Goal: Obtain resource: Download file/media

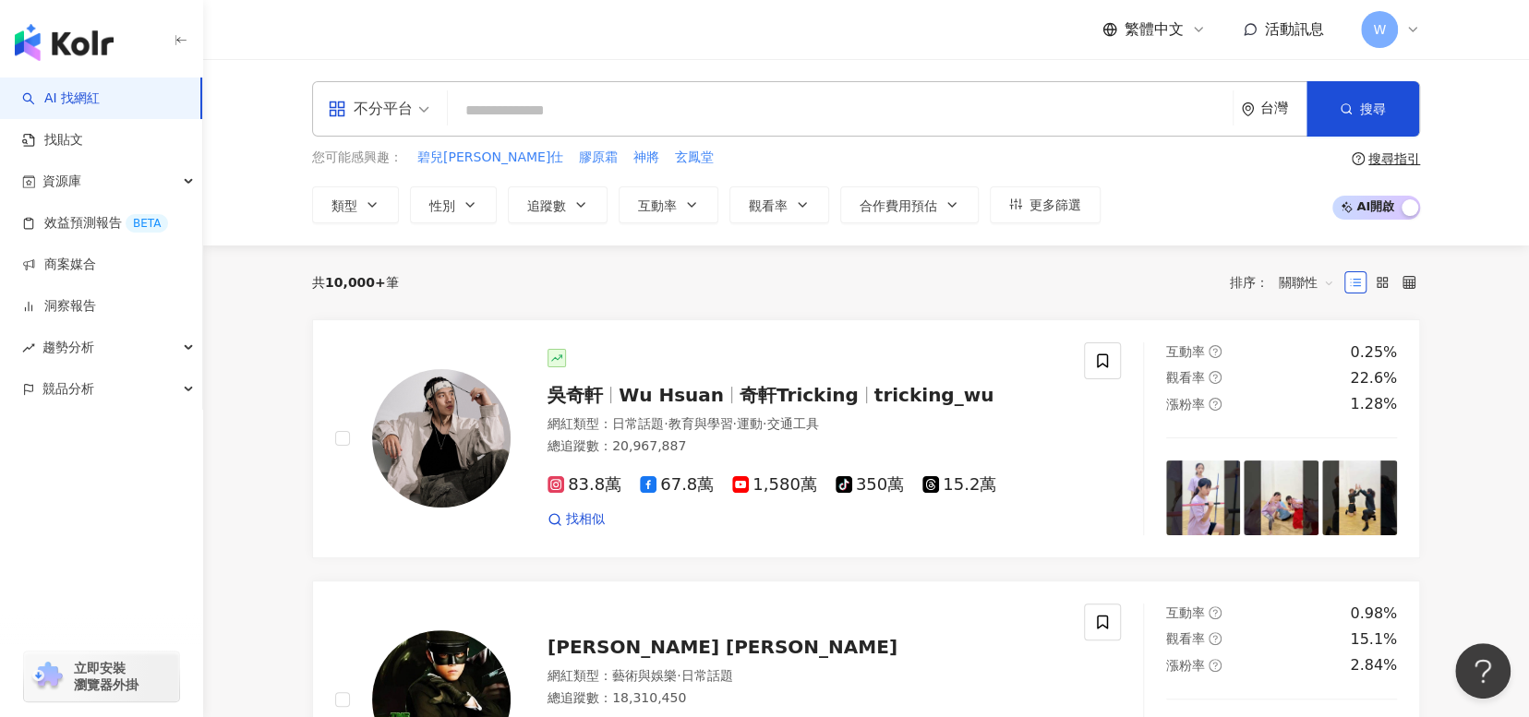
click at [929, 35] on div "繁體中文 活動訊息 W" at bounding box center [866, 29] width 1108 height 59
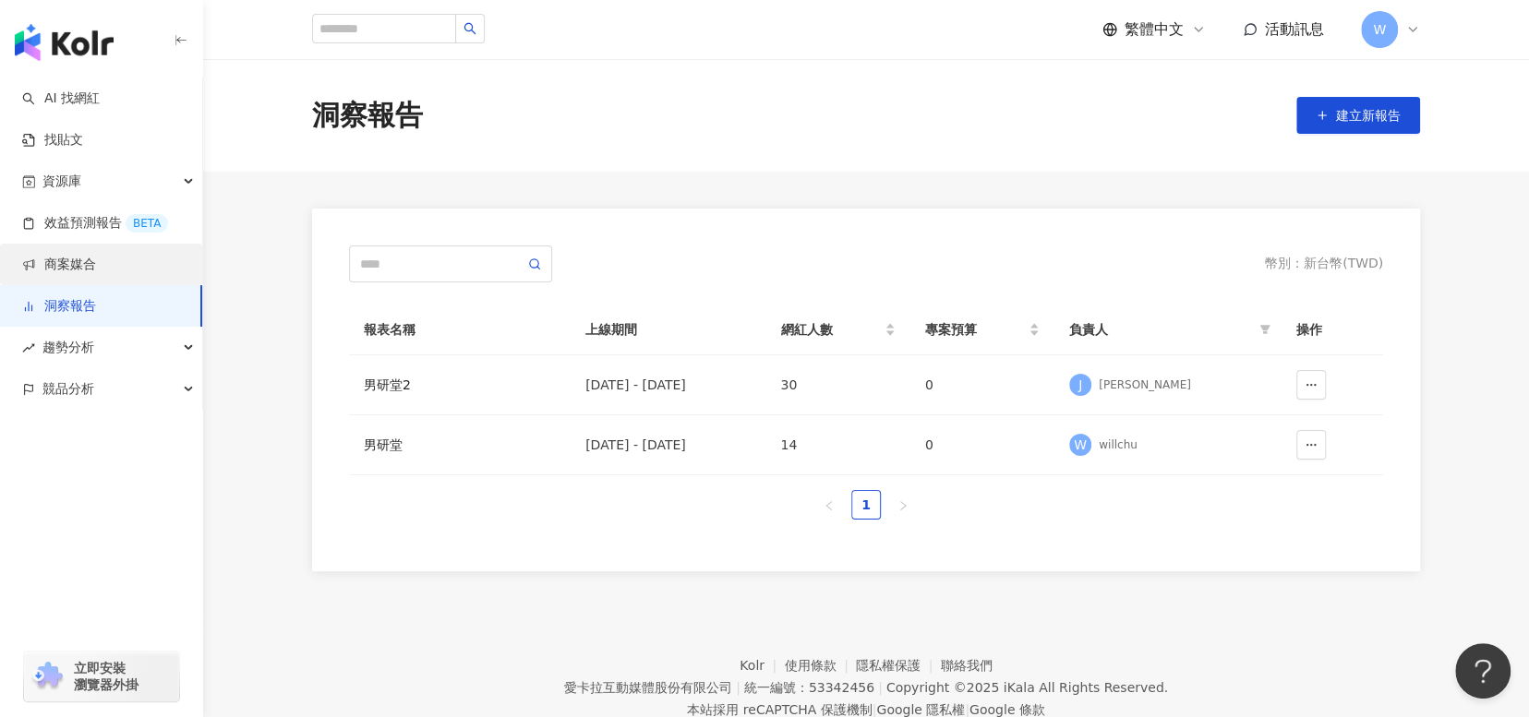
click at [96, 263] on link "商案媒合" at bounding box center [59, 265] width 74 height 18
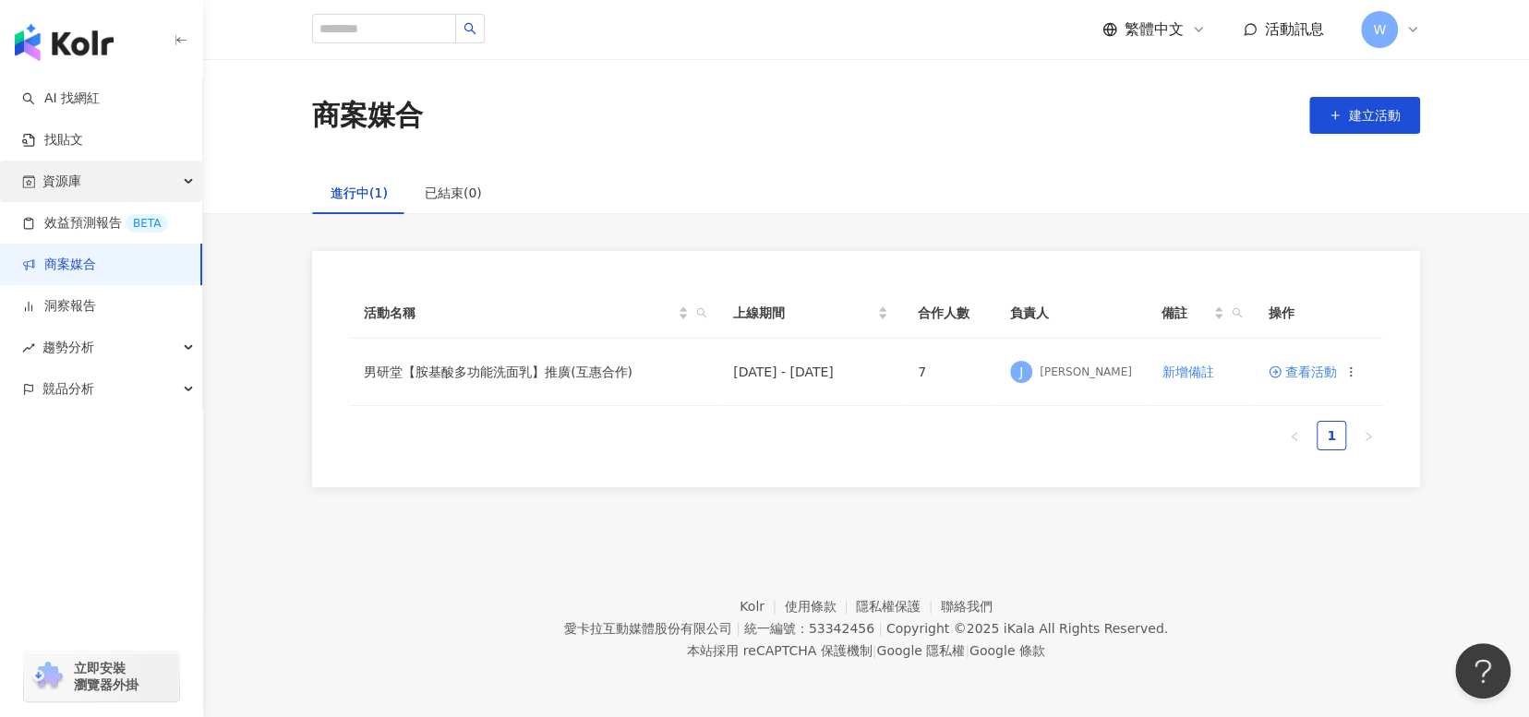
click at [112, 179] on div "資源庫" at bounding box center [101, 182] width 202 height 42
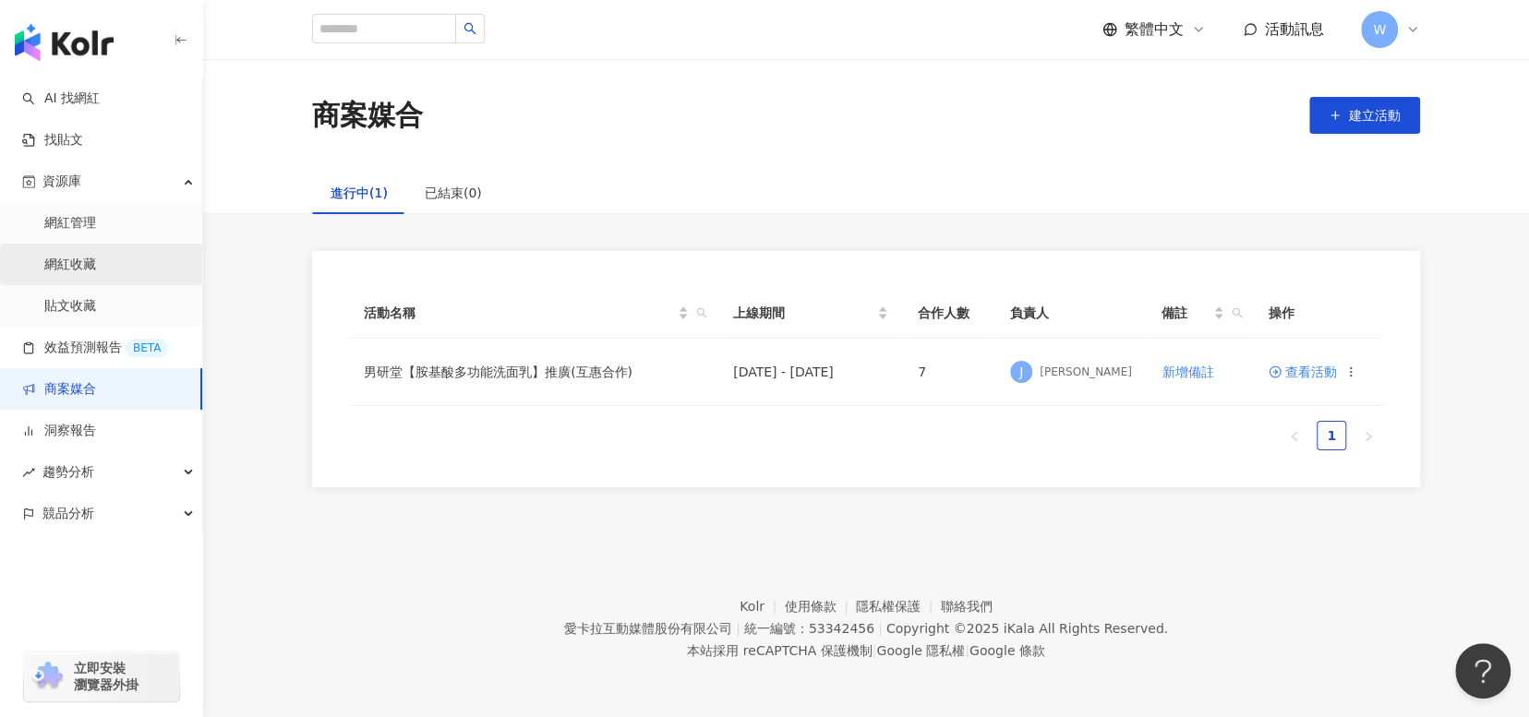
click at [96, 270] on link "網紅收藏" at bounding box center [70, 265] width 52 height 18
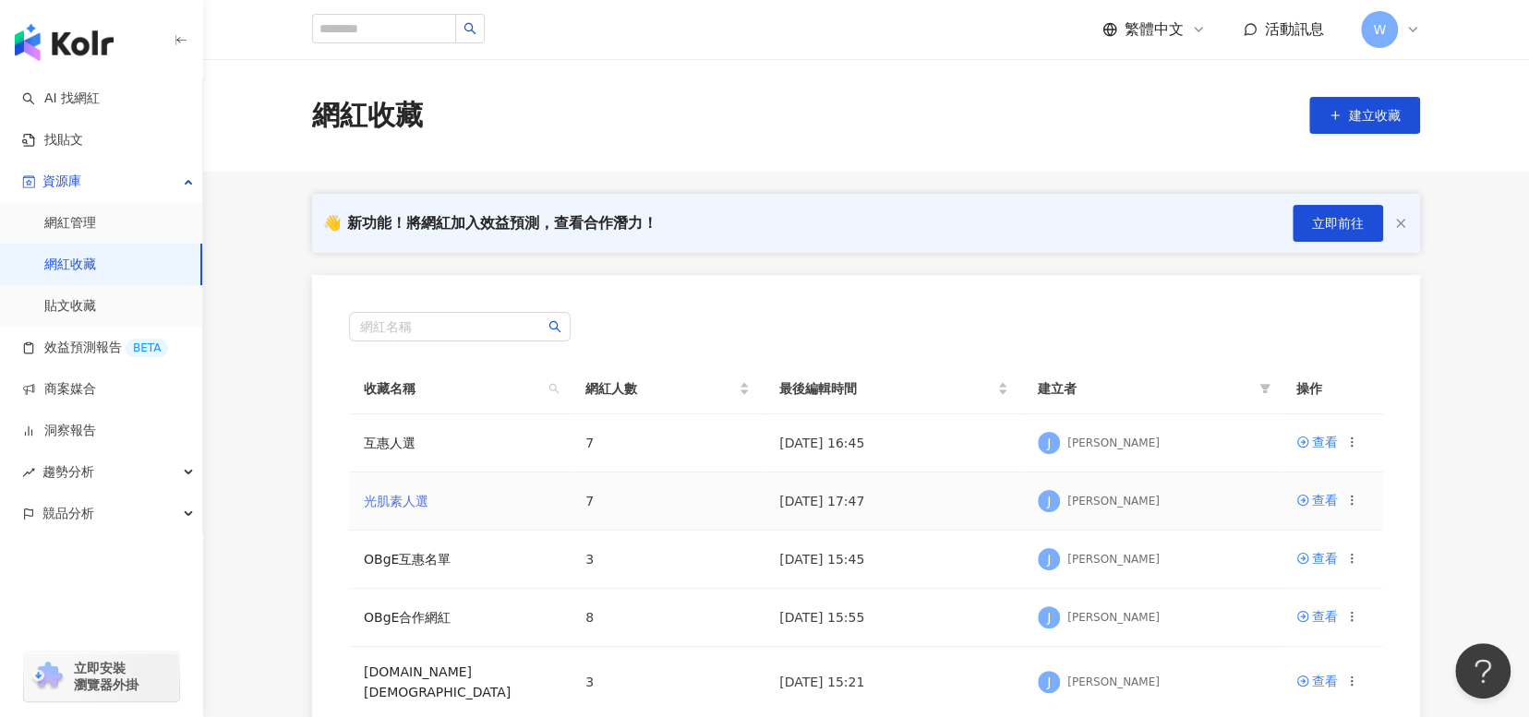
click at [399, 501] on link "光肌素人選" at bounding box center [396, 501] width 65 height 15
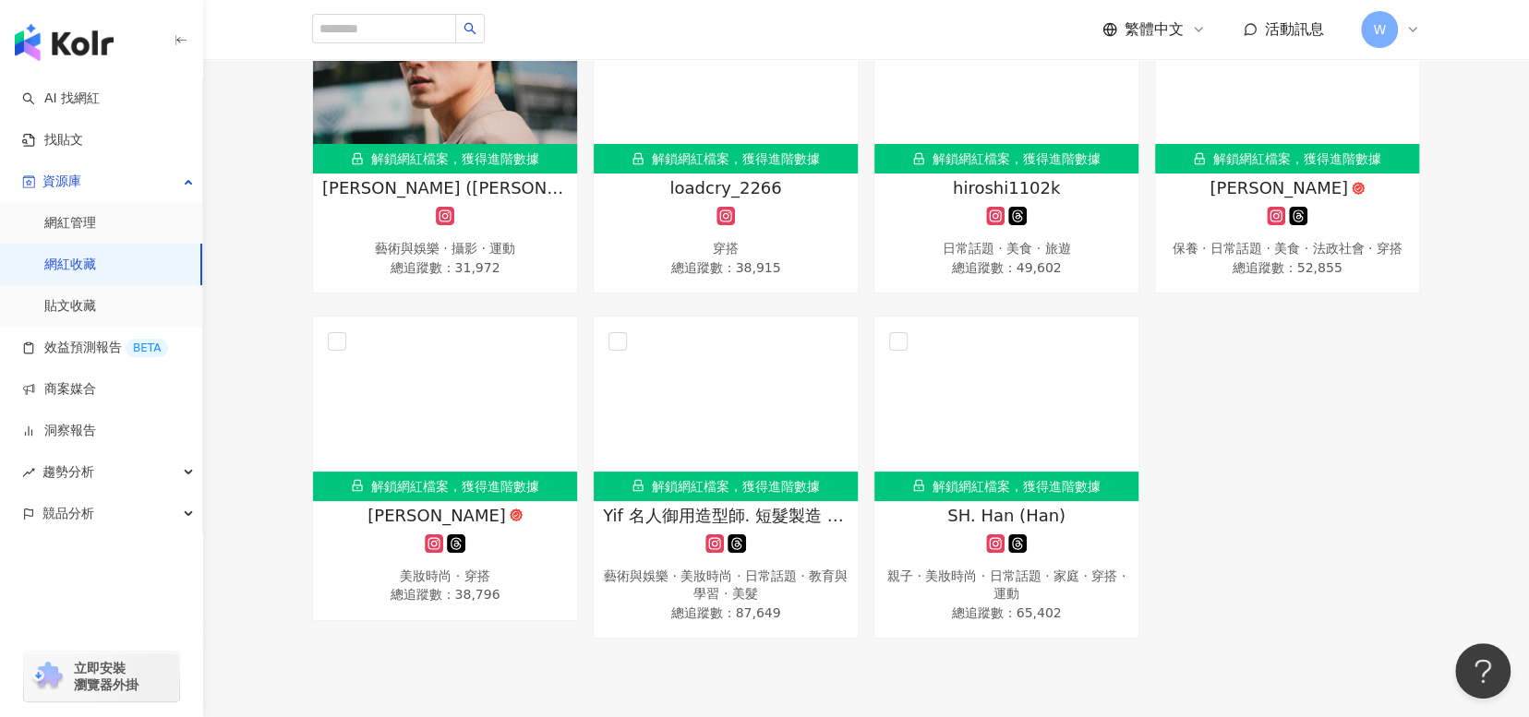
scroll to position [369, 0]
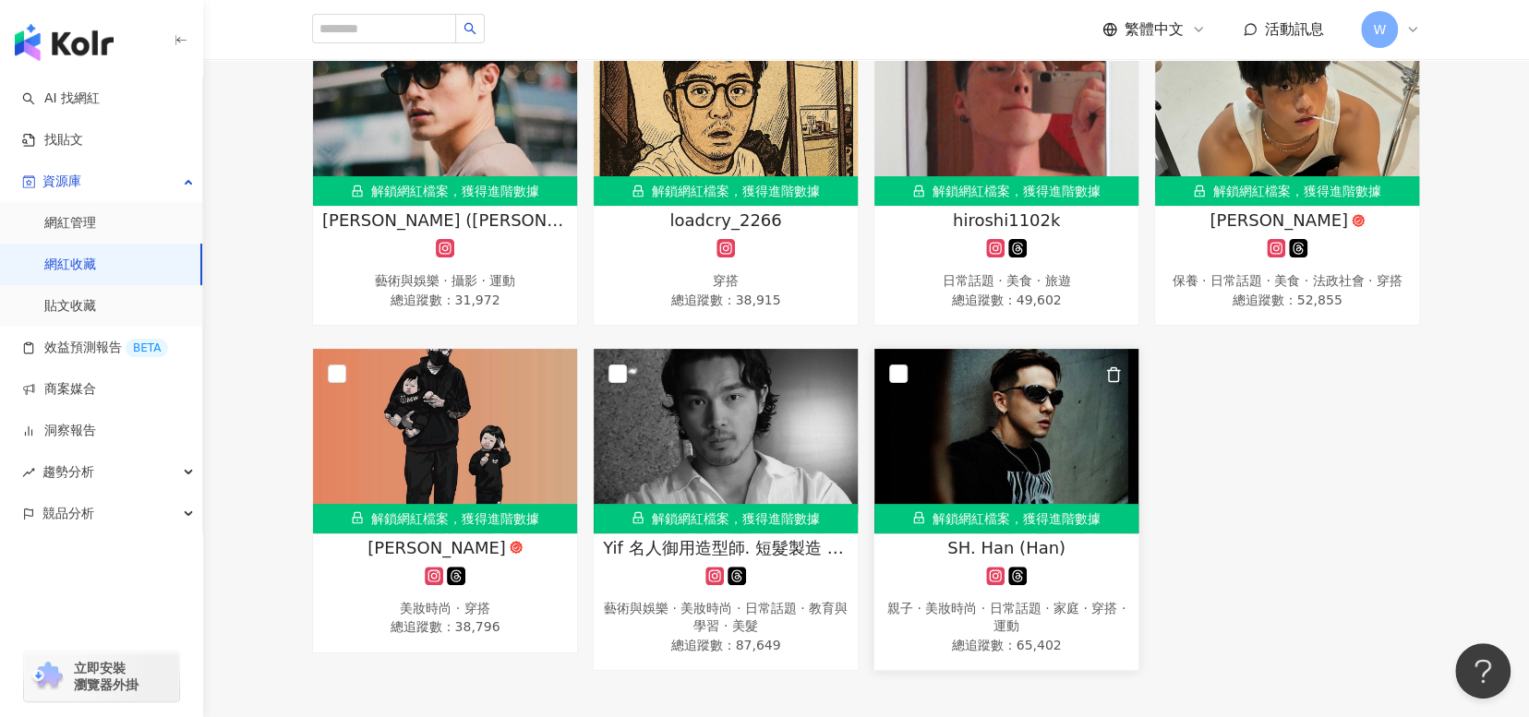
click at [1102, 501] on img at bounding box center [1006, 441] width 264 height 185
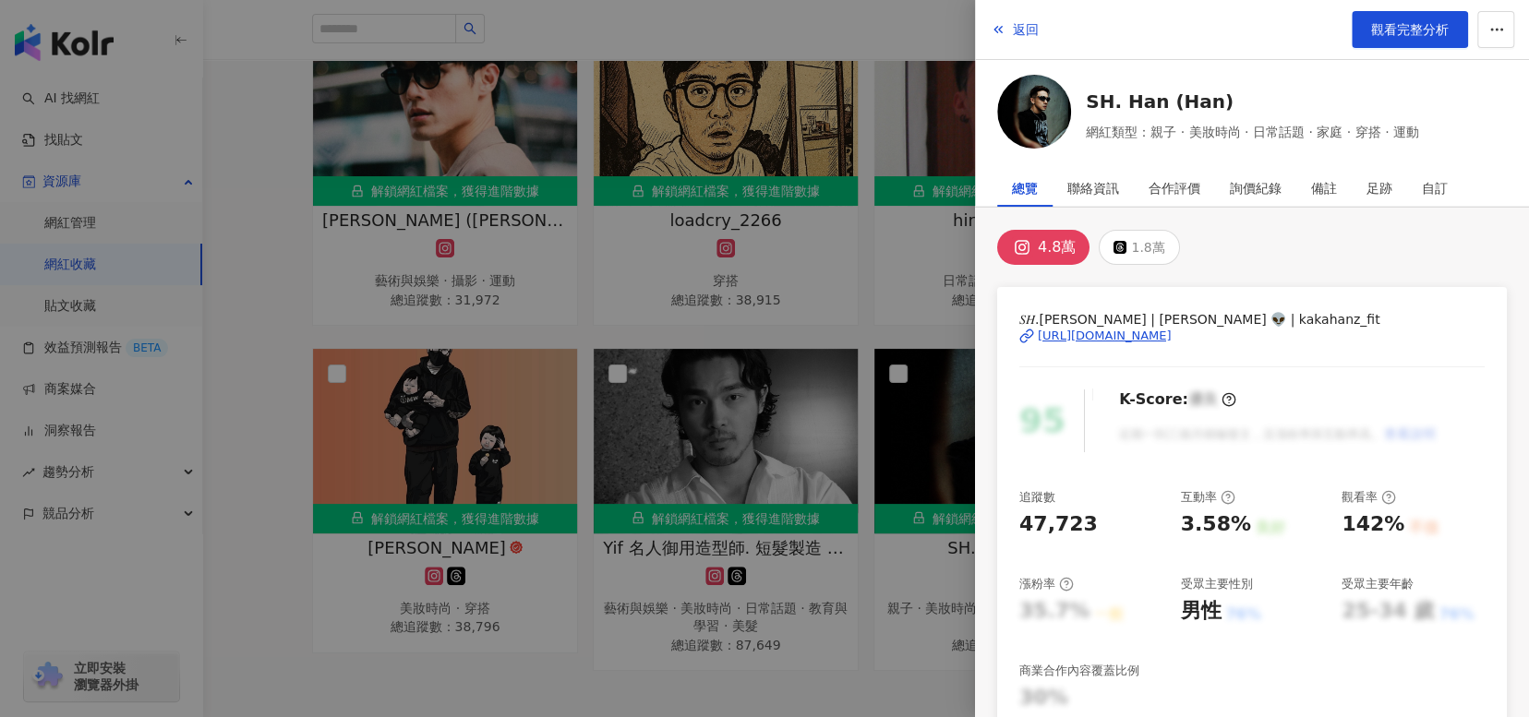
click at [1172, 337] on div "[URL][DOMAIN_NAME]" at bounding box center [1105, 336] width 134 height 17
click at [239, 307] on div at bounding box center [764, 358] width 1529 height 717
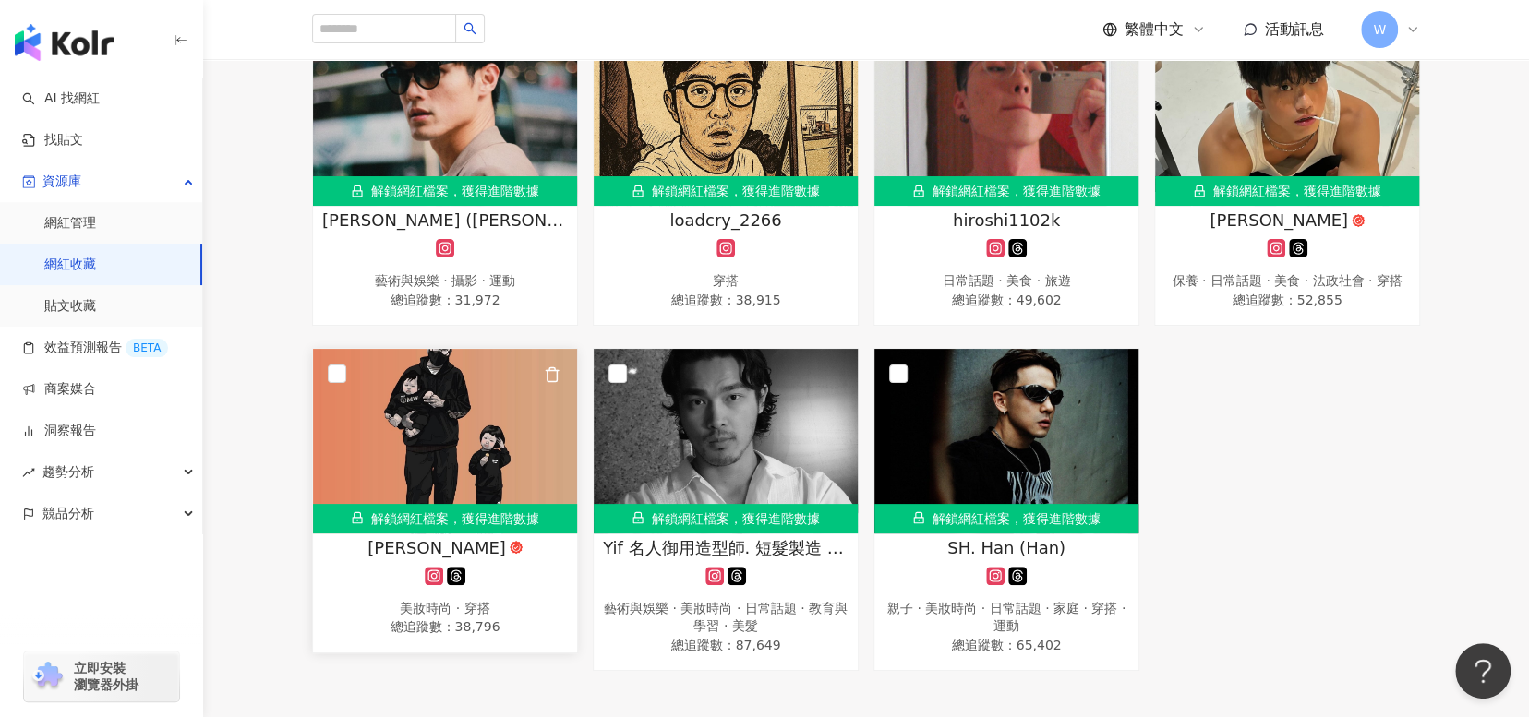
click at [458, 559] on span "[PERSON_NAME]" at bounding box center [436, 547] width 138 height 23
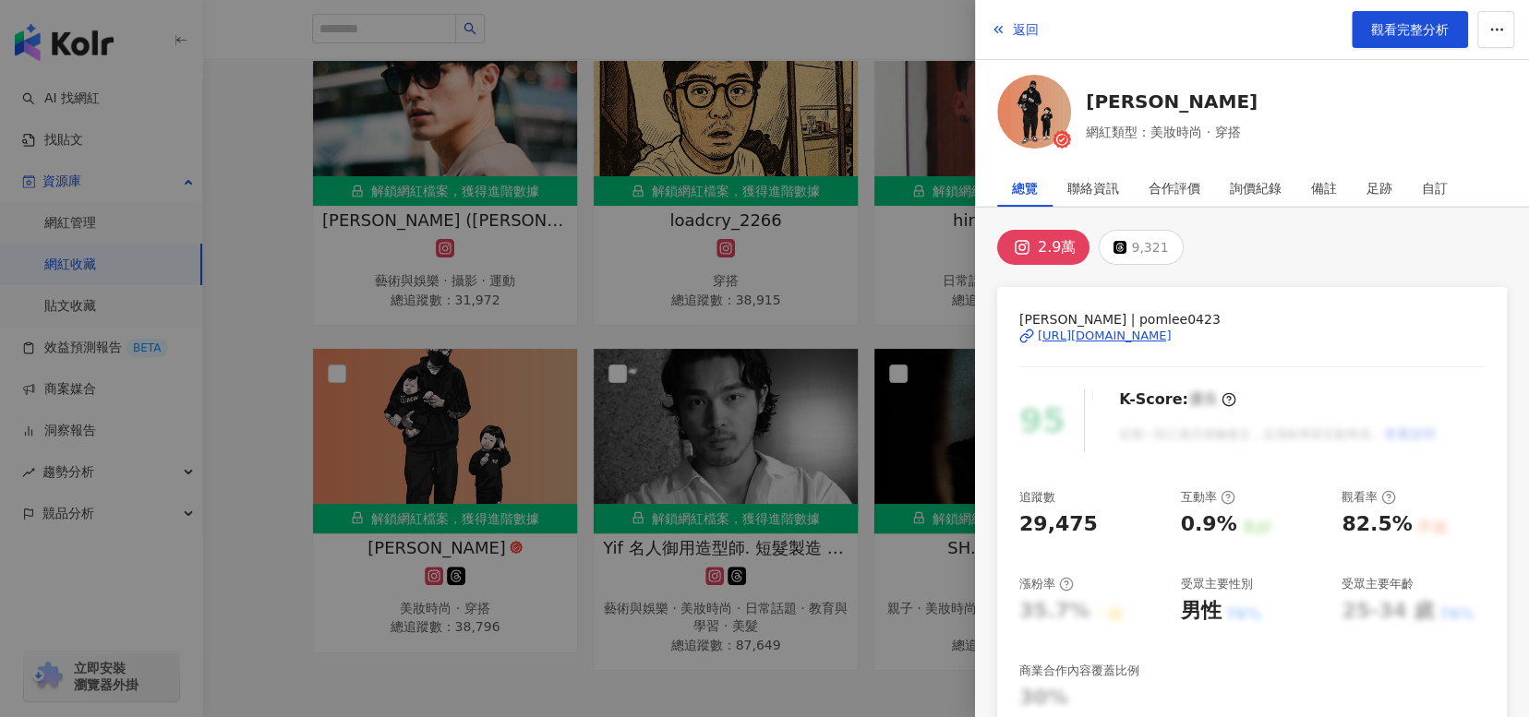
click at [1172, 339] on div "https://www.instagram.com/pomlee0423/" at bounding box center [1105, 336] width 134 height 17
click at [804, 258] on div at bounding box center [764, 358] width 1529 height 717
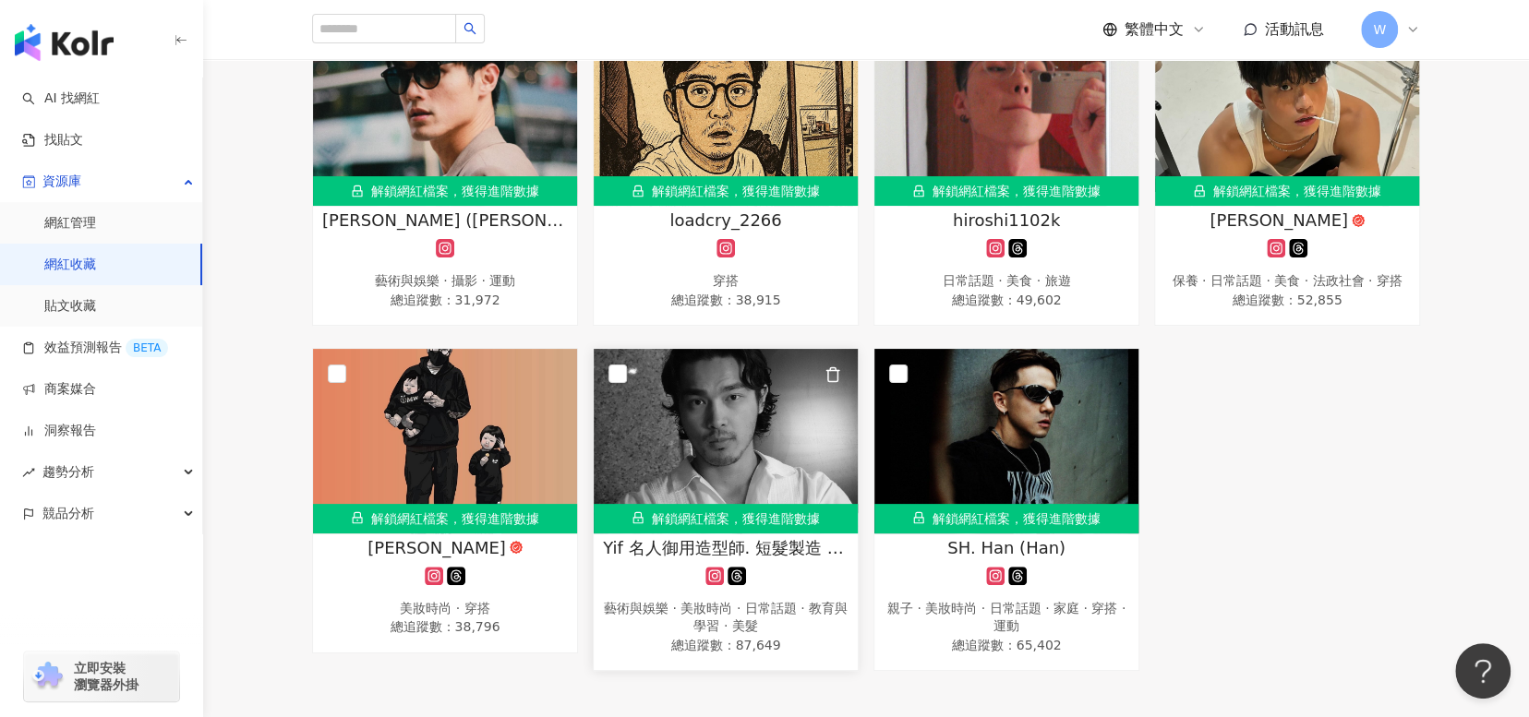
click at [751, 559] on span "Yif 名人御用造型師. 短髮製造 極淺髮 濕潤感 手刷染" at bounding box center [726, 547] width 246 height 23
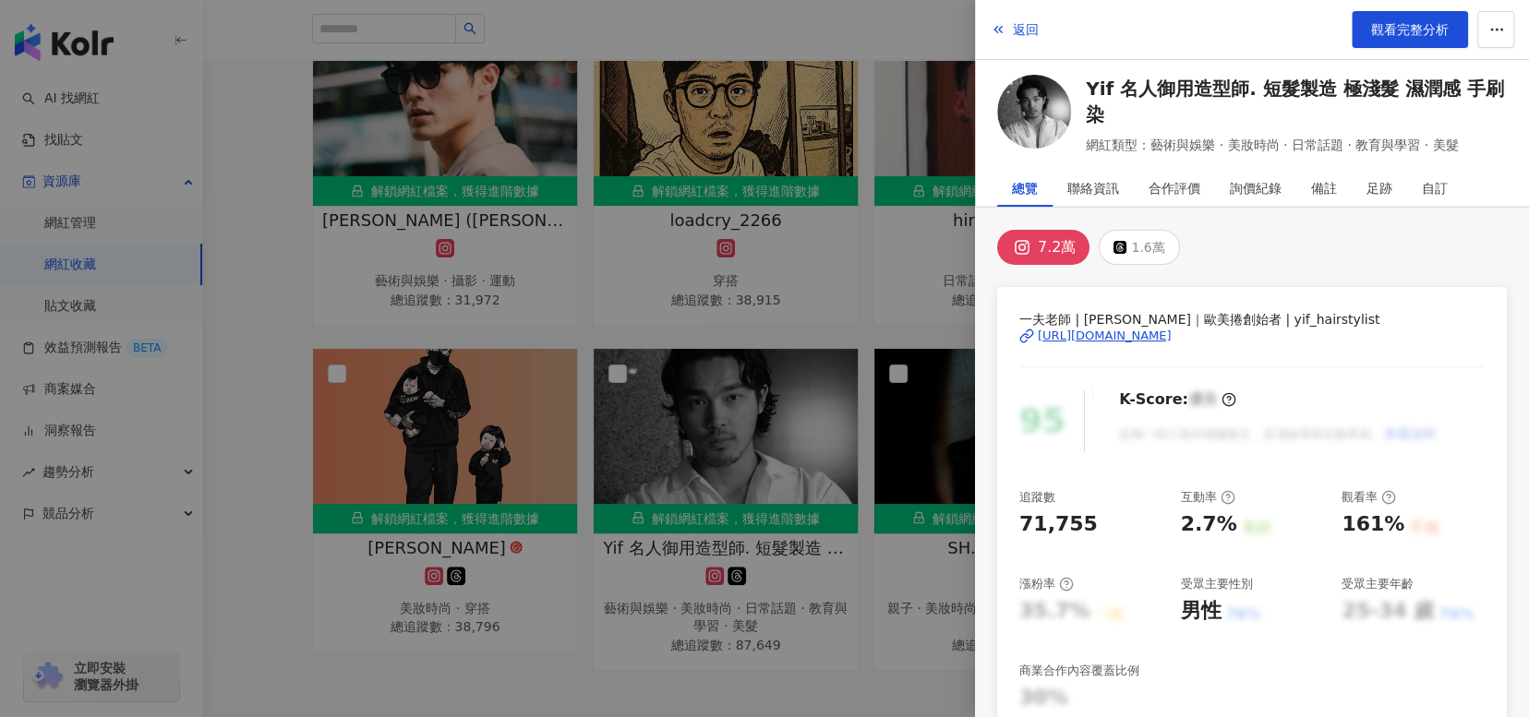
click at [1102, 343] on div "一夫老師 | Yif Weng｜歐美捲創始者 | yif_hairstylist https://www.instagram.com/yif_hairstyl…" at bounding box center [1251, 349] width 465 height 80
click at [1108, 339] on div "https://www.instagram.com/yif_hairstylist/" at bounding box center [1105, 336] width 134 height 17
click at [1418, 36] on span "觀看完整分析" at bounding box center [1410, 29] width 78 height 15
click at [554, 315] on div at bounding box center [764, 358] width 1529 height 717
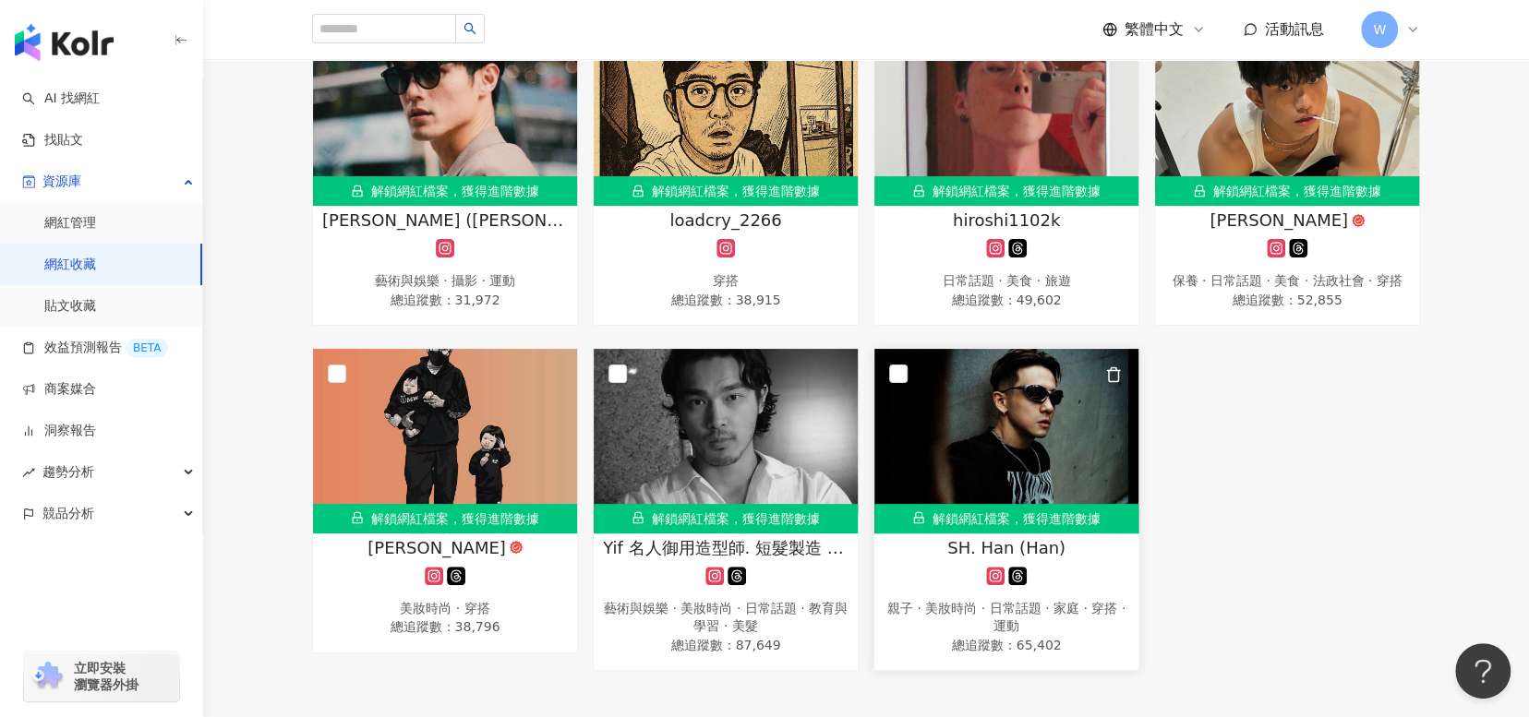
click at [1031, 559] on span "SH. Han (Han)" at bounding box center [1006, 547] width 118 height 23
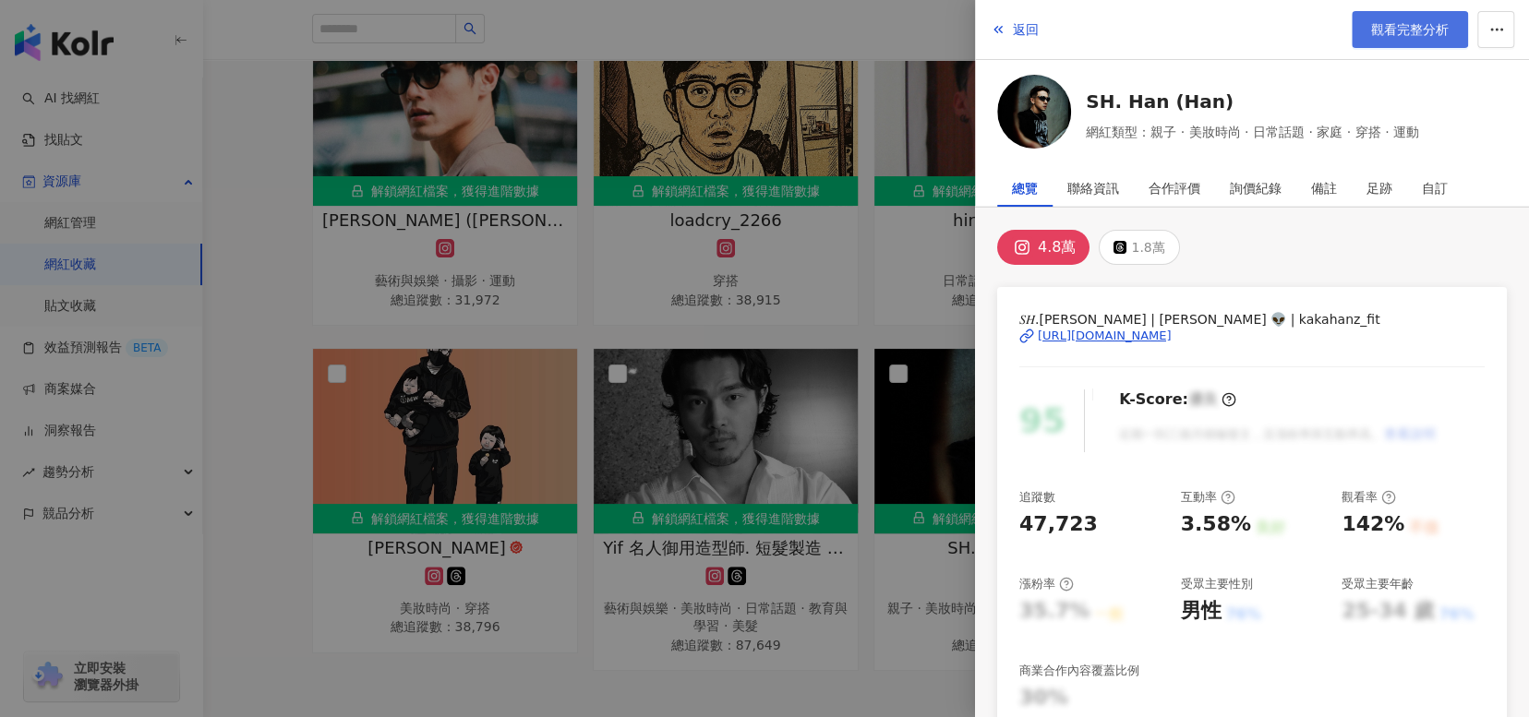
click at [1422, 25] on span "觀看完整分析" at bounding box center [1410, 29] width 78 height 15
click at [248, 372] on div at bounding box center [764, 358] width 1529 height 717
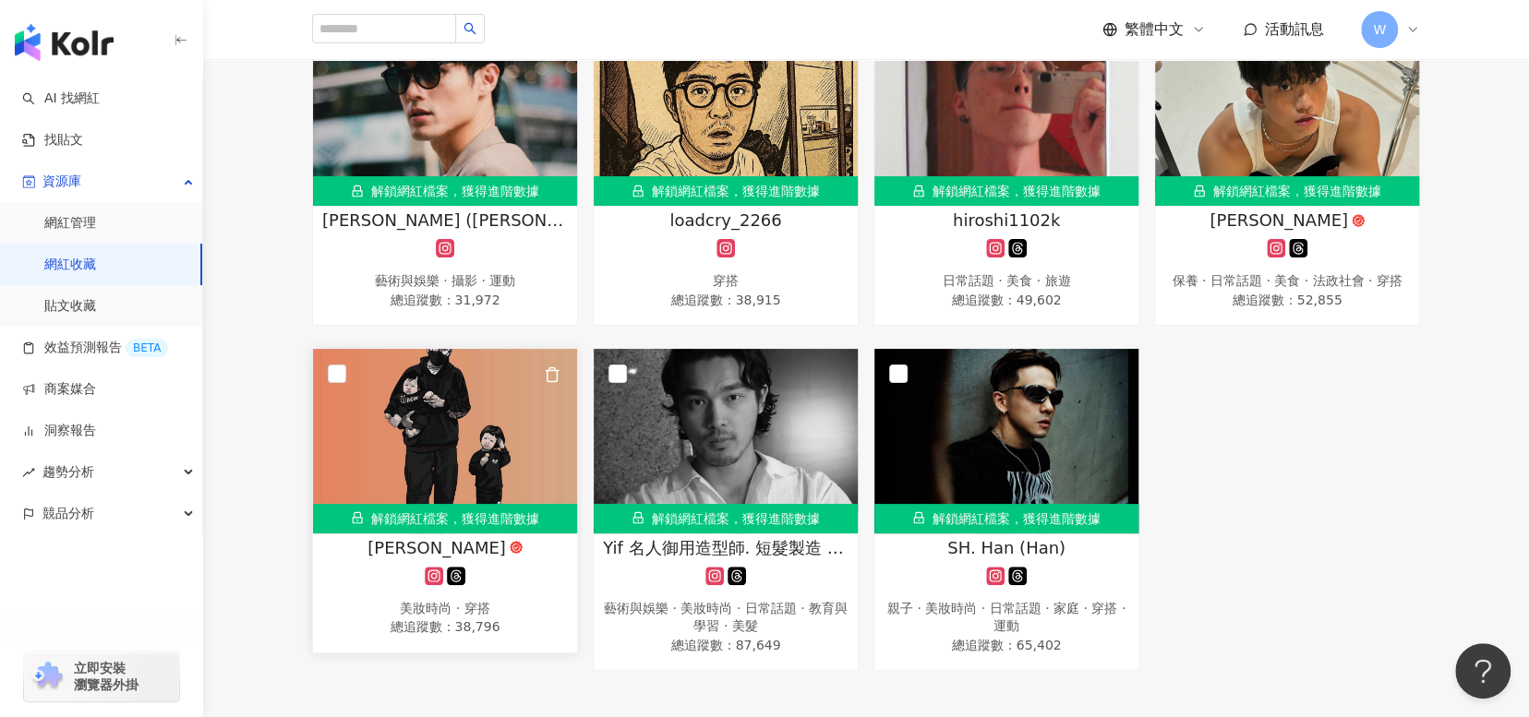
click at [474, 486] on img at bounding box center [445, 441] width 264 height 185
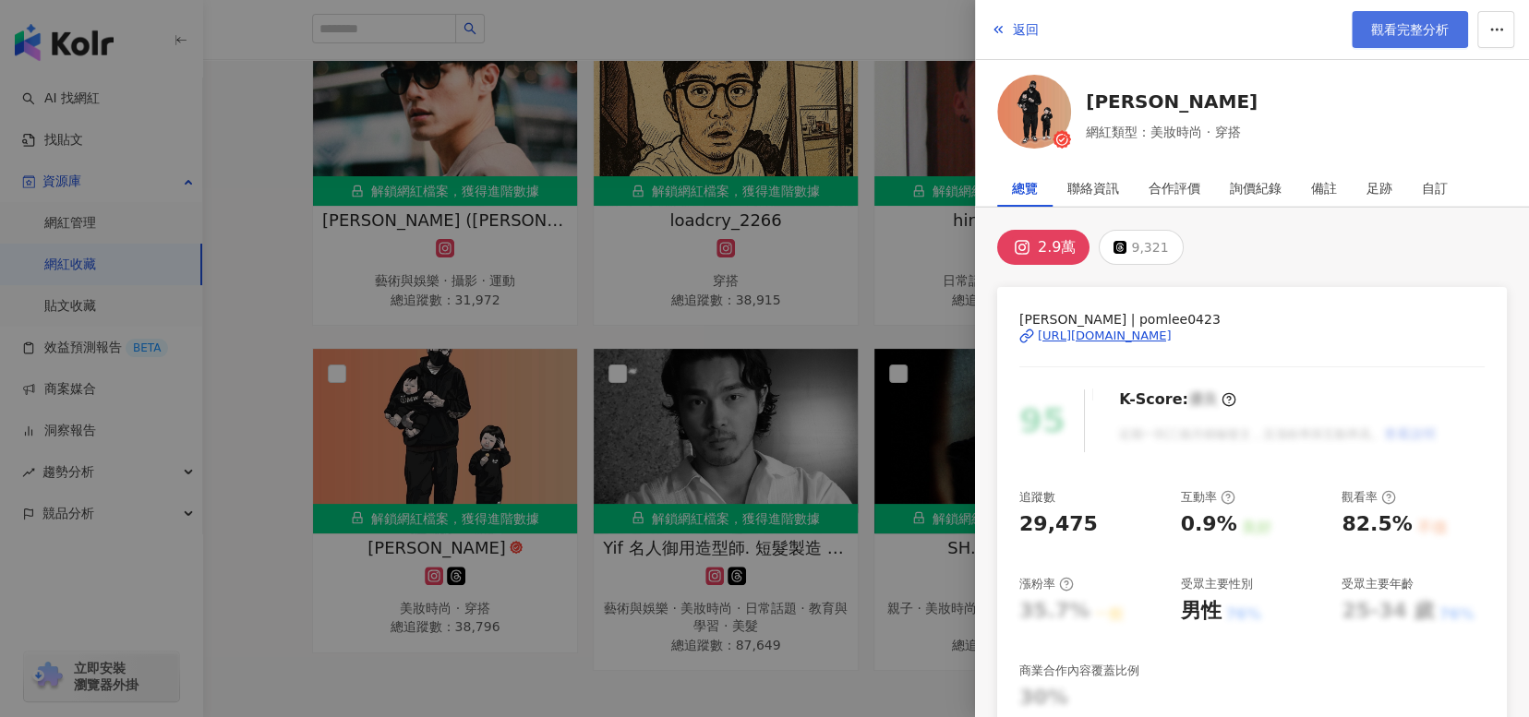
click at [1433, 26] on span "觀看完整分析" at bounding box center [1410, 29] width 78 height 15
click at [250, 573] on div at bounding box center [764, 358] width 1529 height 717
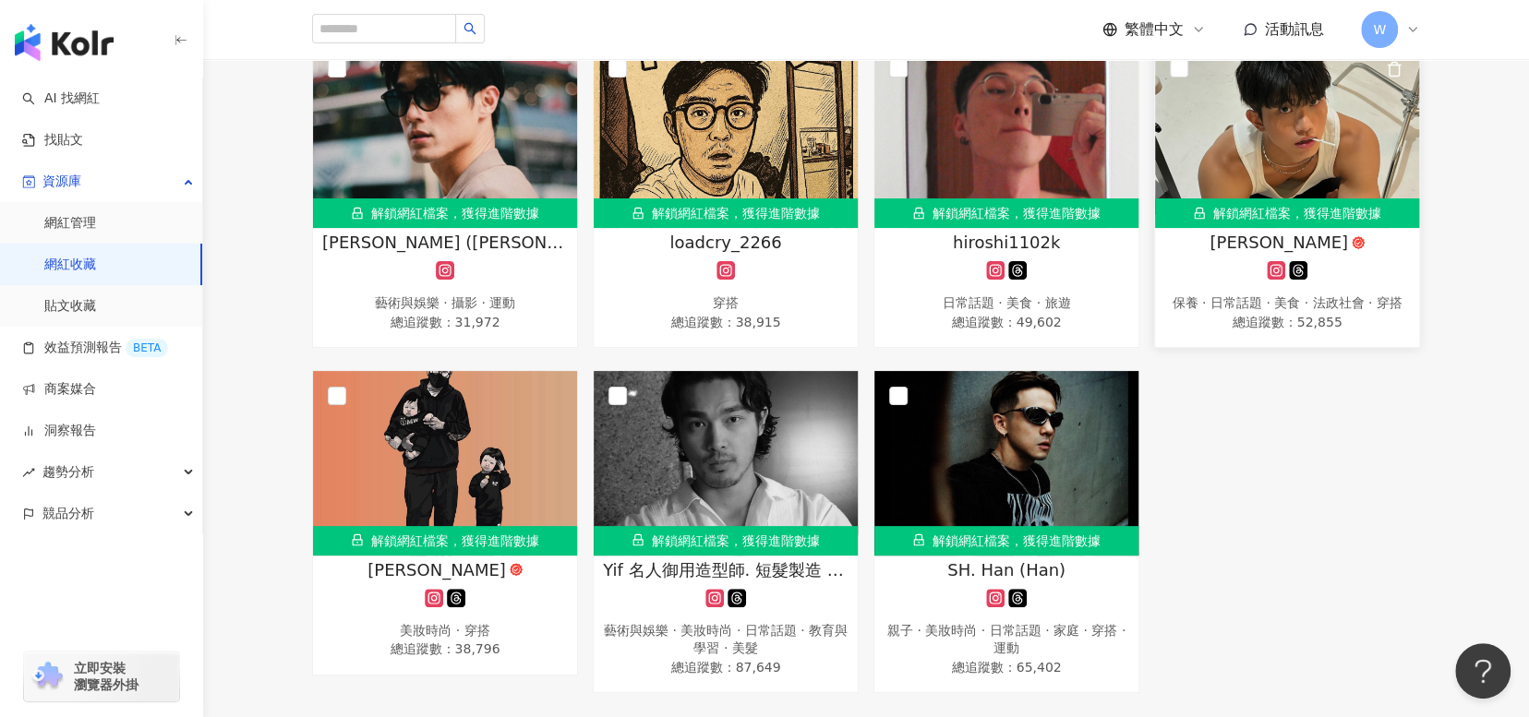
scroll to position [277, 0]
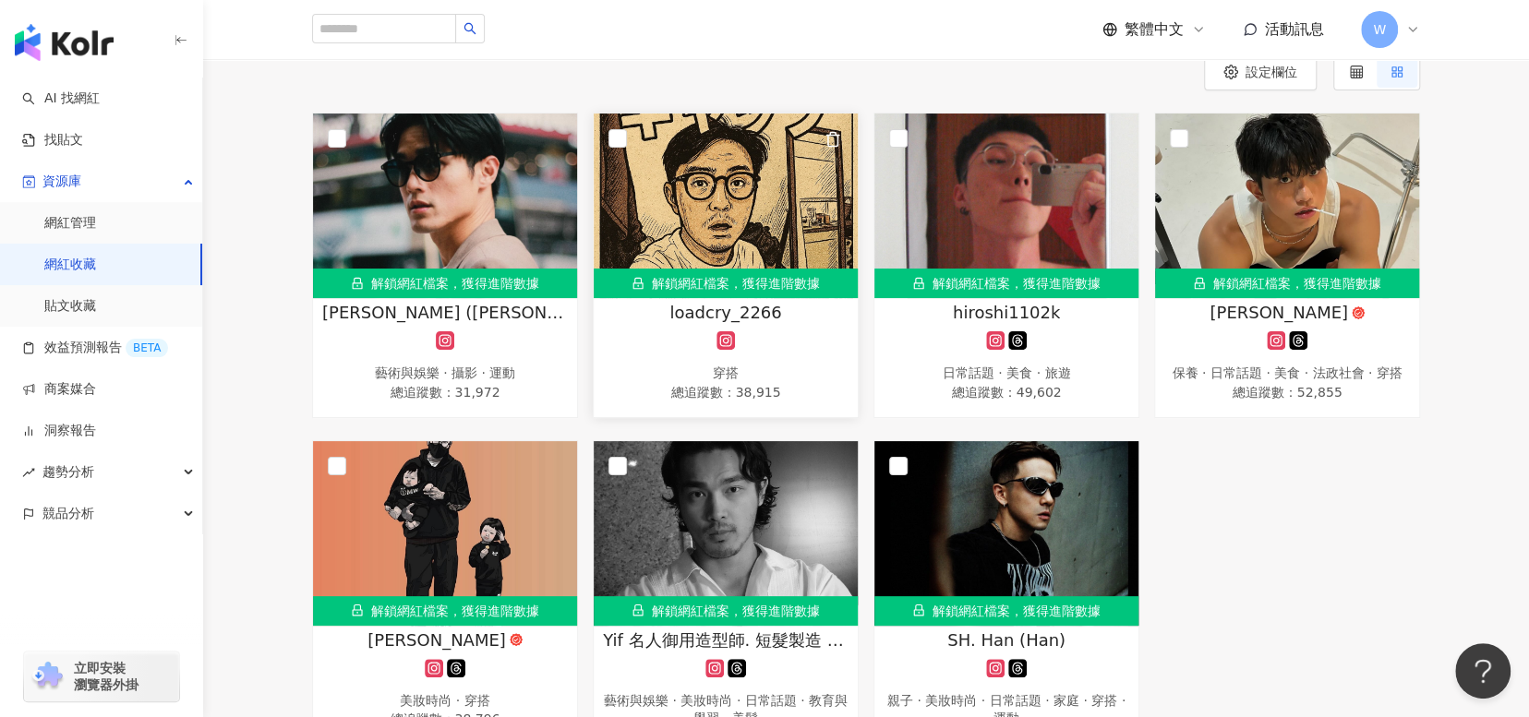
click at [705, 311] on span "loadcry_2266" at bounding box center [725, 312] width 112 height 23
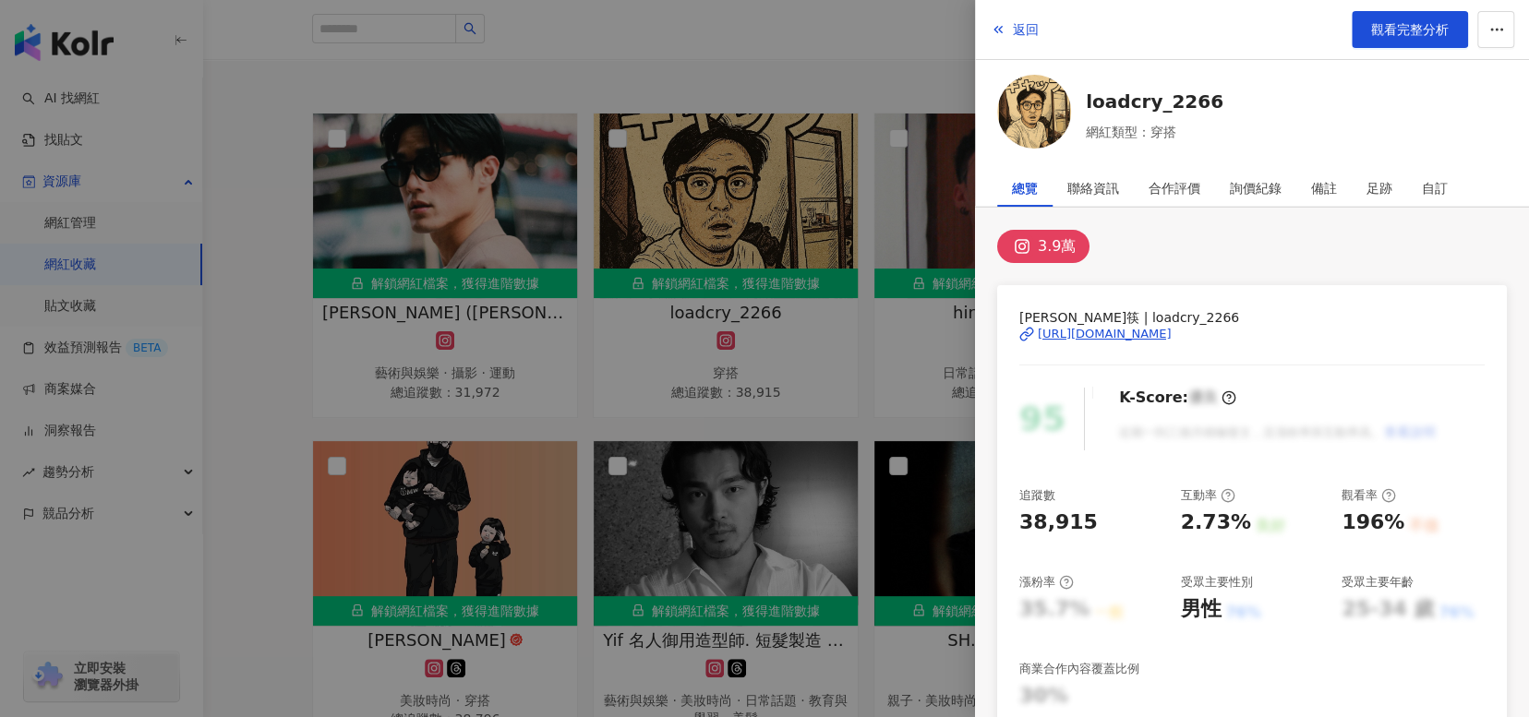
click at [1172, 337] on div "https://www.instagram.com/loadcry_2266/" at bounding box center [1105, 334] width 134 height 17
click at [1413, 31] on span "觀看完整分析" at bounding box center [1410, 29] width 78 height 15
click at [884, 416] on div at bounding box center [764, 358] width 1529 height 717
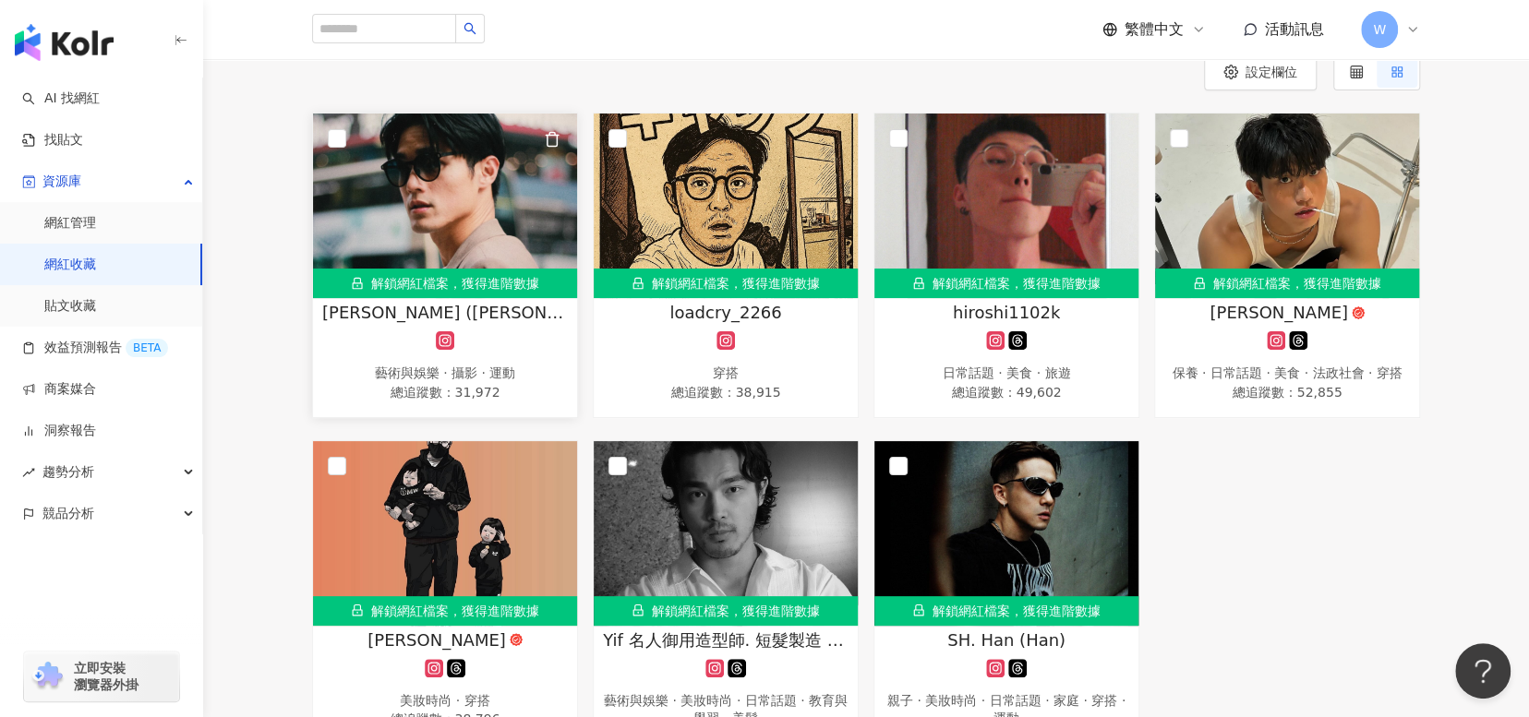
click at [499, 313] on span "[PERSON_NAME] ([PERSON_NAME]" at bounding box center [445, 312] width 246 height 23
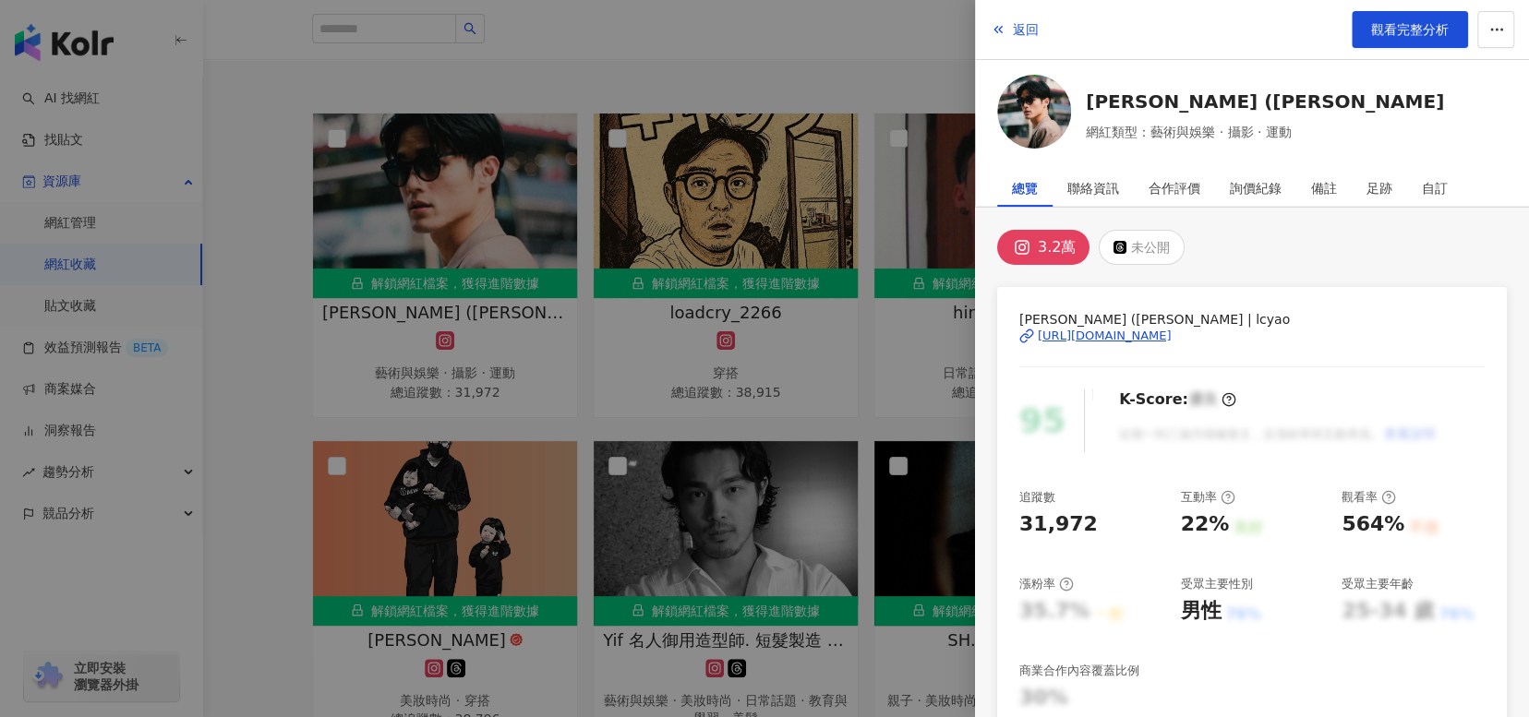
click at [1172, 337] on div "[URL][DOMAIN_NAME]" at bounding box center [1105, 336] width 134 height 17
click at [1418, 30] on span "觀看完整分析" at bounding box center [1410, 29] width 78 height 15
click at [1016, 26] on span "返回" at bounding box center [1026, 29] width 26 height 15
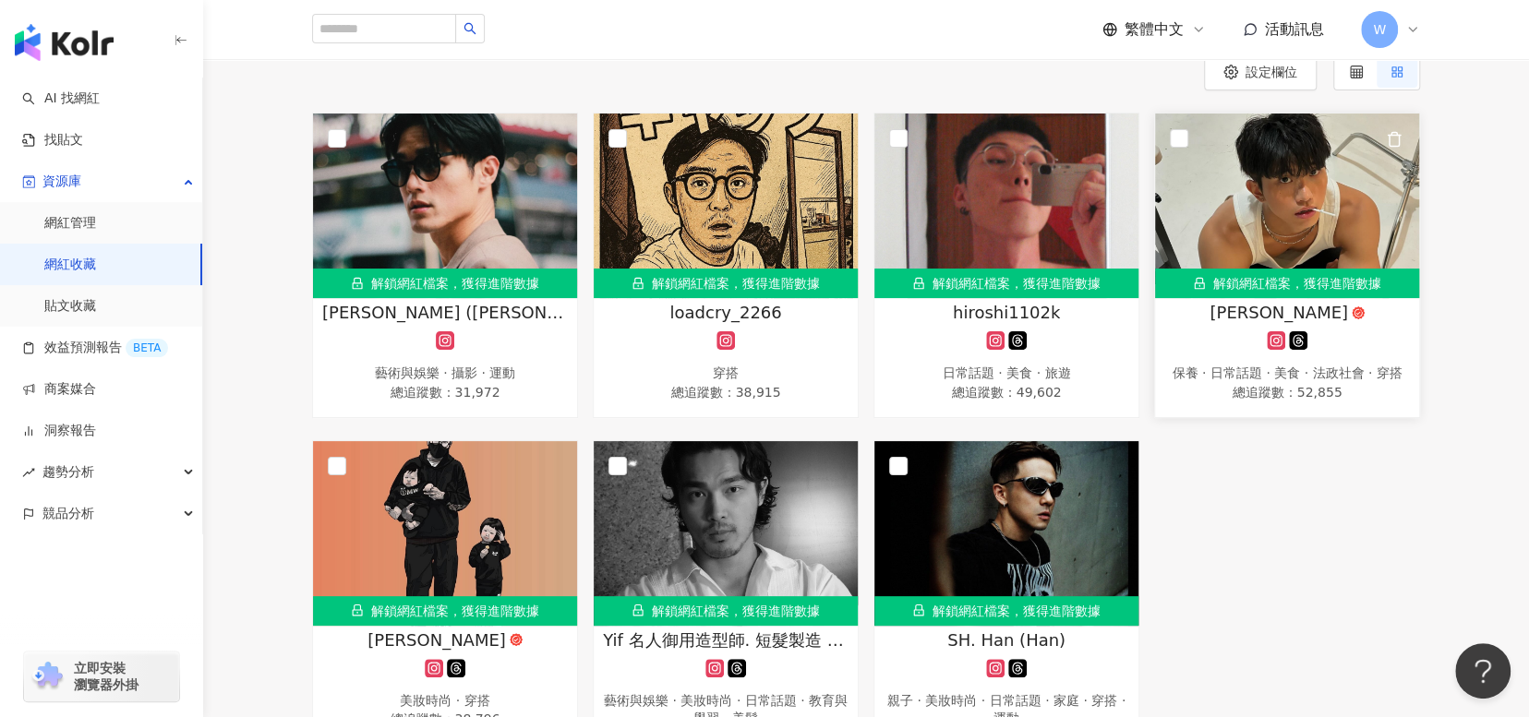
click at [1262, 312] on span "李鴻" at bounding box center [1278, 312] width 138 height 23
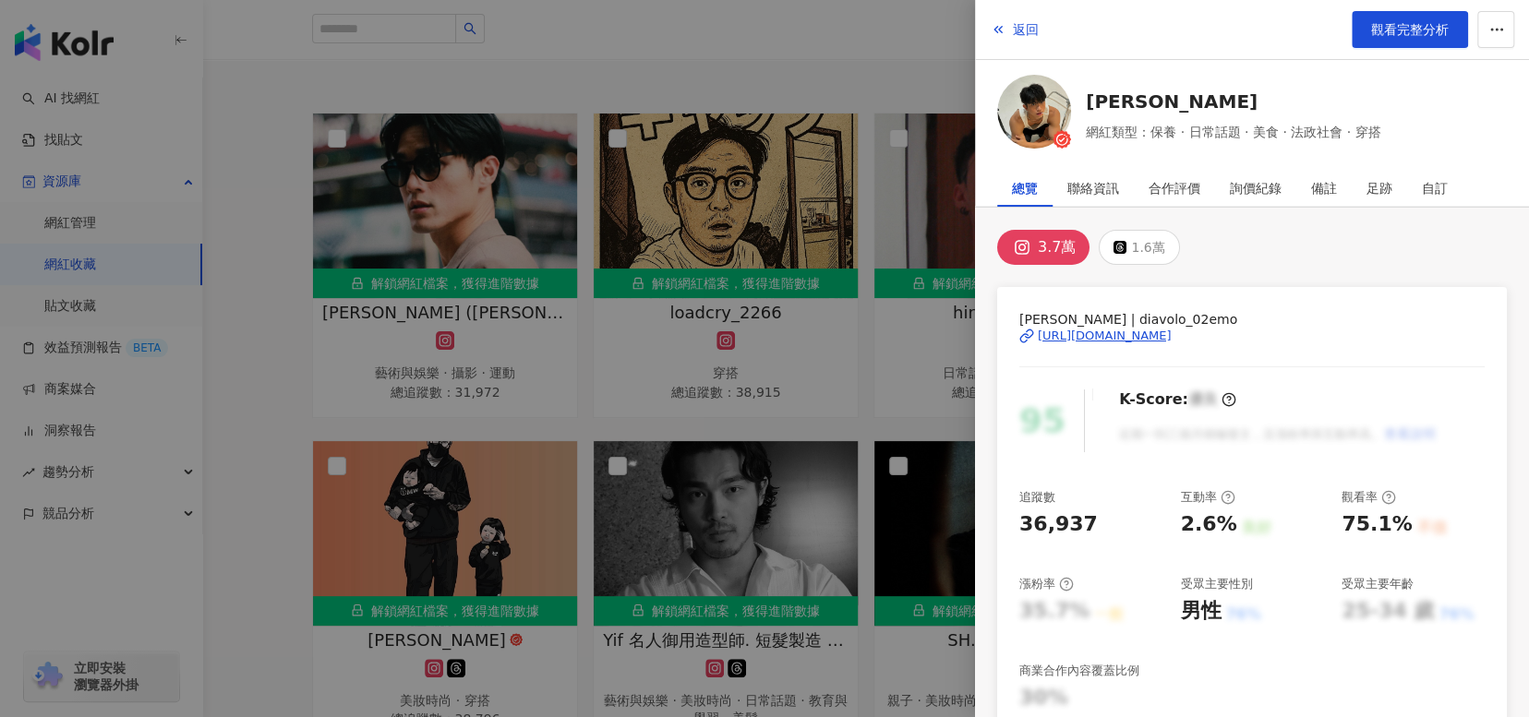
click at [1172, 340] on div "https://www.instagram.com/diavolo_02emo/" at bounding box center [1105, 336] width 134 height 17
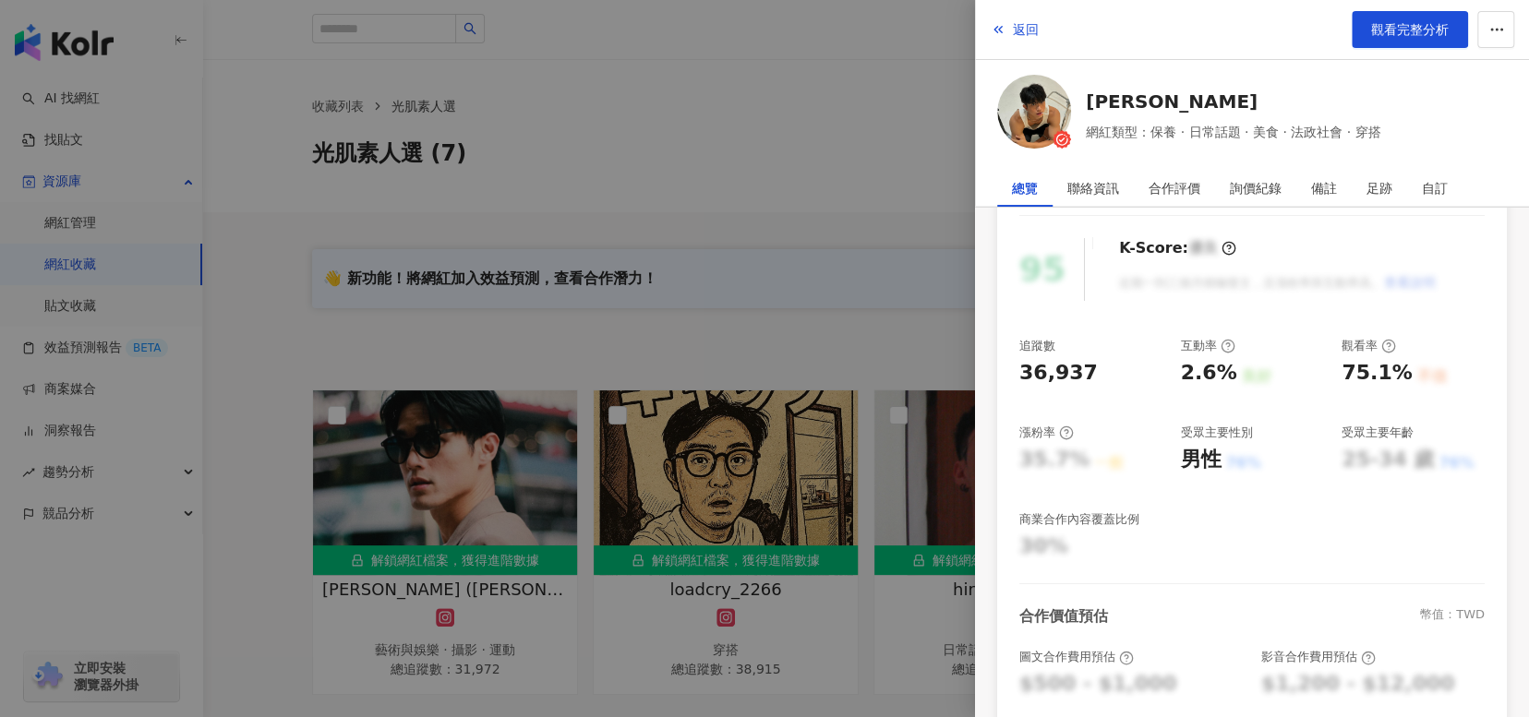
scroll to position [0, 0]
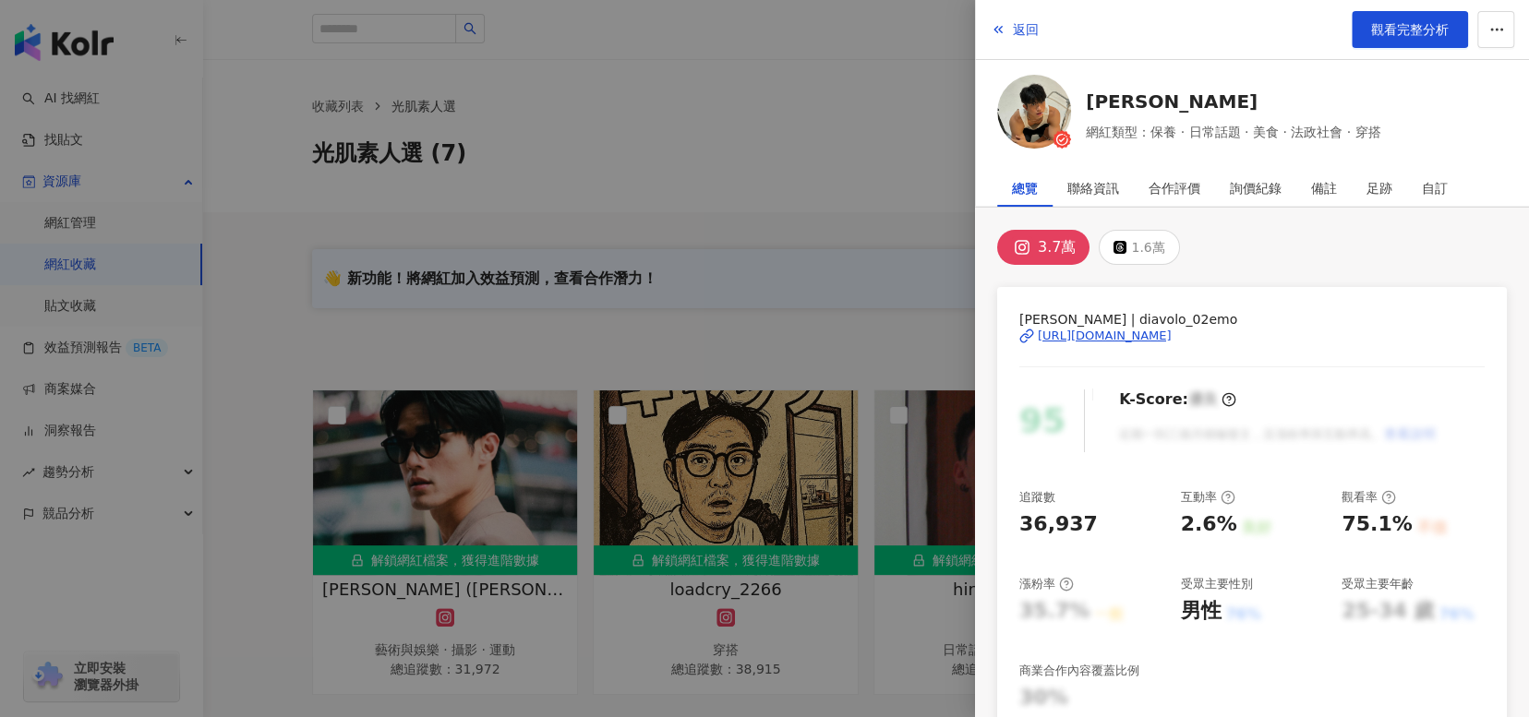
click at [261, 401] on div at bounding box center [764, 358] width 1529 height 717
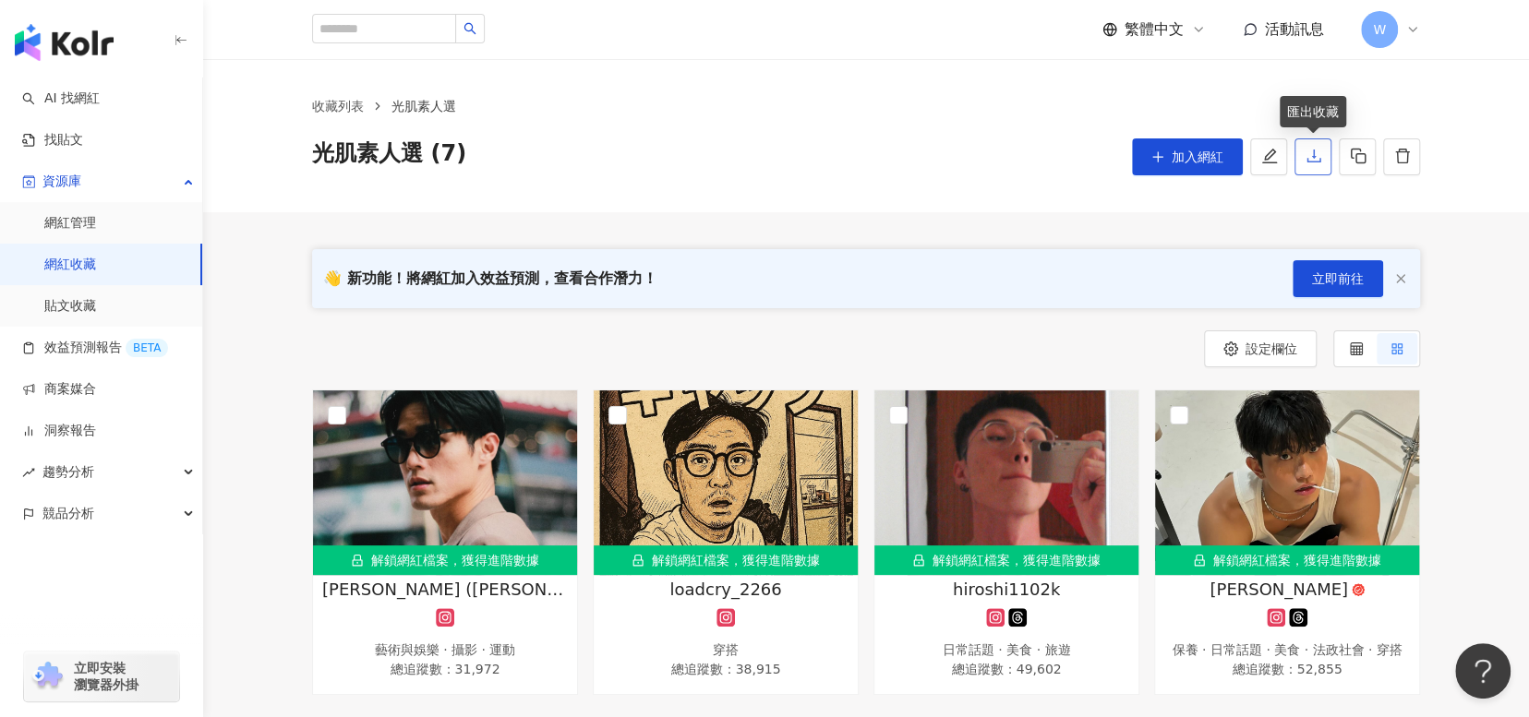
click at [1314, 155] on icon "download" at bounding box center [1313, 156] width 17 height 17
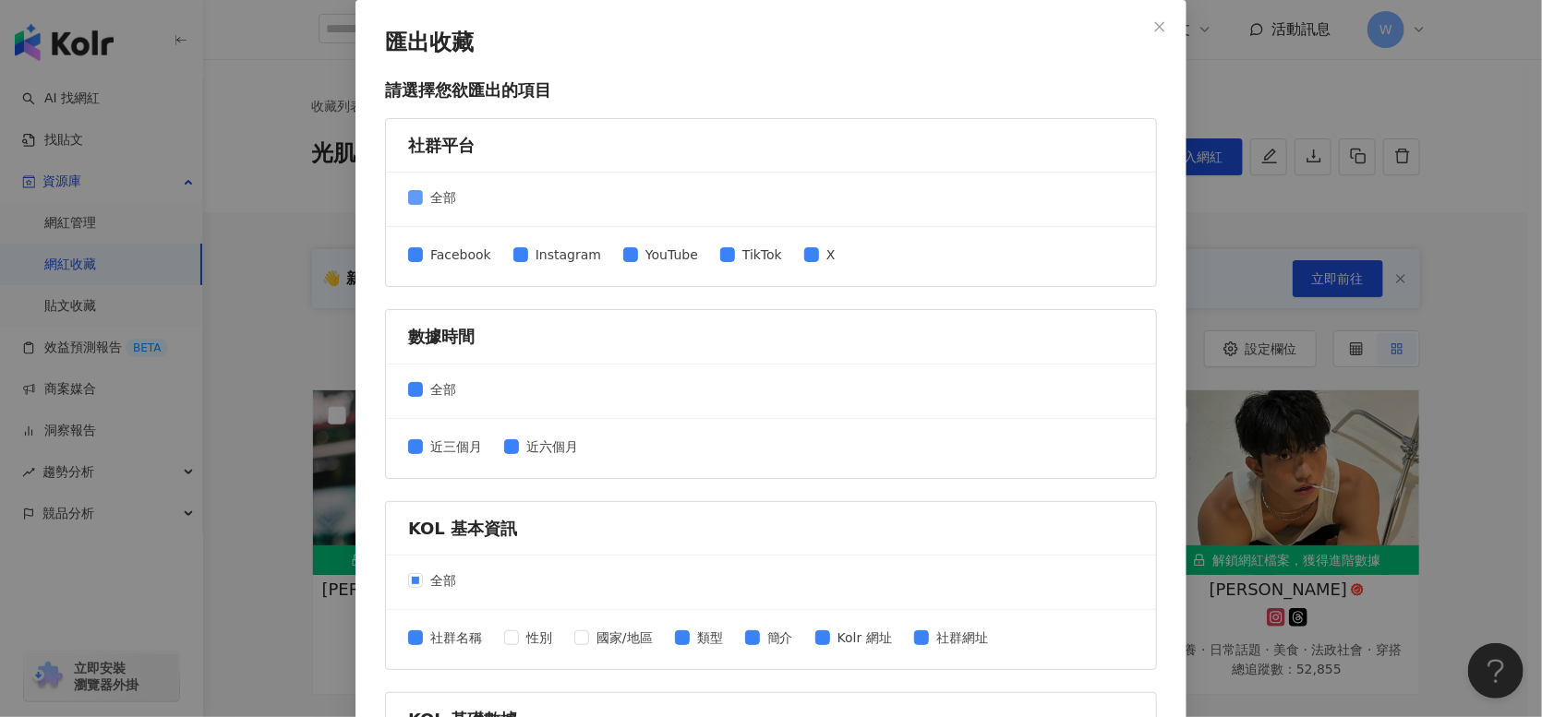
click at [408, 187] on label "全部" at bounding box center [435, 197] width 55 height 20
click at [528, 259] on span "Instagram" at bounding box center [568, 255] width 80 height 20
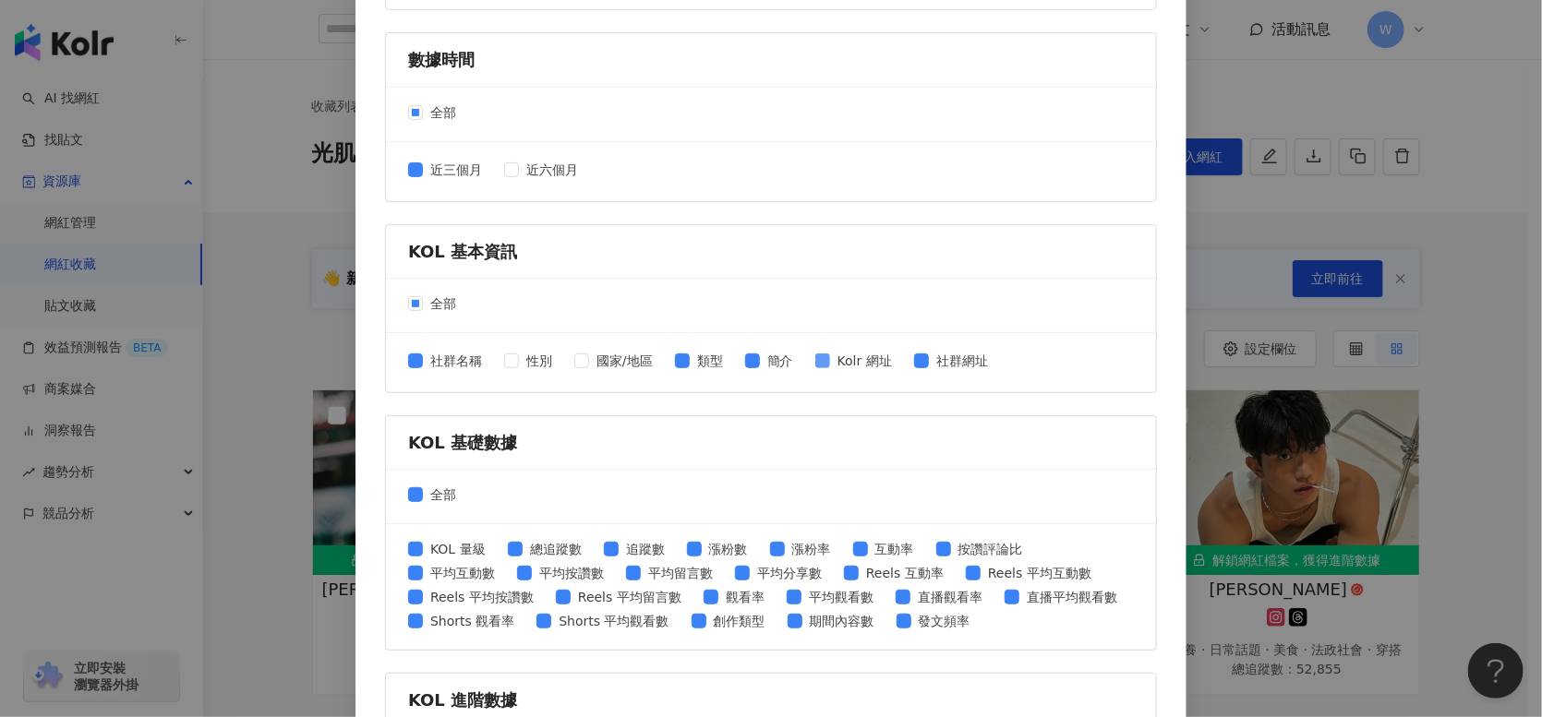
click at [830, 358] on span "Kolr 網址" at bounding box center [864, 361] width 69 height 20
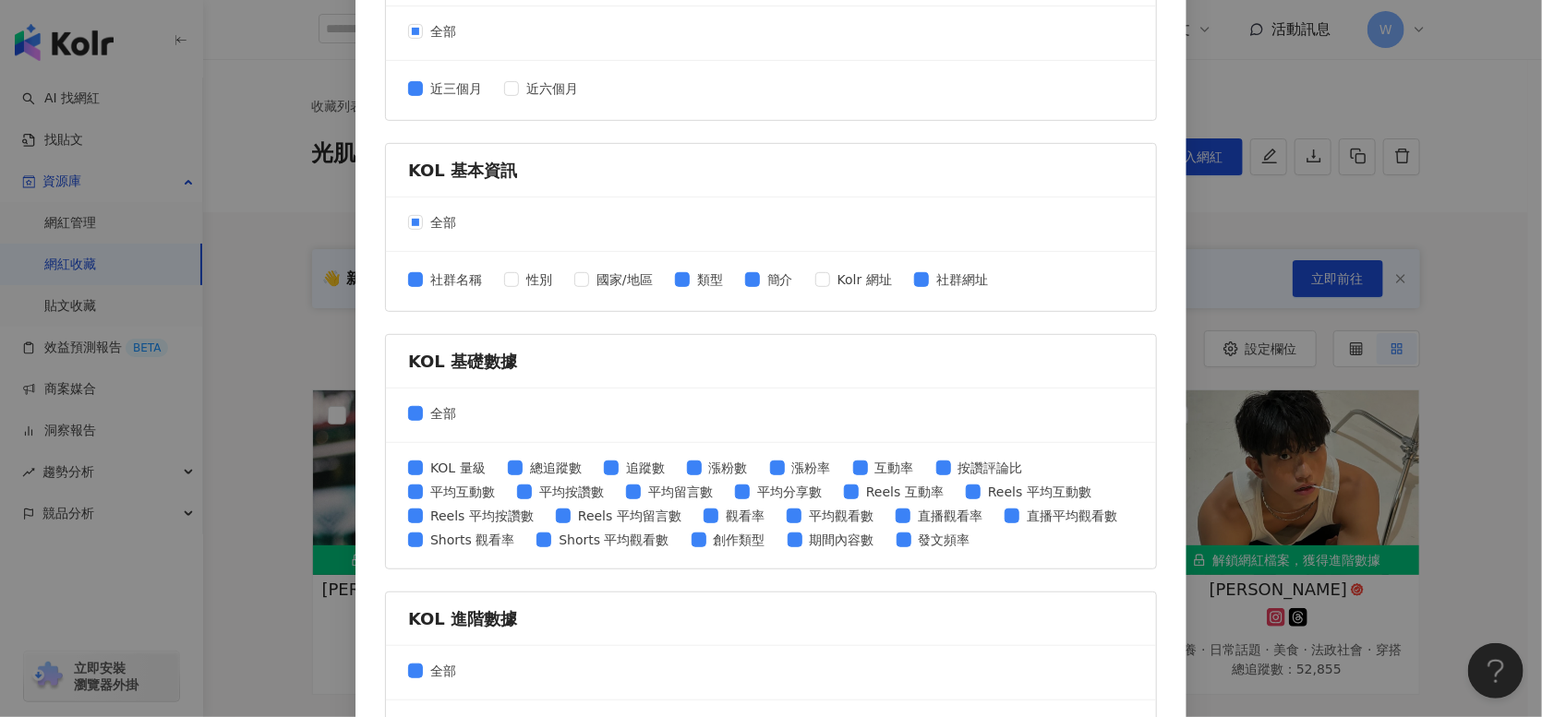
scroll to position [462, 0]
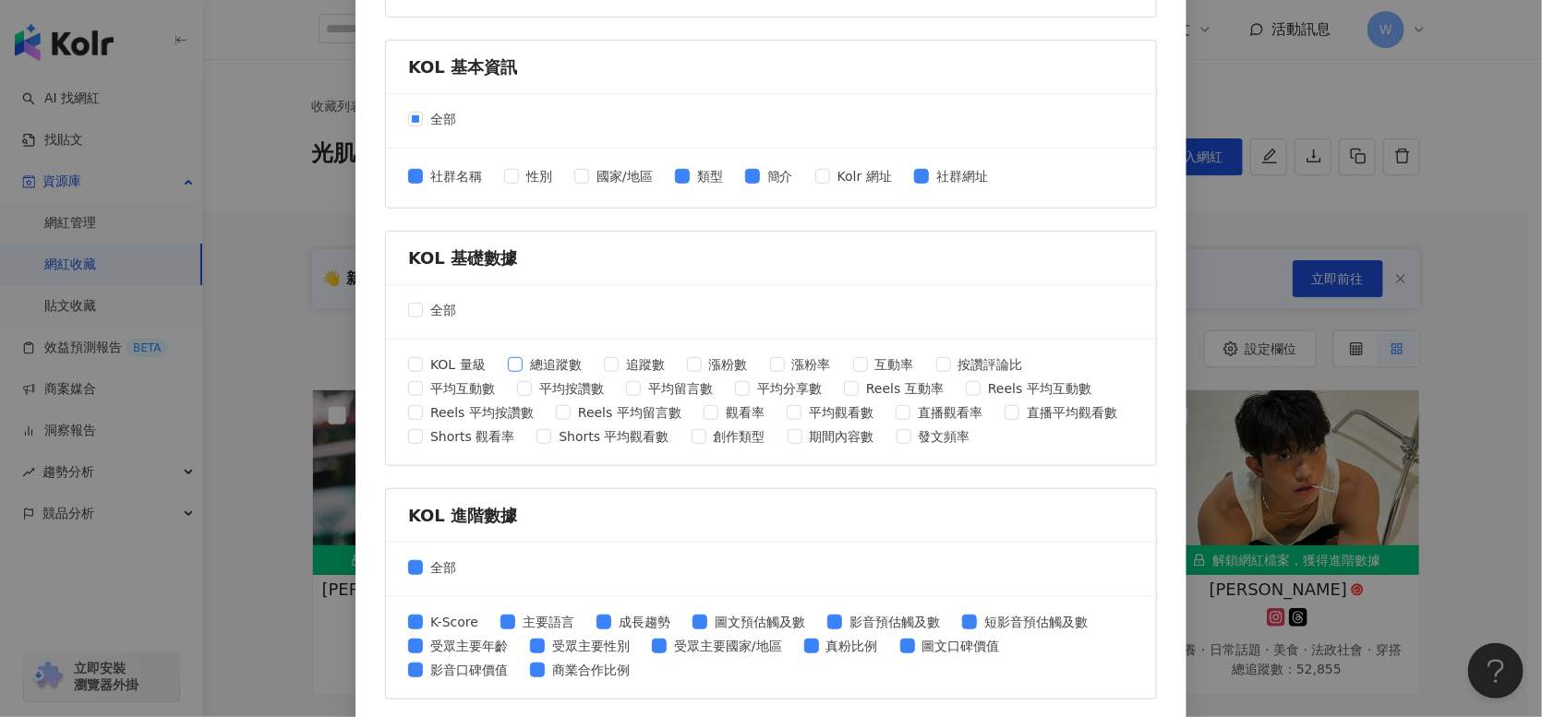
click at [523, 367] on span "總追蹤數" at bounding box center [556, 365] width 66 height 20
click at [627, 359] on span "追蹤數" at bounding box center [646, 365] width 54 height 20
click at [715, 362] on span "漲粉數" at bounding box center [729, 365] width 54 height 20
click at [785, 367] on span "漲粉率" at bounding box center [812, 365] width 54 height 20
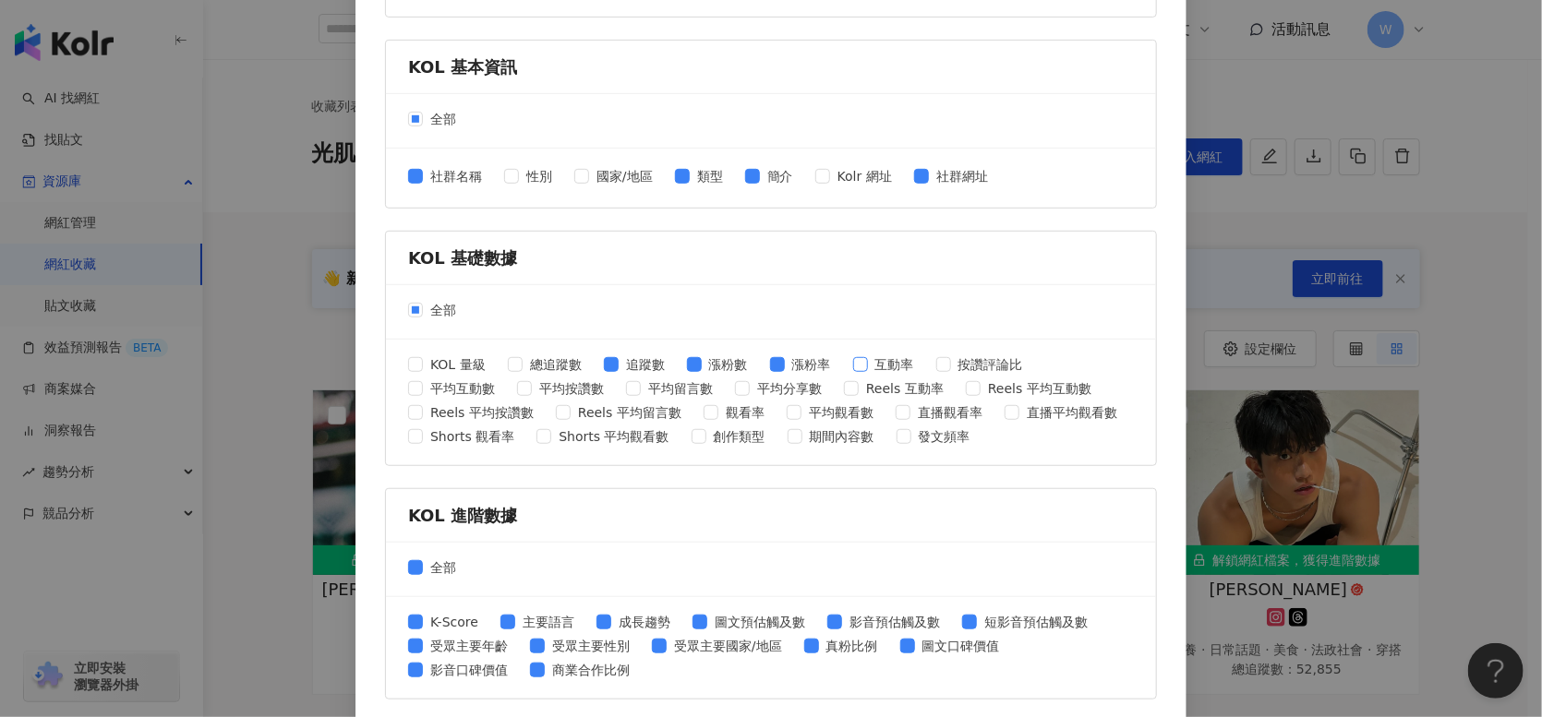
click at [868, 363] on span "互動率" at bounding box center [895, 365] width 54 height 20
click at [784, 389] on span "平均分享數" at bounding box center [789, 389] width 79 height 20
click at [393, 398] on div "KOL 量級 總追蹤數 追蹤數 漲粉數 漲粉率 互動率 按讚評論比 平均互動數 平均按讚數 平均留言數 平均分享數 Reels 互動率 Reels 平均互動數…" at bounding box center [771, 403] width 770 height 126
click at [426, 390] on span "平均互動數" at bounding box center [462, 389] width 79 height 20
click at [971, 356] on span "按讚評論比" at bounding box center [990, 365] width 79 height 20
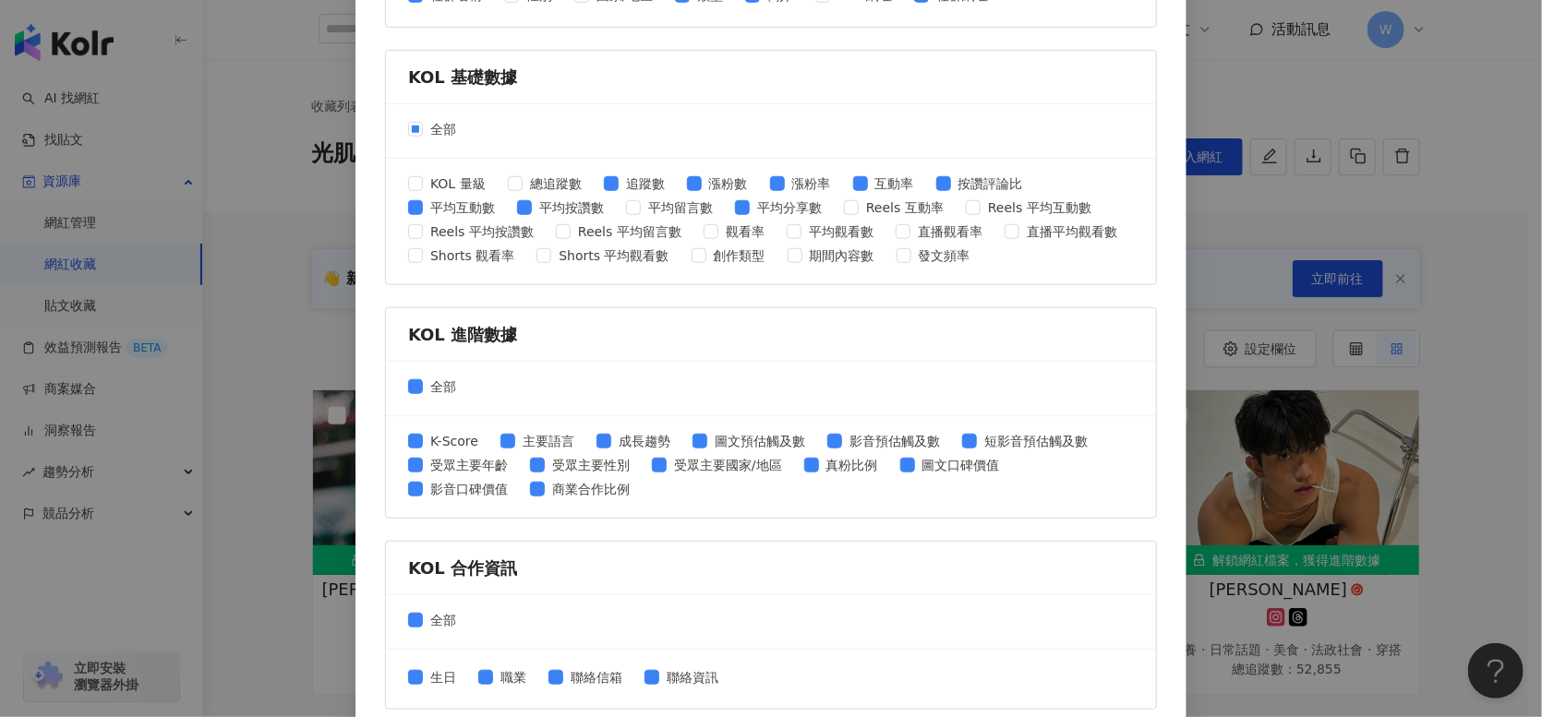
scroll to position [713, 0]
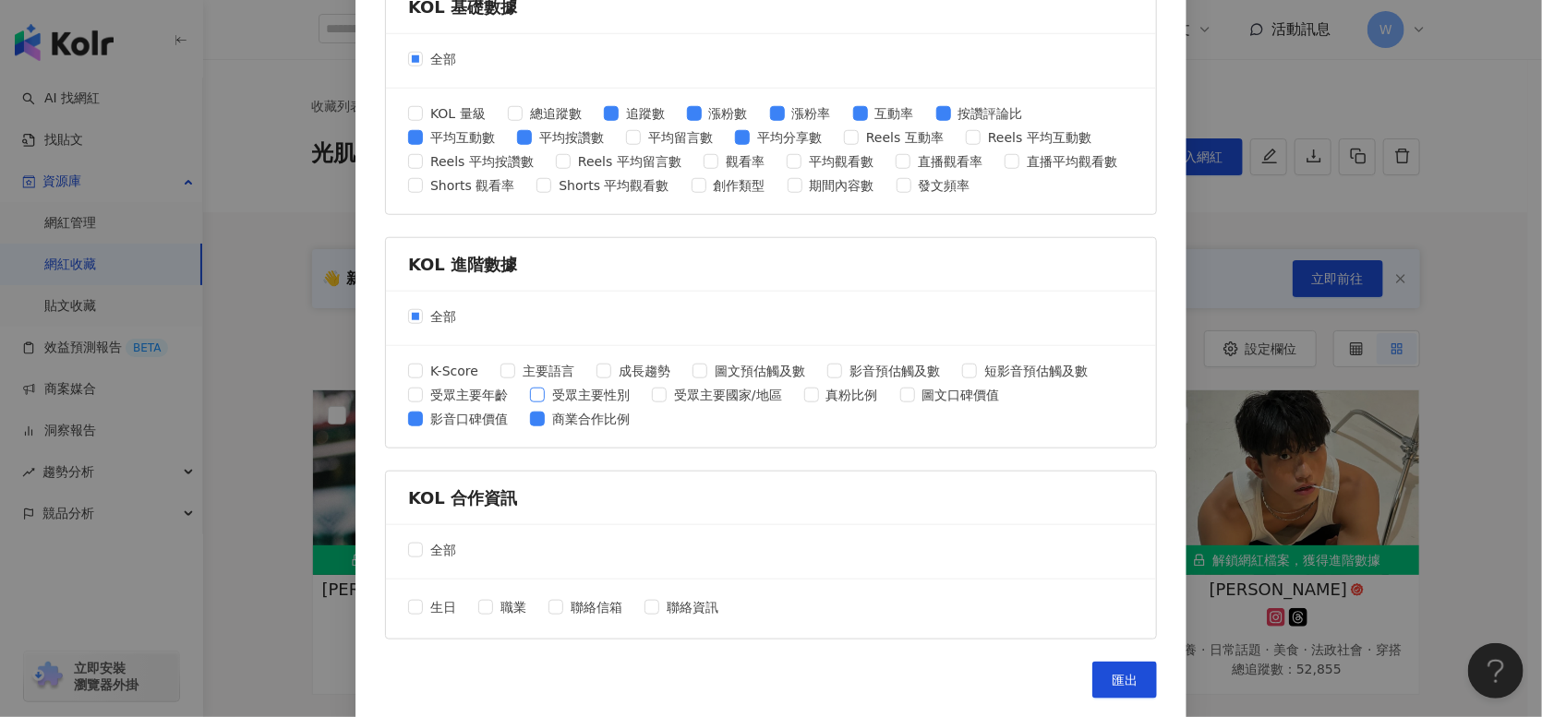
click at [592, 392] on span "受眾主要性別" at bounding box center [591, 395] width 92 height 20
click at [471, 389] on span "受眾主要年齡" at bounding box center [469, 395] width 92 height 20
click at [781, 364] on span "圖文預估觸及數" at bounding box center [759, 371] width 105 height 20
click at [819, 392] on span "真粉比例" at bounding box center [852, 395] width 66 height 20
click at [1130, 681] on span "匯出" at bounding box center [1125, 680] width 26 height 15
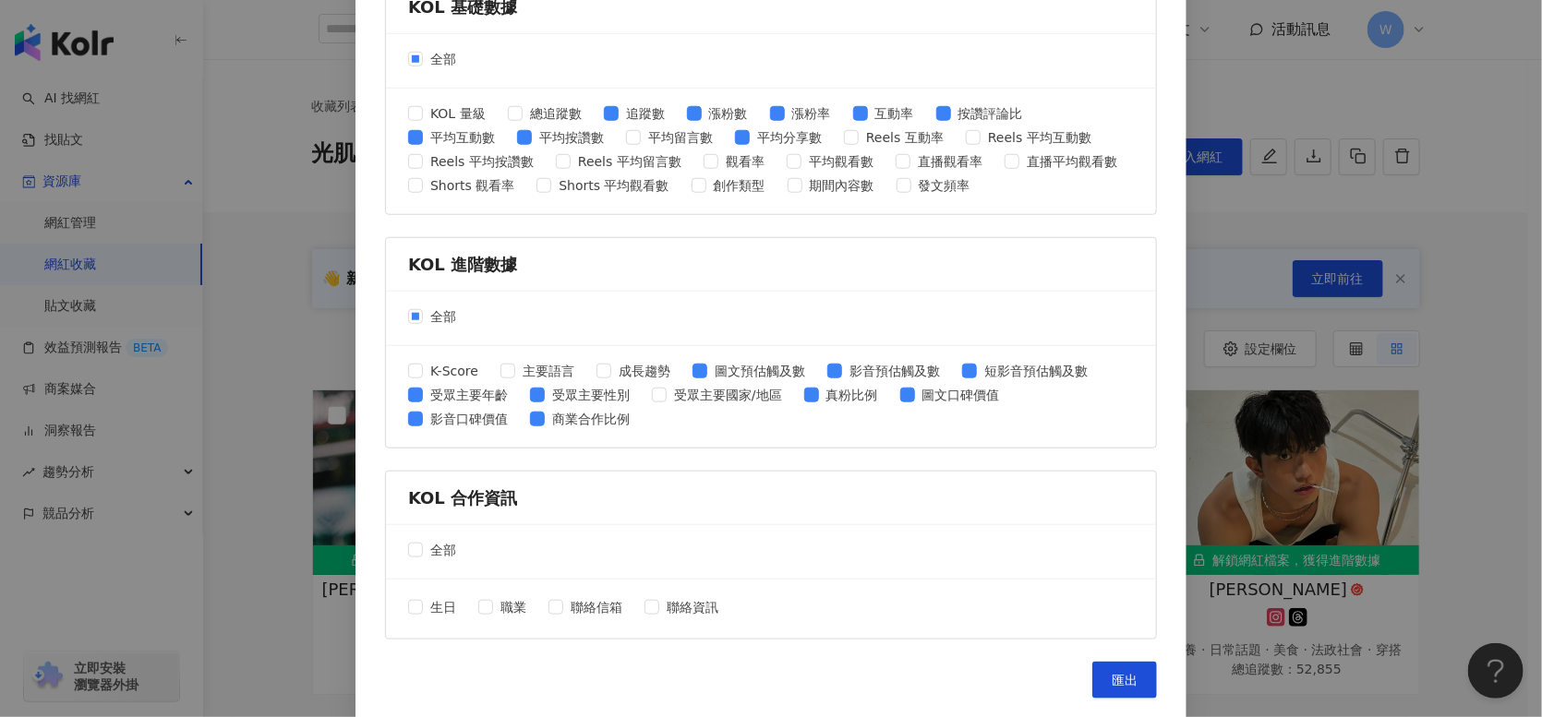
click at [1524, 333] on div "匯出收藏 請選擇您欲匯出的項目 社群平台 全部 Facebook Instagram YouTube TikTok X 數據時間 全部 近三個月 近六個月 K…" at bounding box center [771, 358] width 1542 height 717
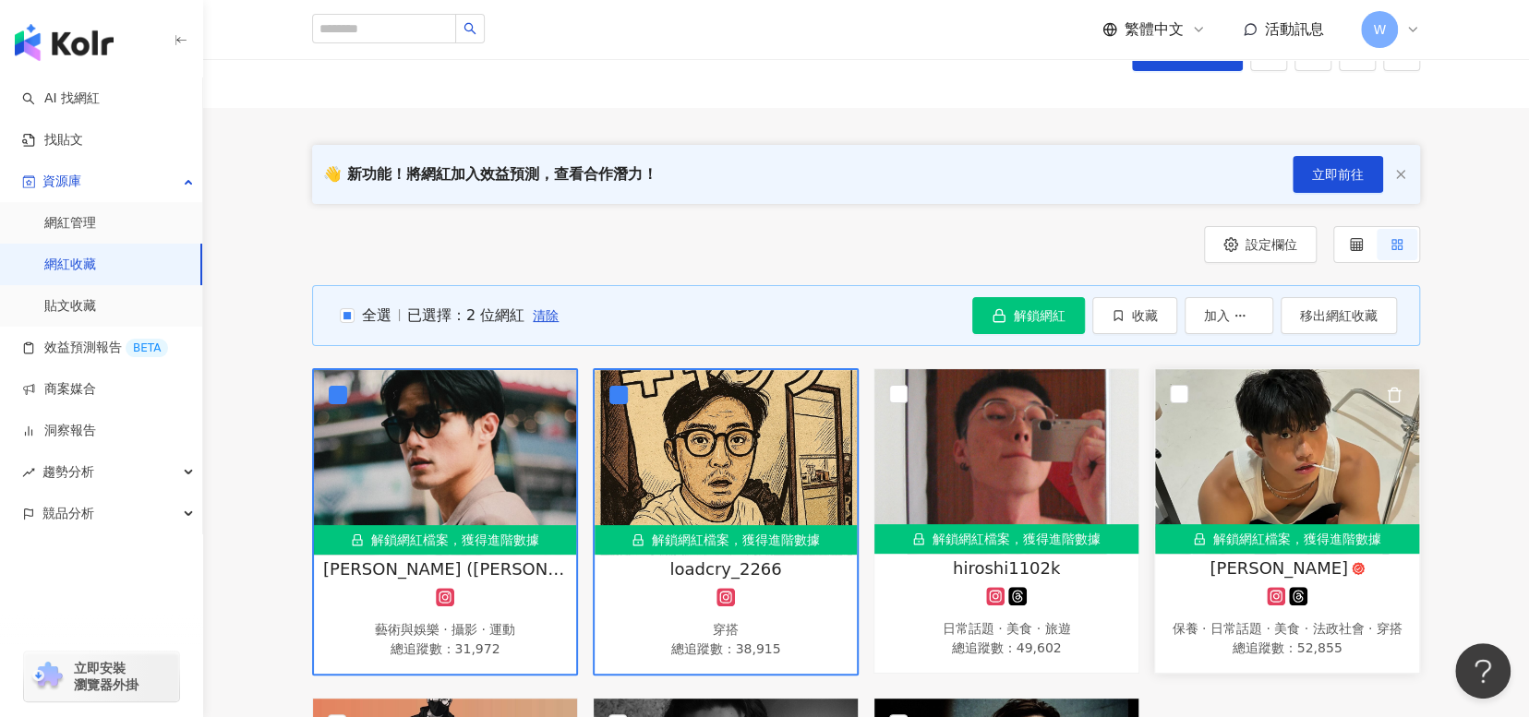
scroll to position [369, 0]
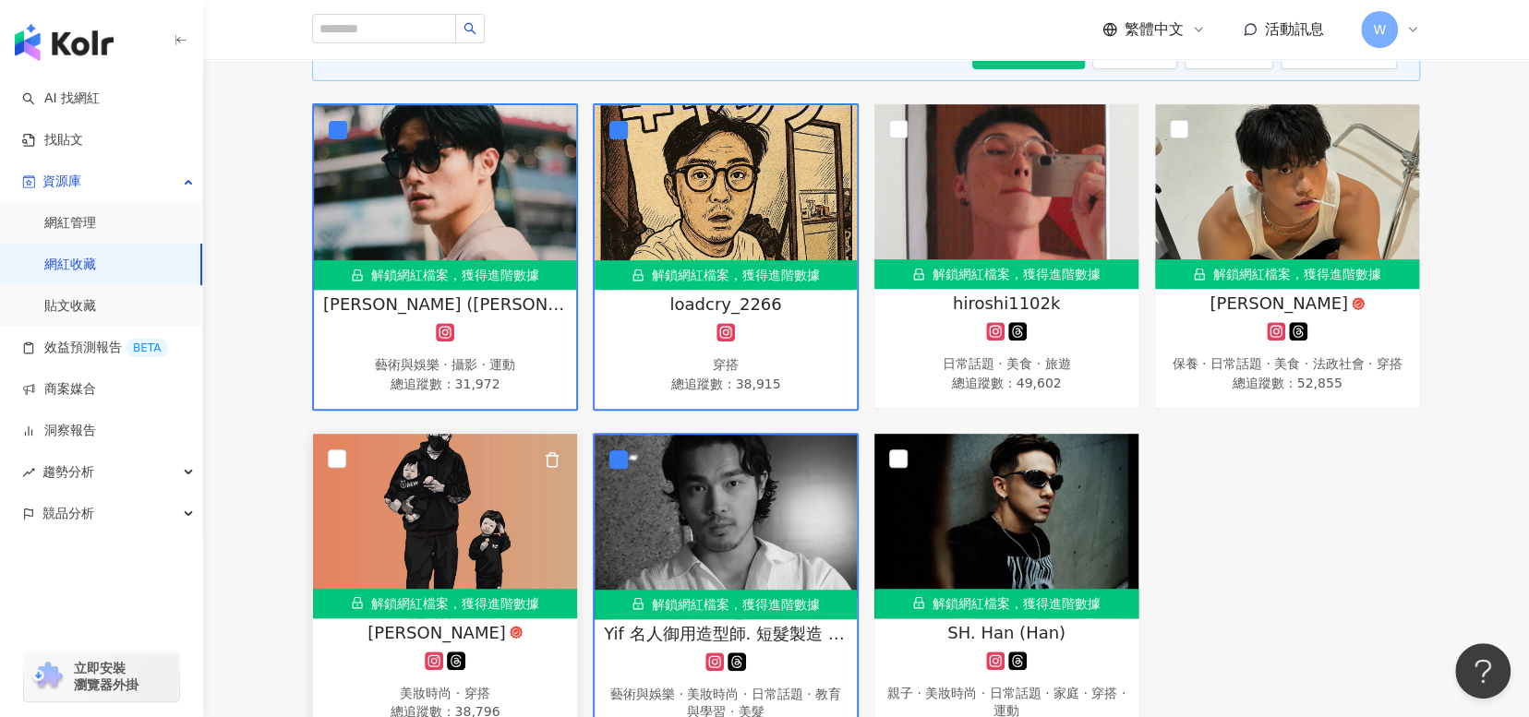
click at [326, 467] on img at bounding box center [445, 526] width 264 height 185
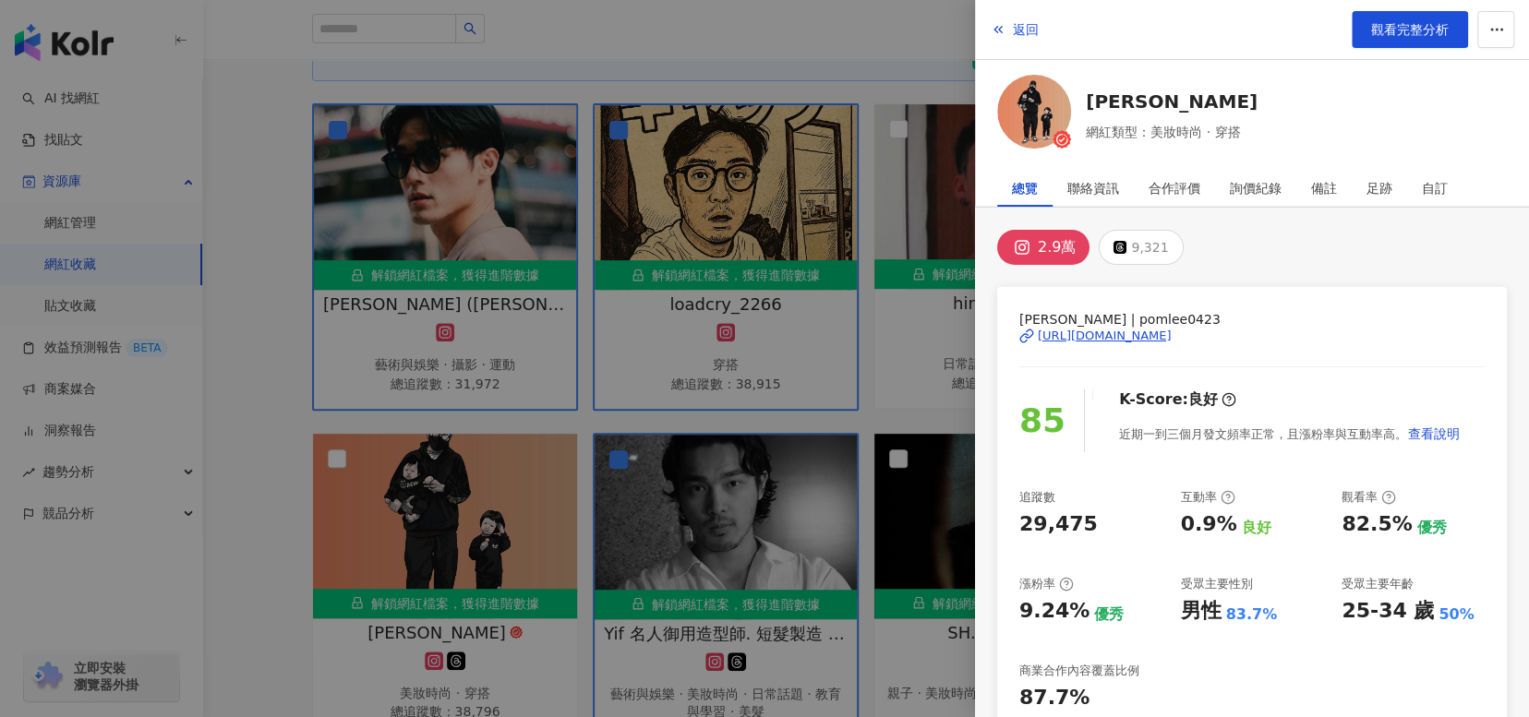
click at [313, 497] on div at bounding box center [764, 358] width 1529 height 717
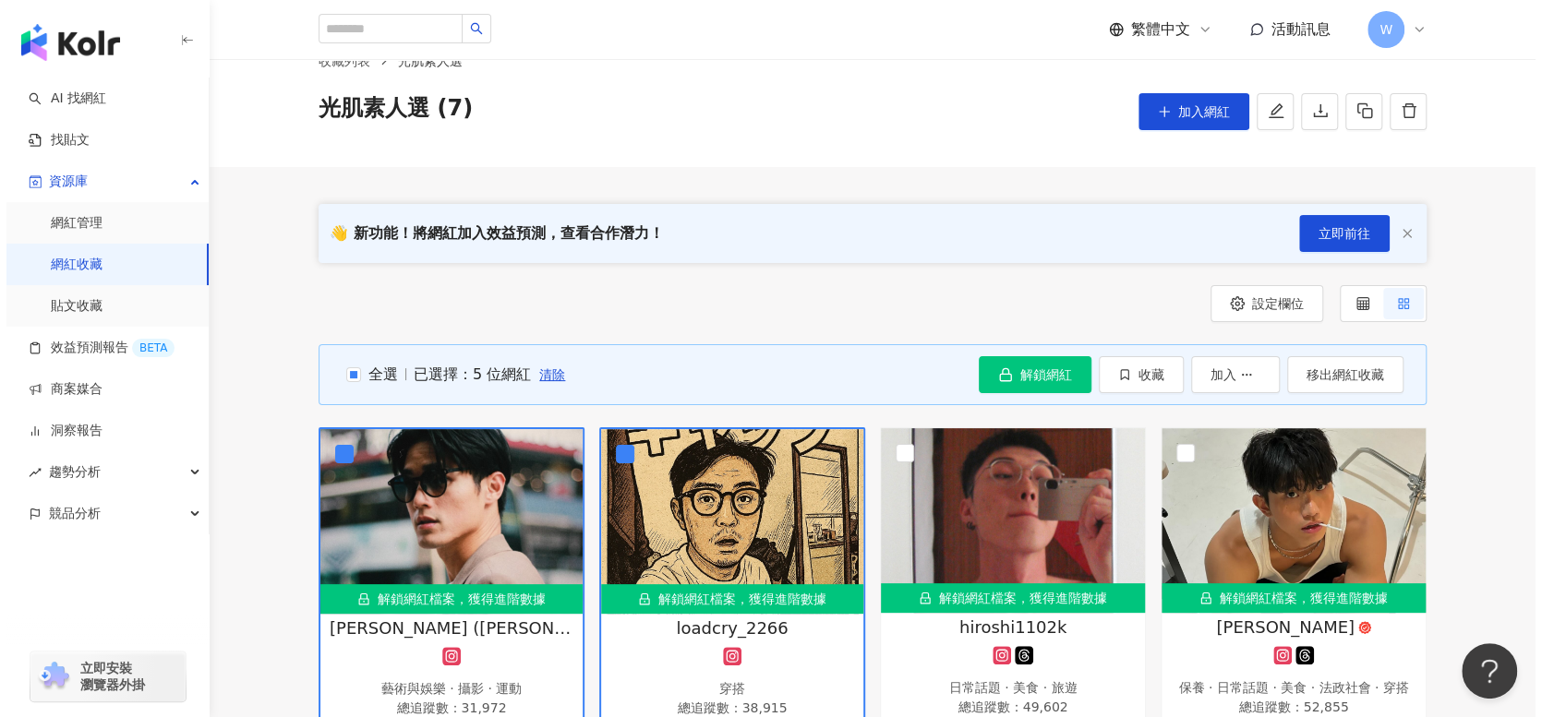
scroll to position [0, 0]
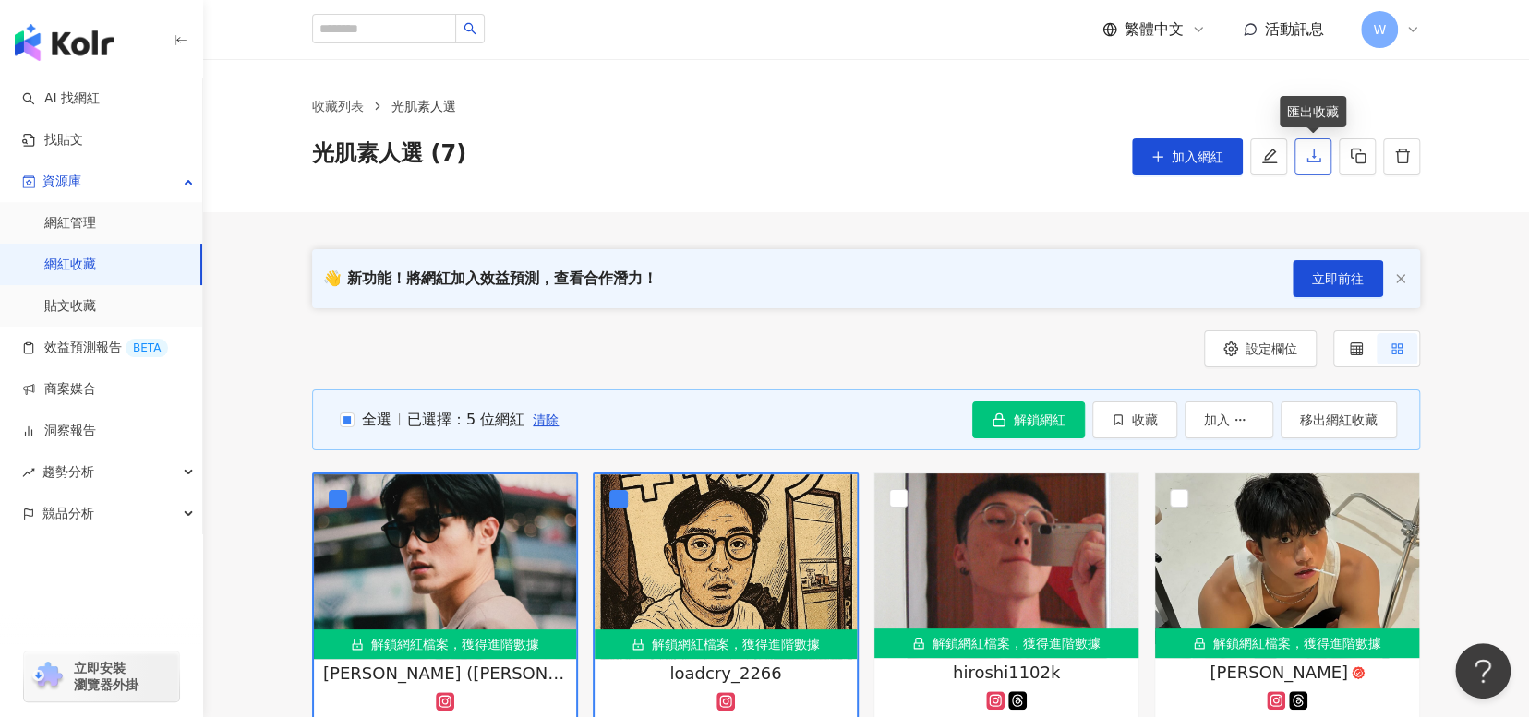
click at [1317, 166] on button "button" at bounding box center [1312, 156] width 37 height 37
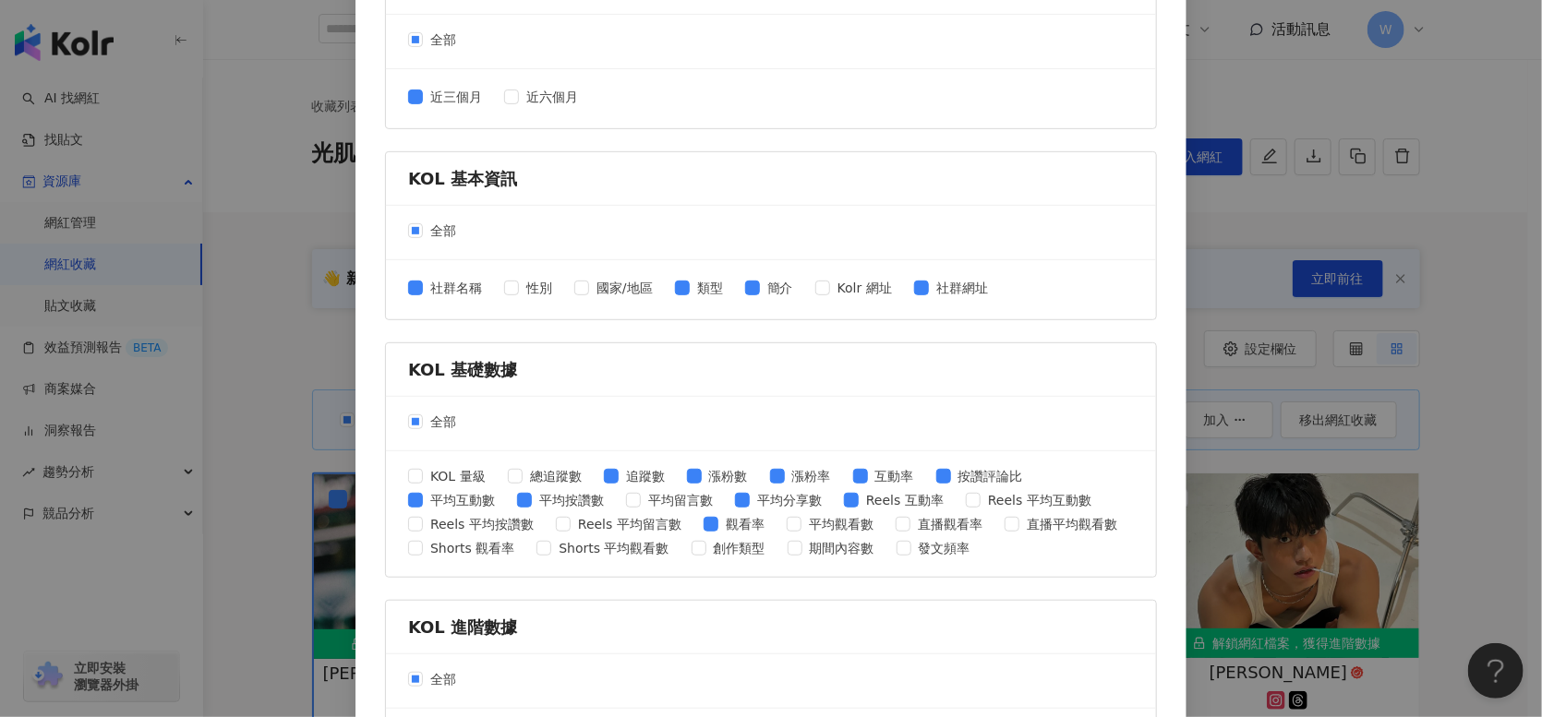
scroll to position [277, 0]
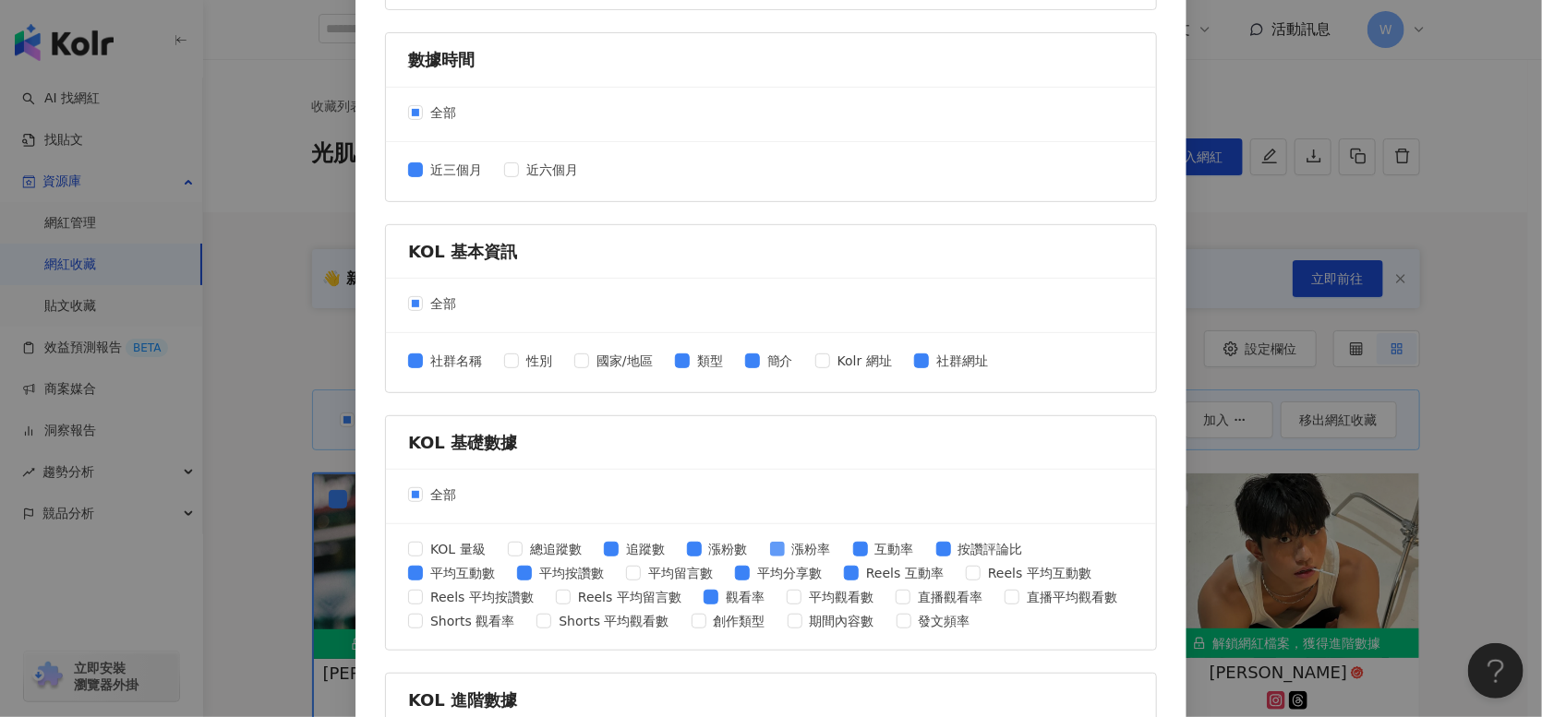
click at [785, 540] on span "漲粉率" at bounding box center [812, 549] width 54 height 20
click at [702, 543] on span "漲粉數" at bounding box center [729, 549] width 54 height 20
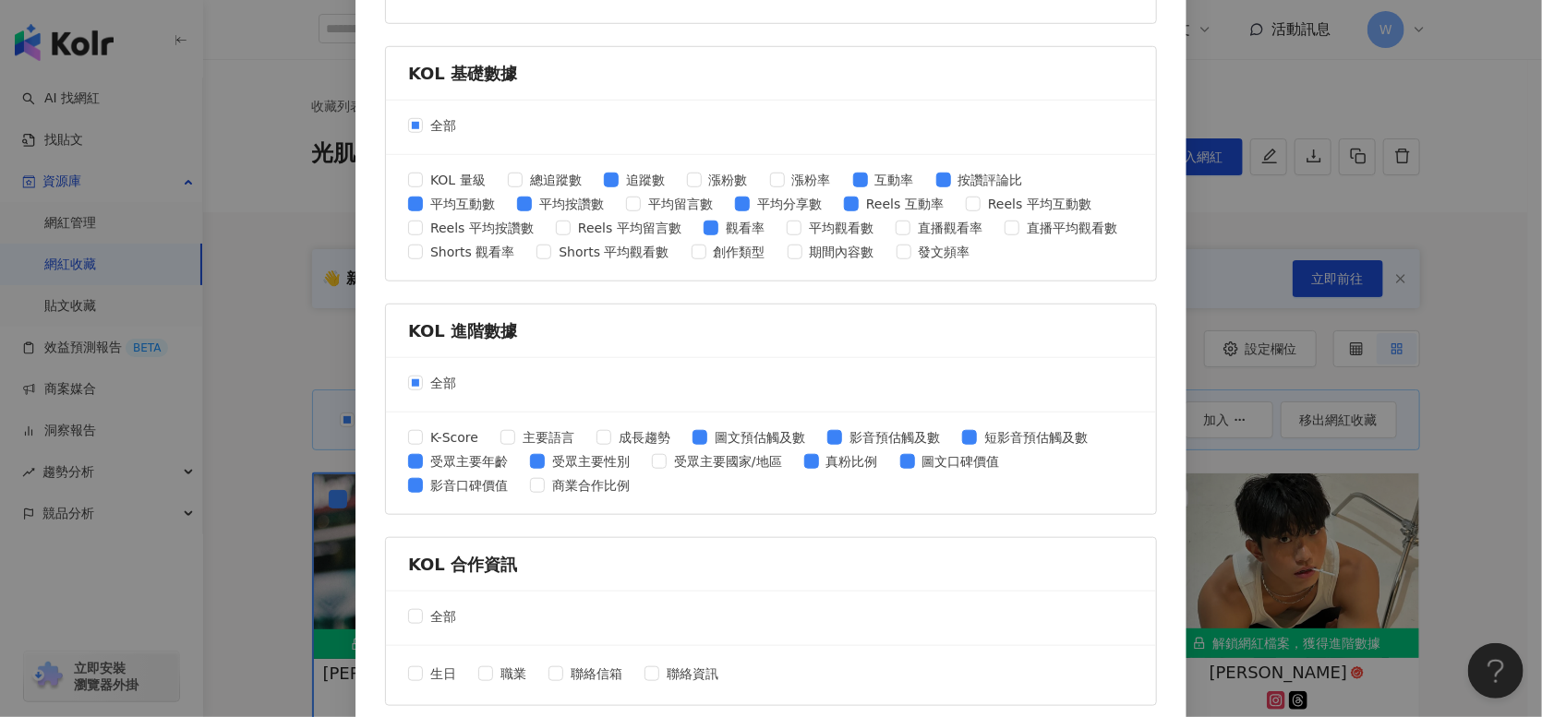
scroll to position [713, 0]
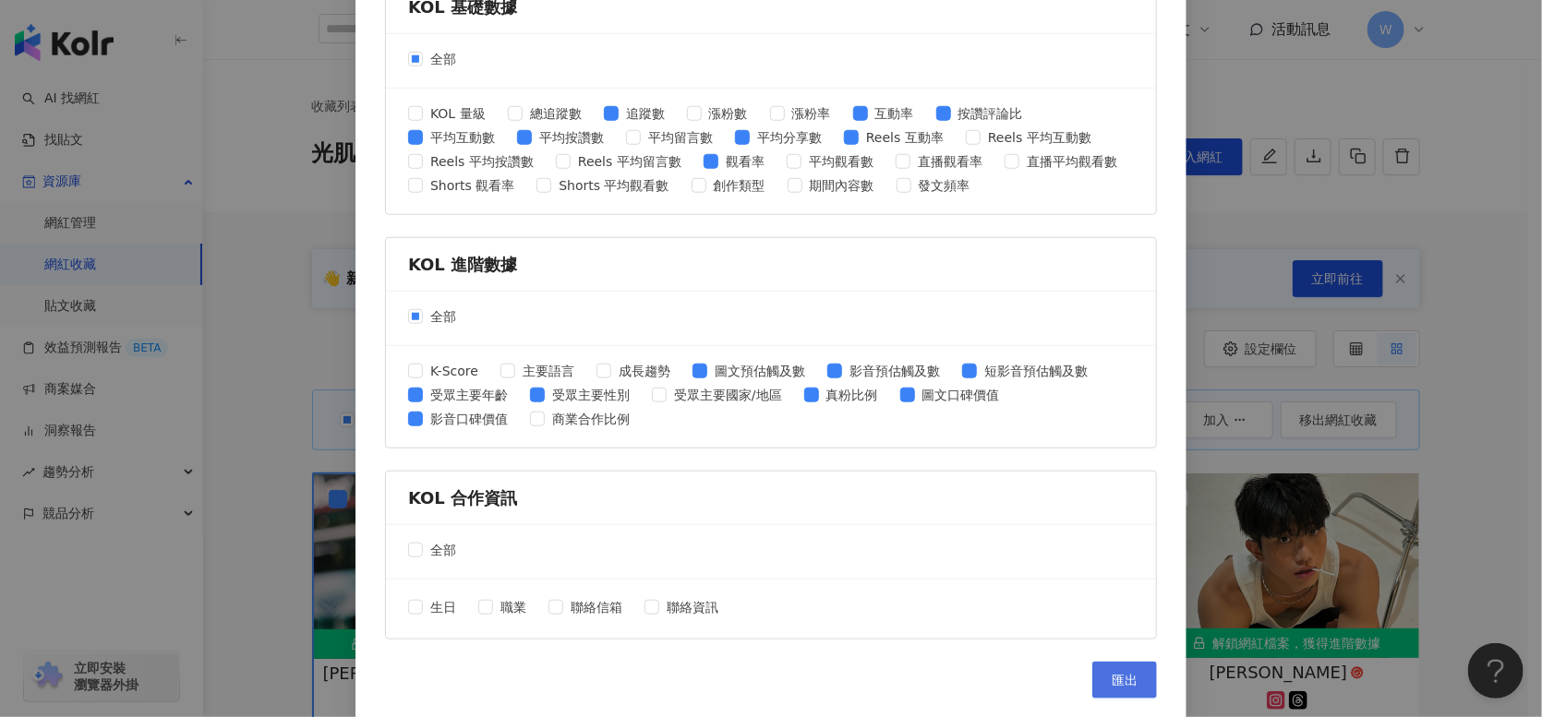
click at [1136, 692] on button "匯出" at bounding box center [1124, 680] width 65 height 37
click at [707, 366] on span "圖文預估觸及數" at bounding box center [759, 371] width 105 height 20
click at [940, 370] on div "K-Score 主要語言 成長趨勢 圖文預估觸及數 影音預估觸及數 短影音預估觸及數 受眾主要年齡 受眾主要性別 受眾主要國家/地區 真粉比例 圖文口碑價值 …" at bounding box center [771, 397] width 726 height 72
click at [977, 376] on span "短影音預估觸及數" at bounding box center [1036, 371] width 118 height 20
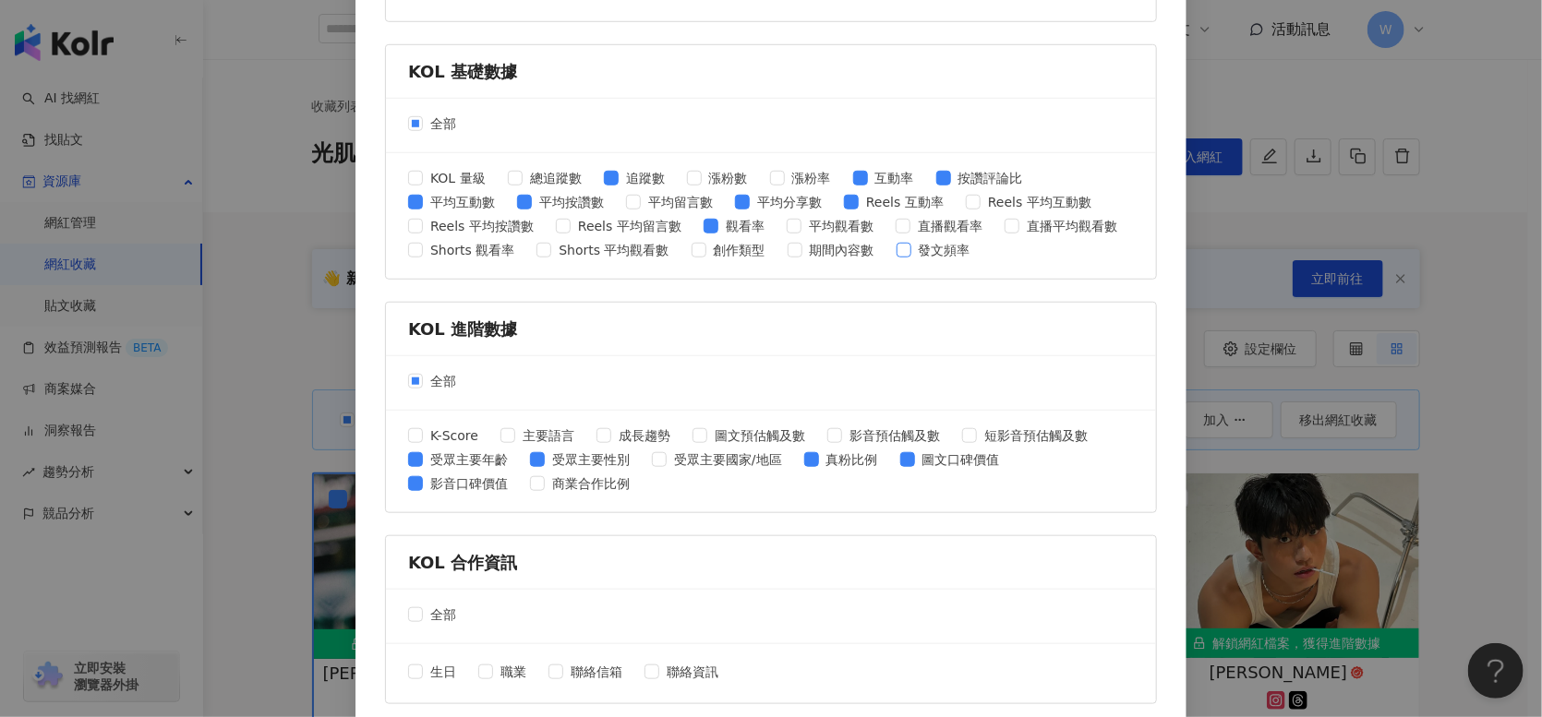
scroll to position [528, 0]
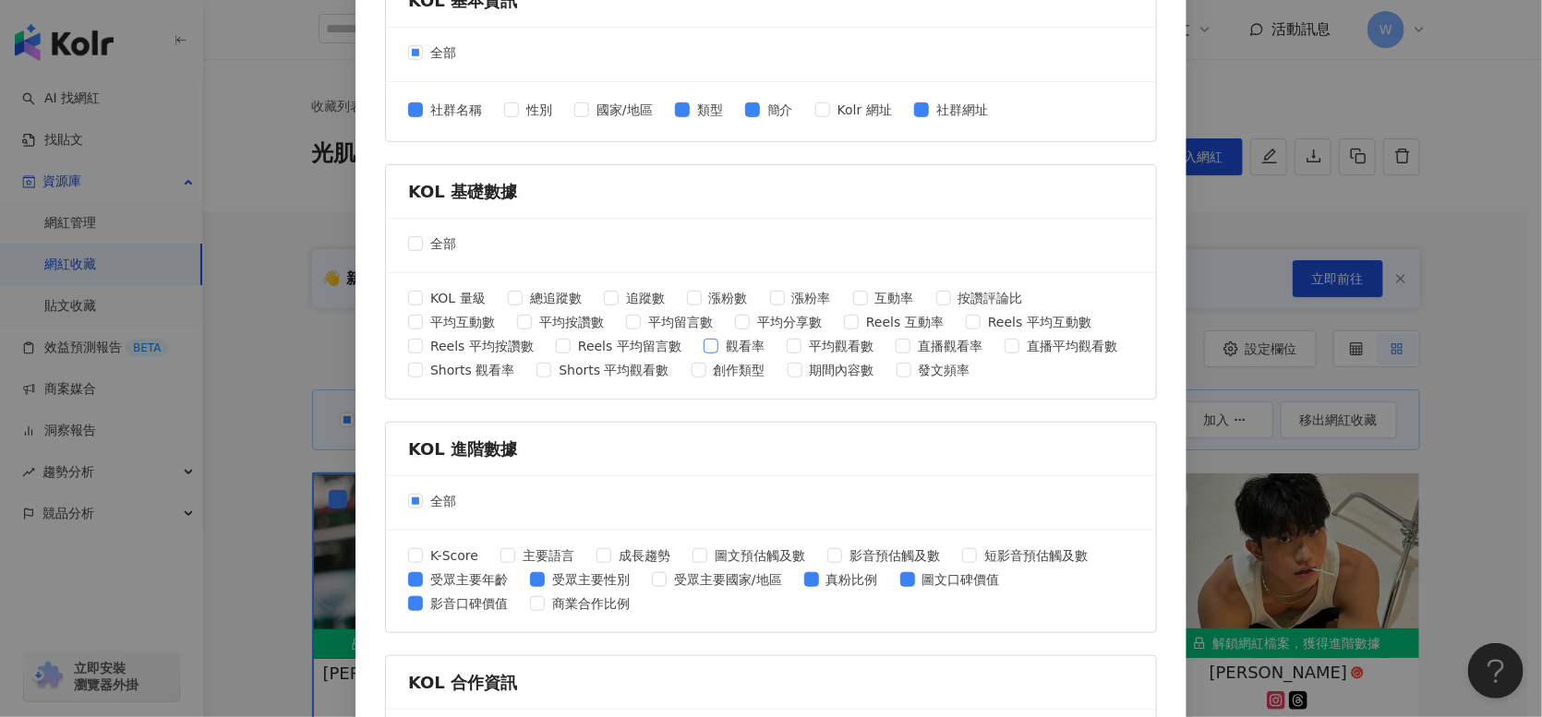
click at [704, 350] on span at bounding box center [711, 346] width 15 height 15
click at [641, 312] on span "平均留言數" at bounding box center [680, 322] width 79 height 20
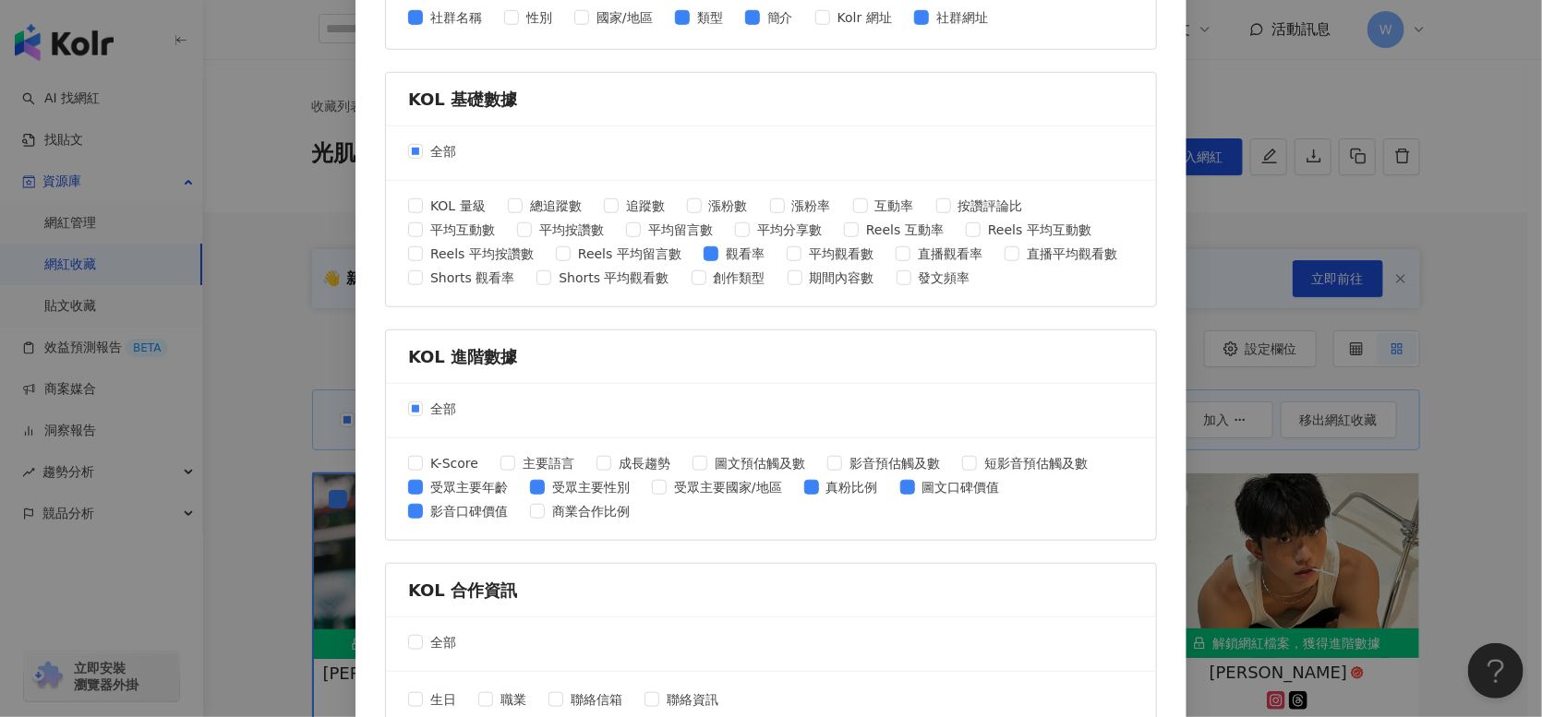
scroll to position [713, 0]
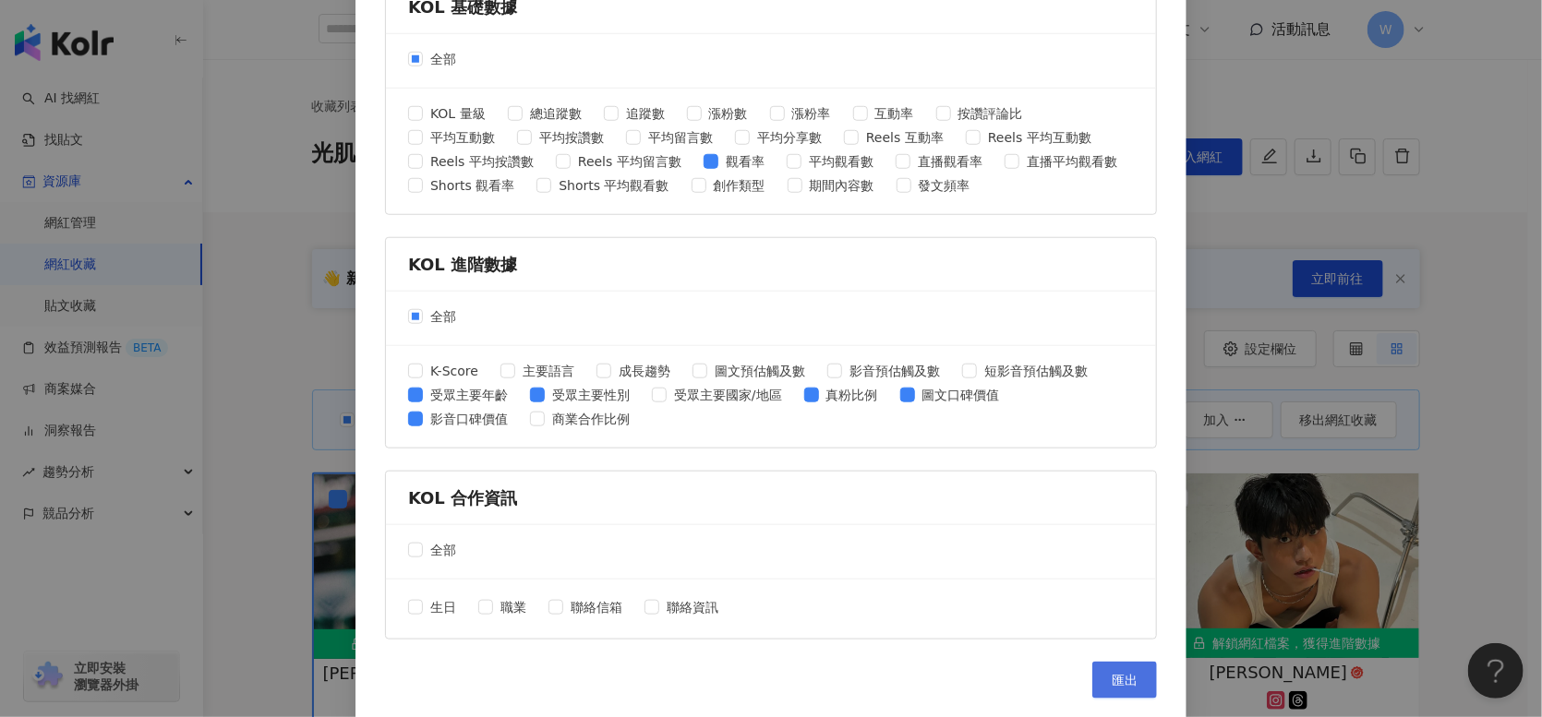
click at [1132, 665] on button "匯出" at bounding box center [1124, 680] width 65 height 37
click at [1492, 197] on div "匯出收藏 請選擇您欲匯出的項目 社群平台 全部 Facebook Instagram YouTube TikTok X 數據時間 全部 近三個月 近六個月 K…" at bounding box center [771, 358] width 1542 height 717
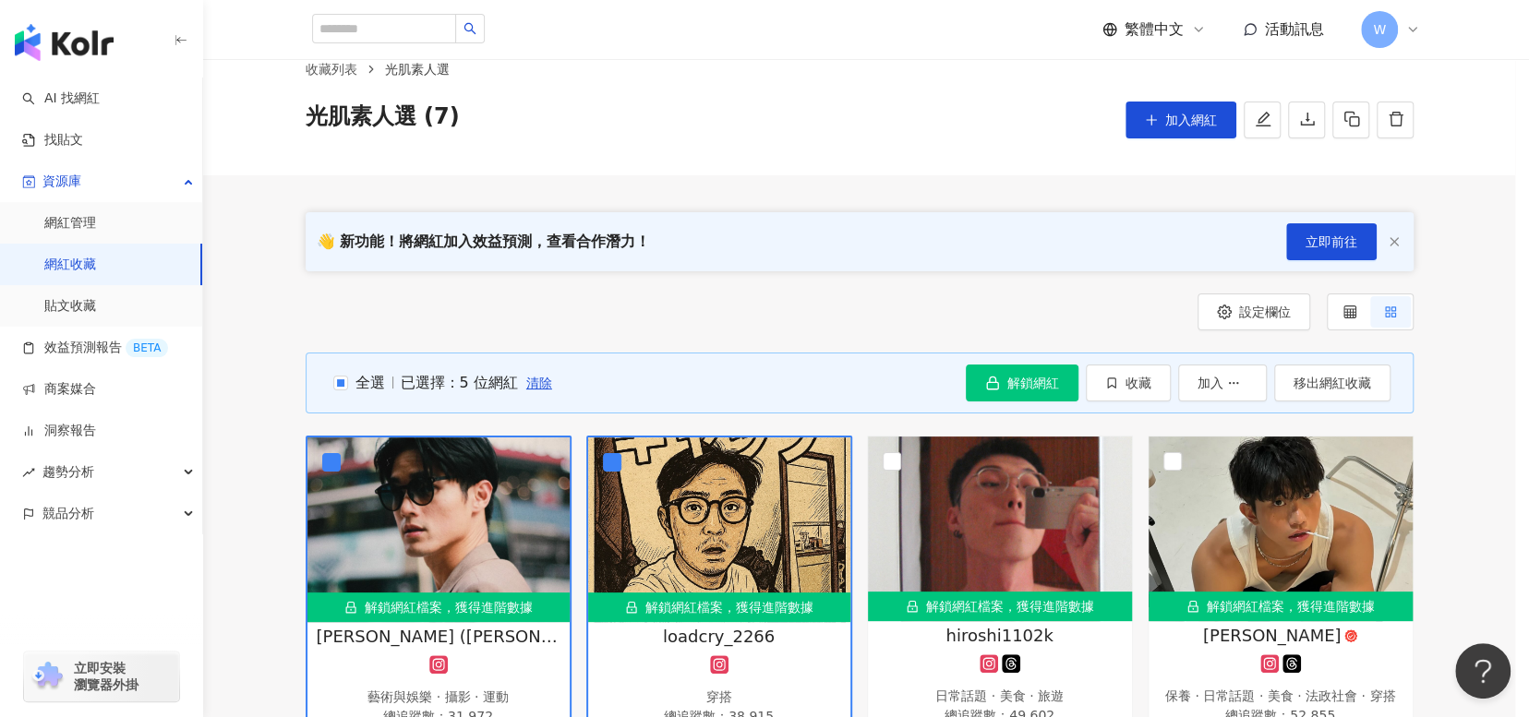
scroll to position [92, 0]
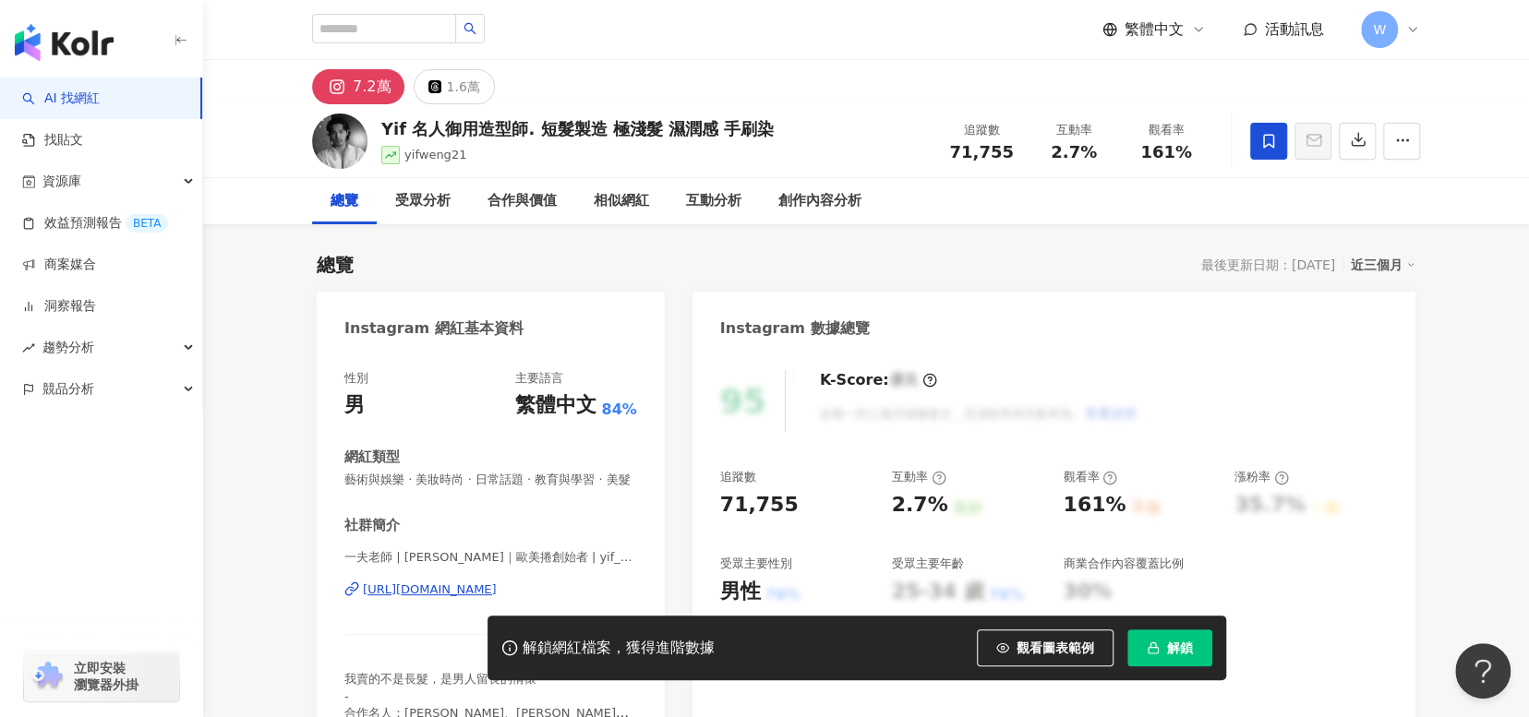
click at [1197, 652] on button "解鎖" at bounding box center [1169, 648] width 85 height 37
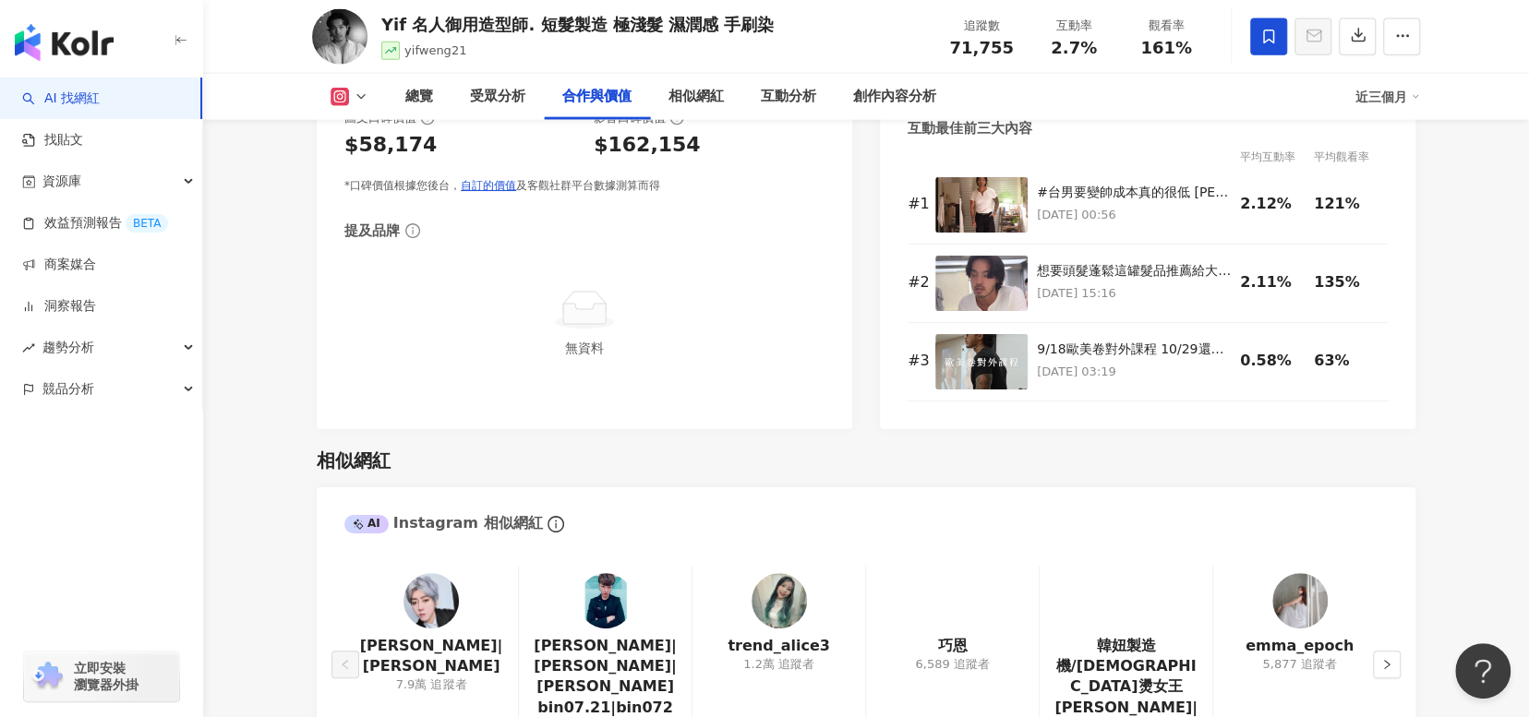
scroll to position [2308, 0]
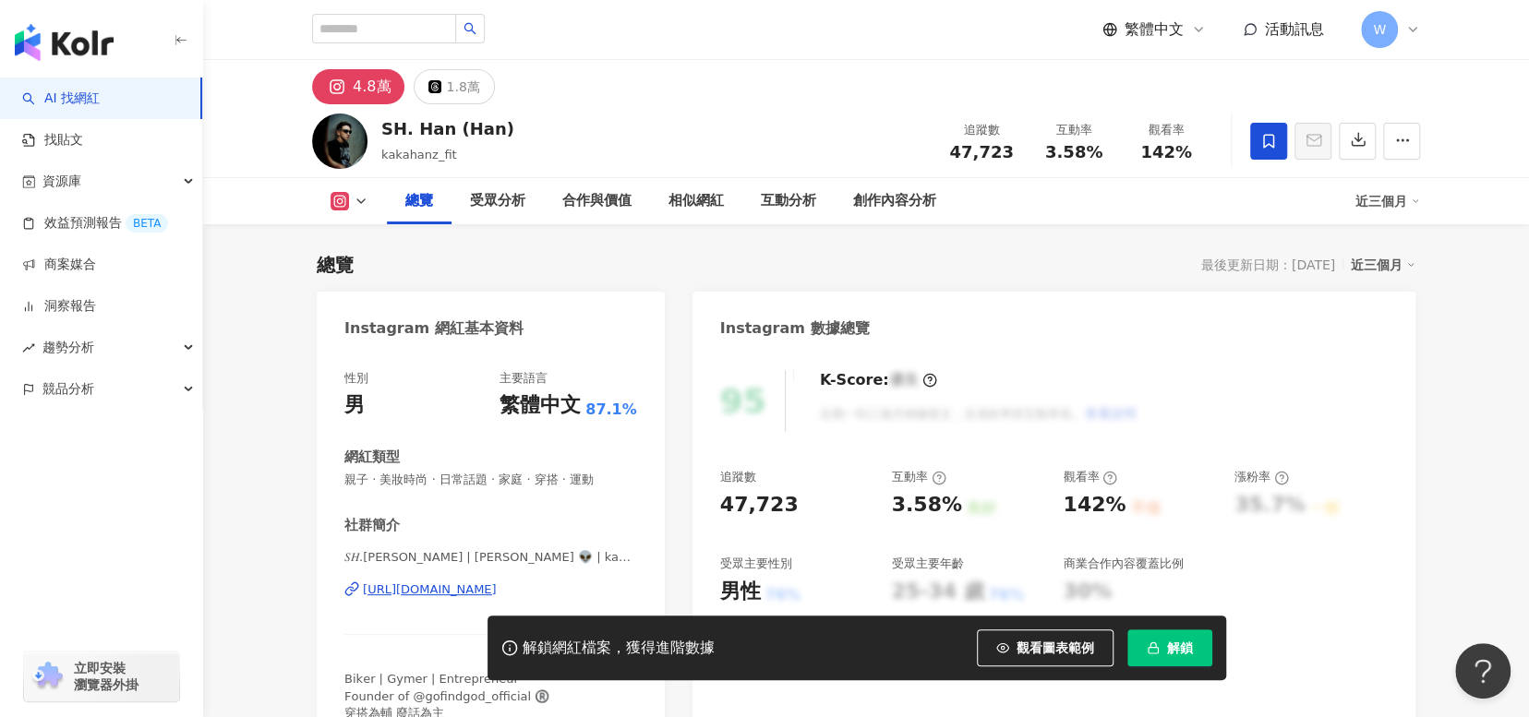
click at [1197, 649] on button "解鎖" at bounding box center [1169, 648] width 85 height 37
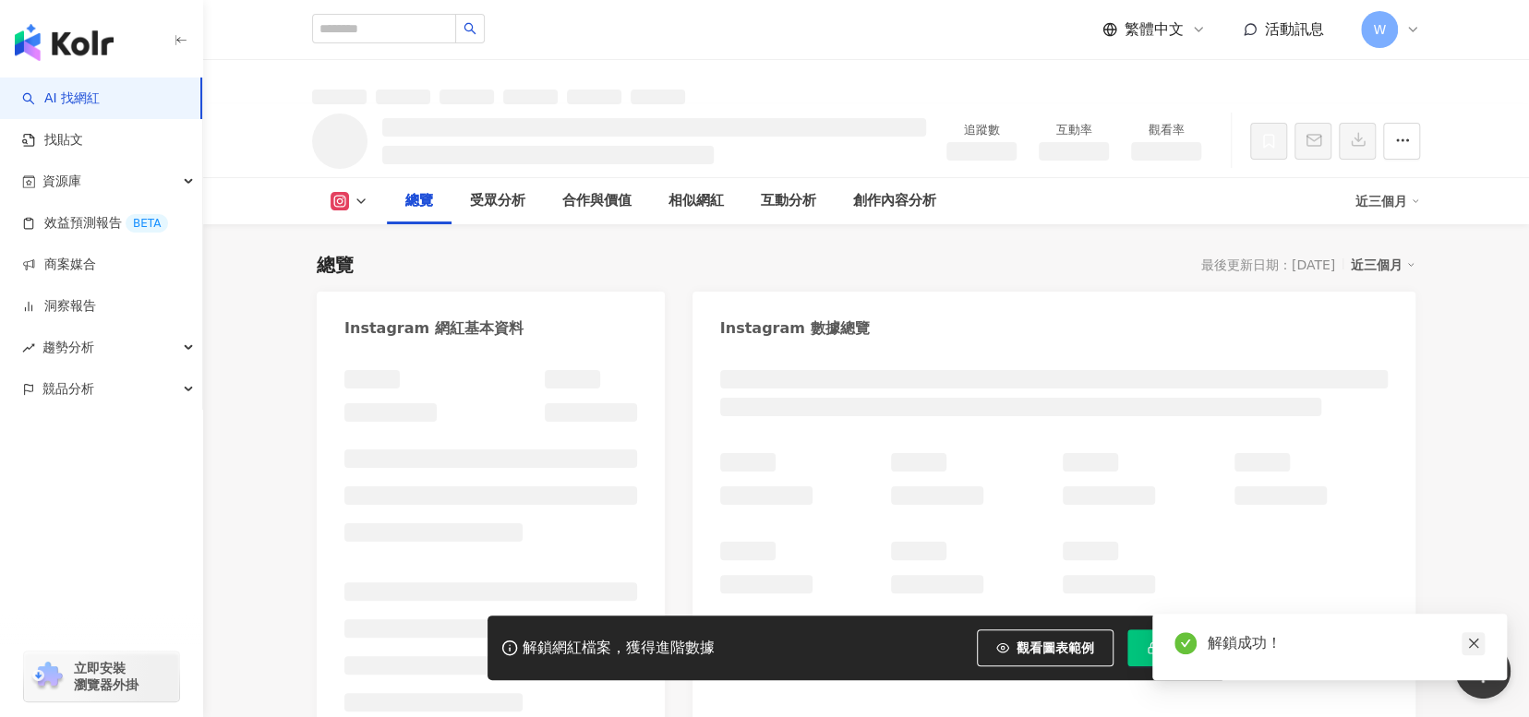
click at [1471, 639] on icon "close" at bounding box center [1473, 643] width 13 height 13
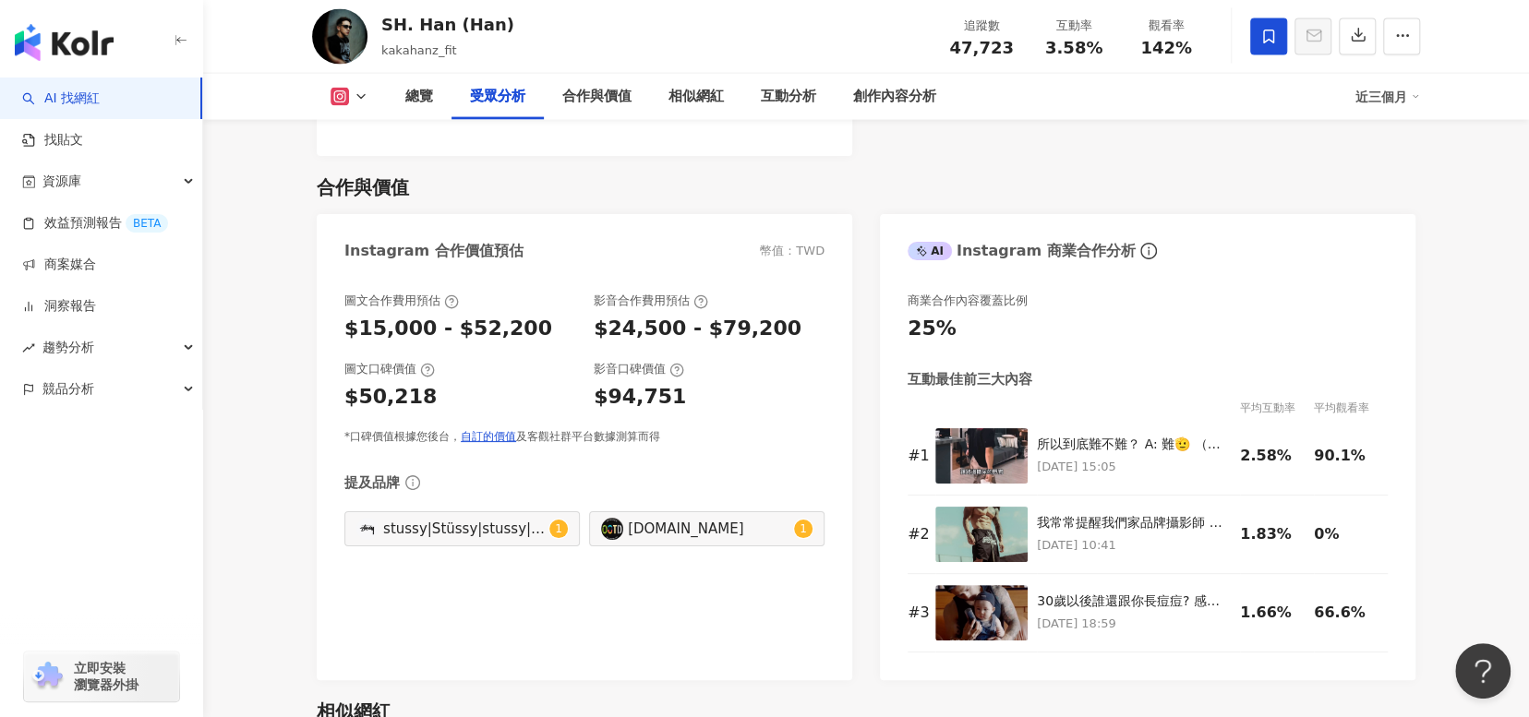
scroll to position [2123, 0]
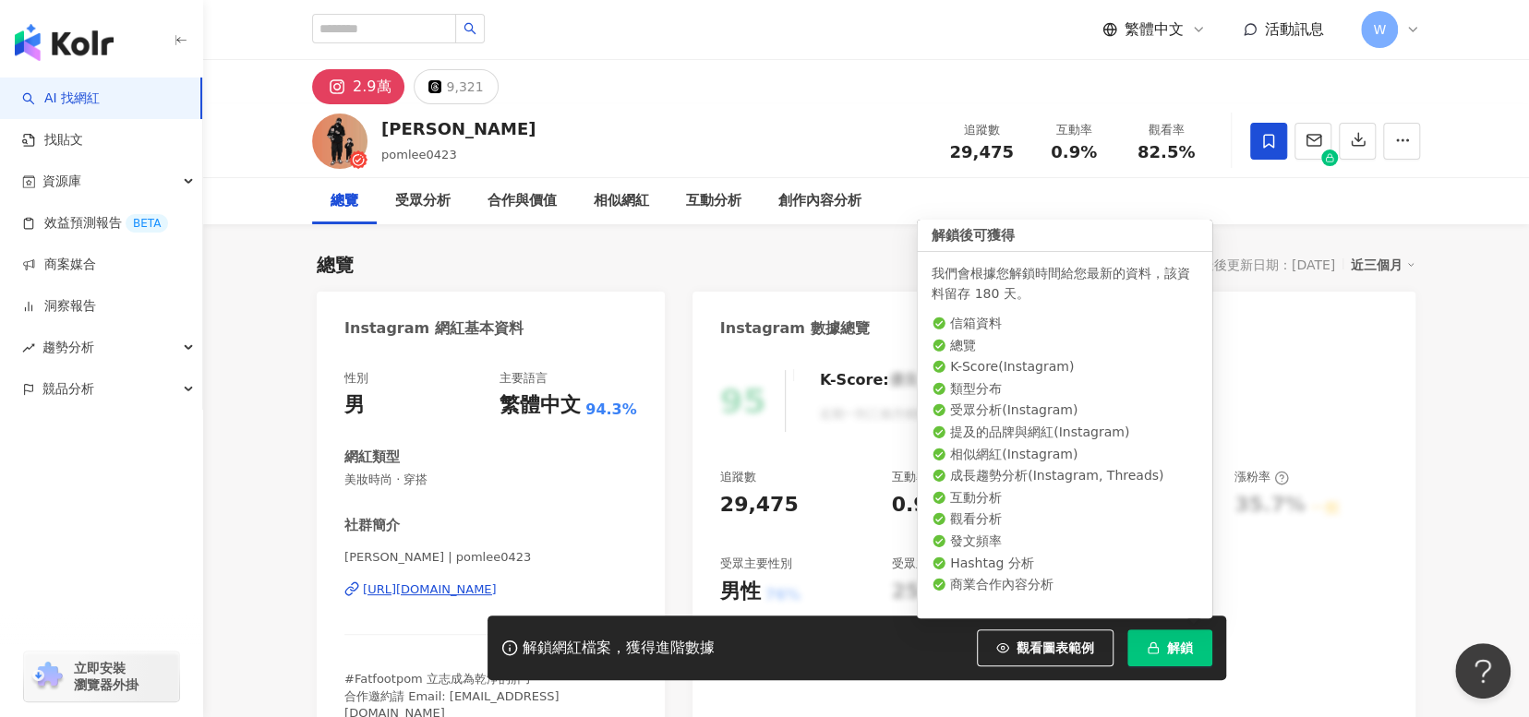
click at [1186, 649] on span "解鎖" at bounding box center [1180, 648] width 26 height 15
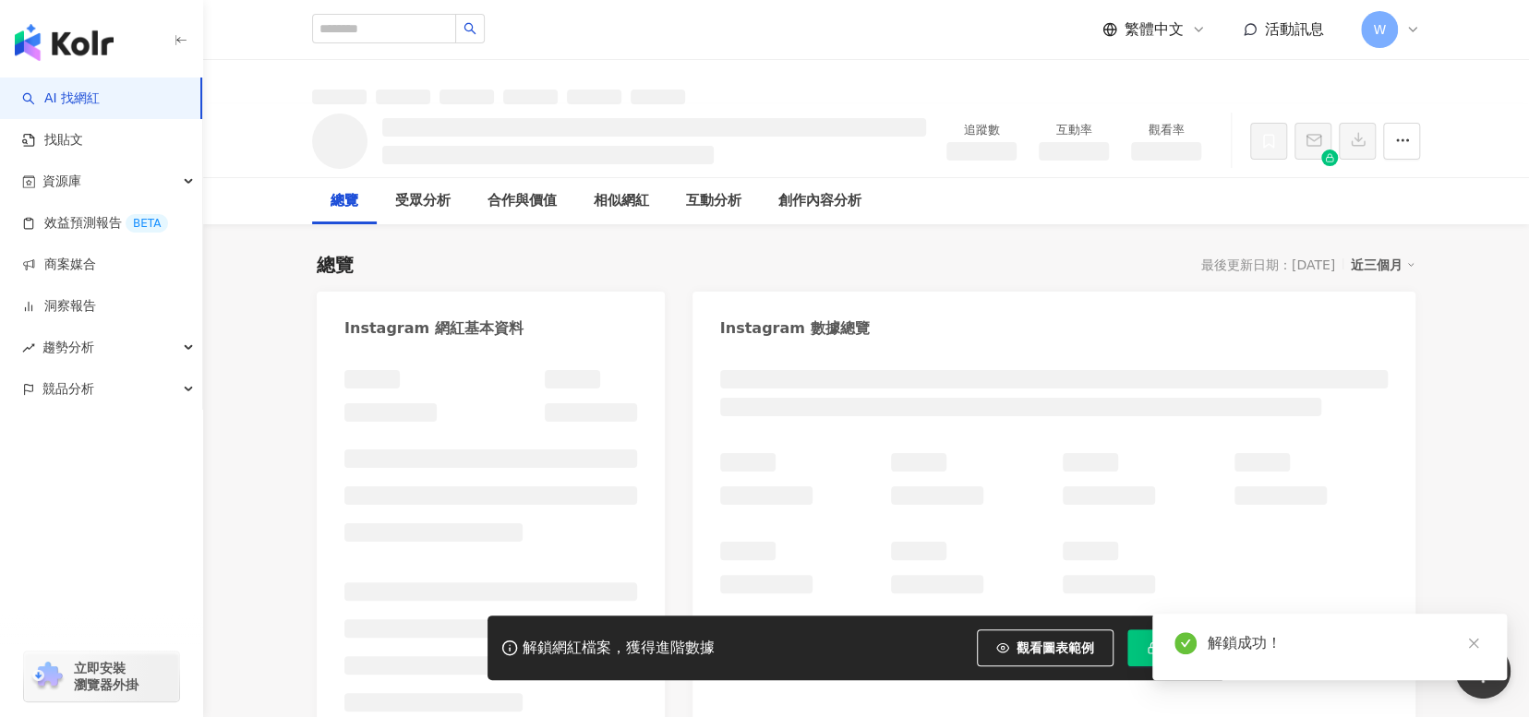
click at [1477, 648] on icon "close" at bounding box center [1473, 644] width 10 height 10
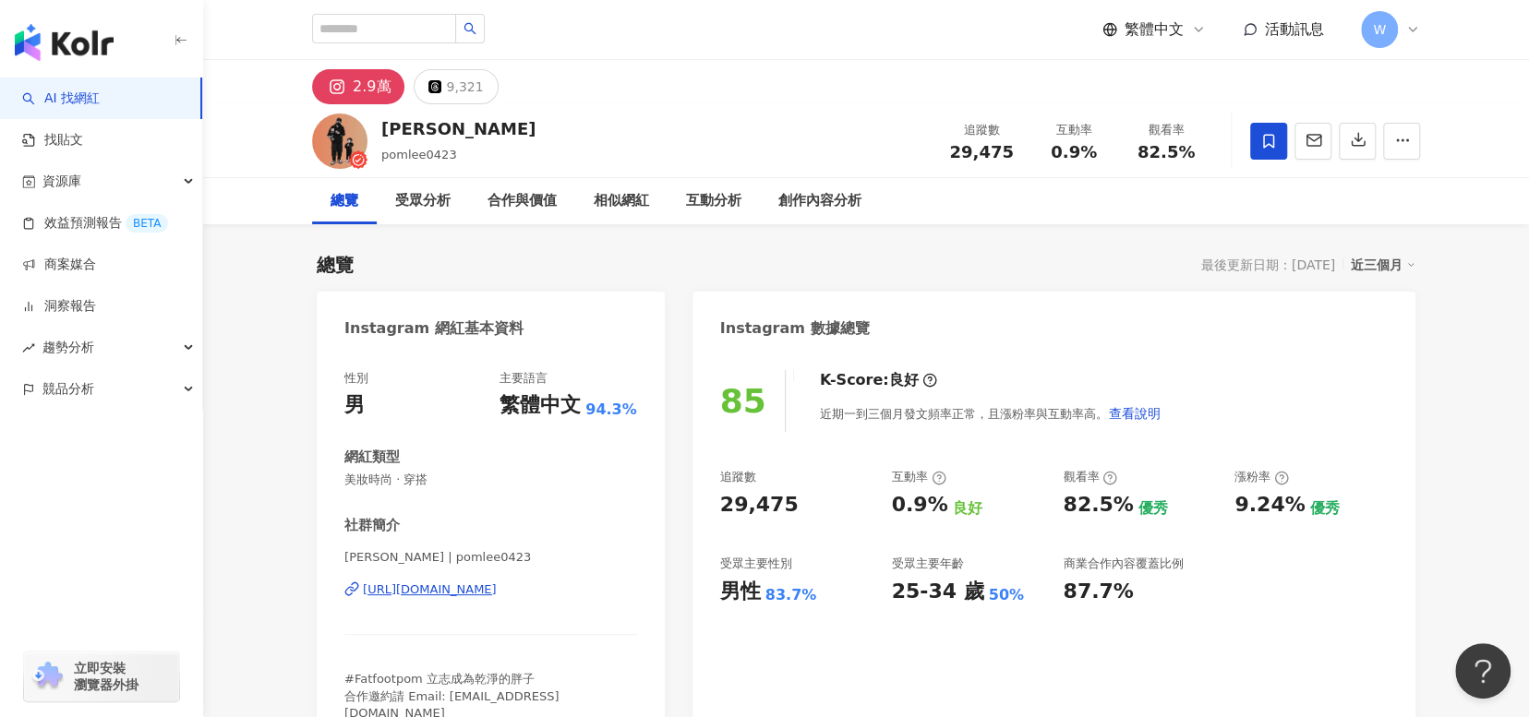
click at [966, 263] on div "總覽 最後更新日期：2025/10/1 近三個月" at bounding box center [866, 265] width 1099 height 26
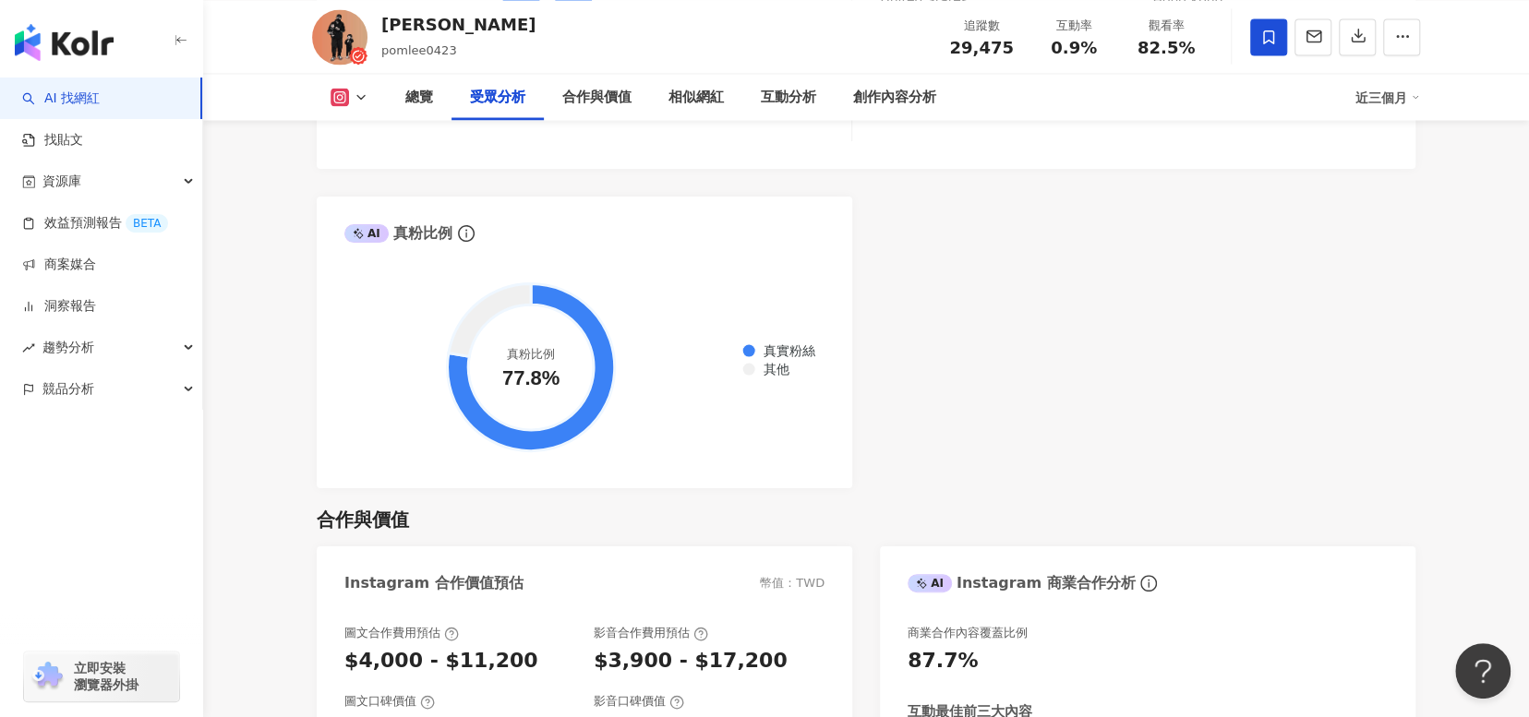
scroll to position [1939, 0]
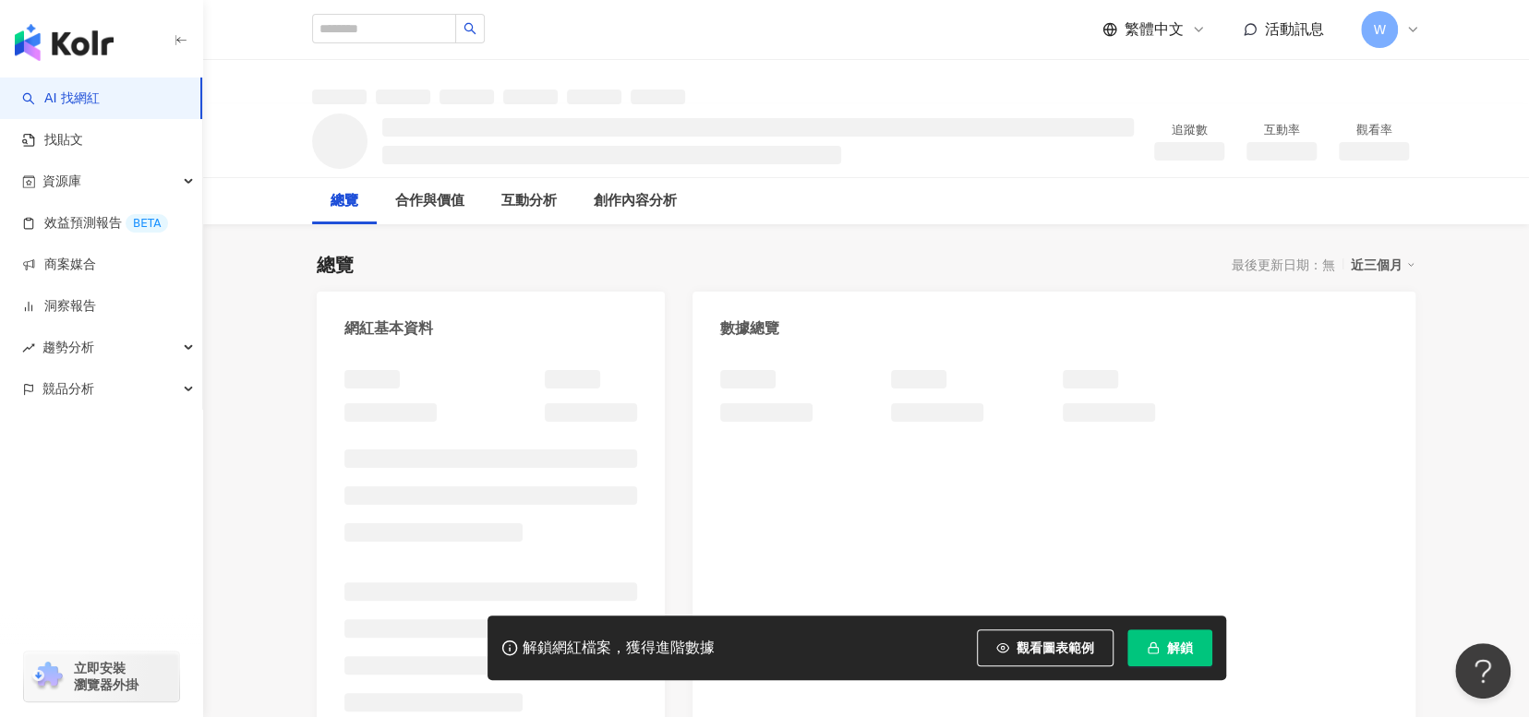
click at [1161, 654] on button "解鎖" at bounding box center [1169, 648] width 85 height 37
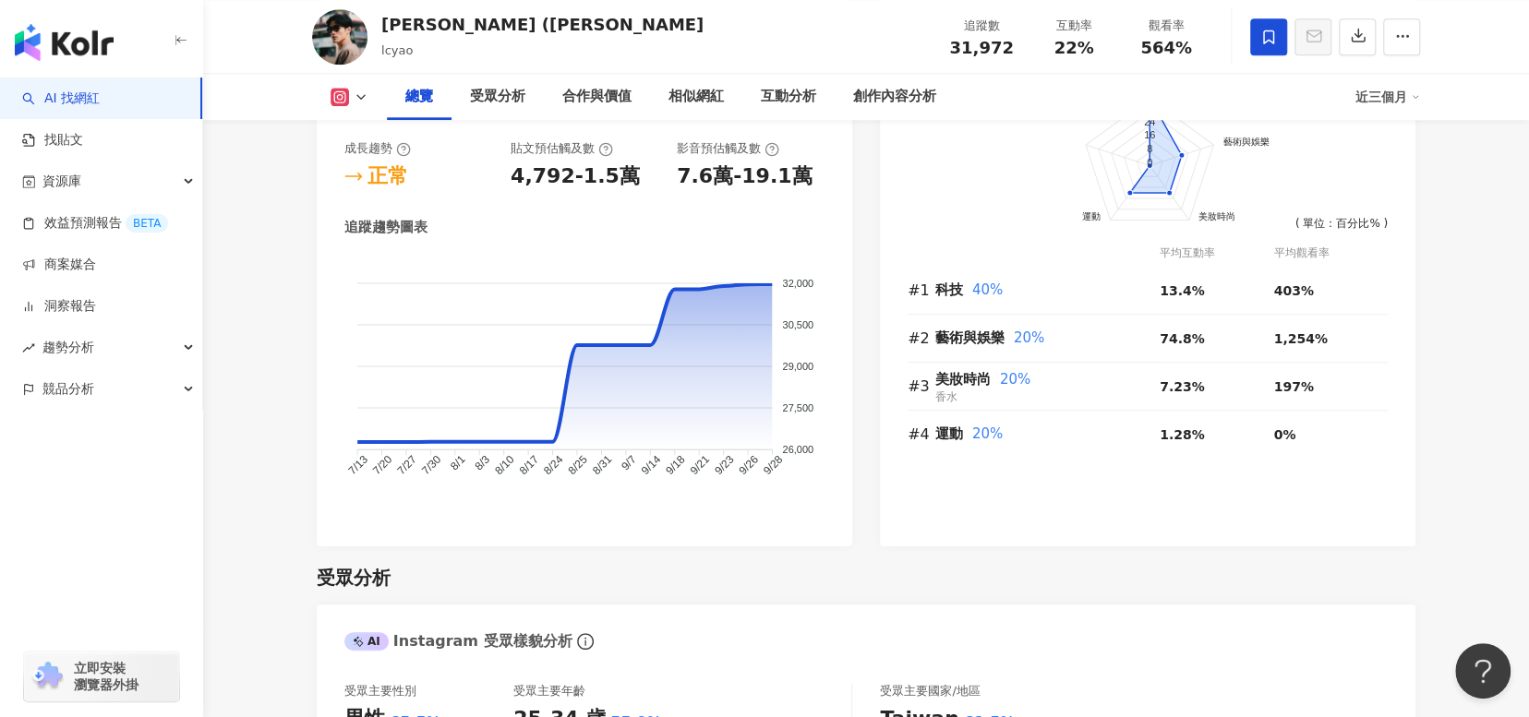
scroll to position [971, 0]
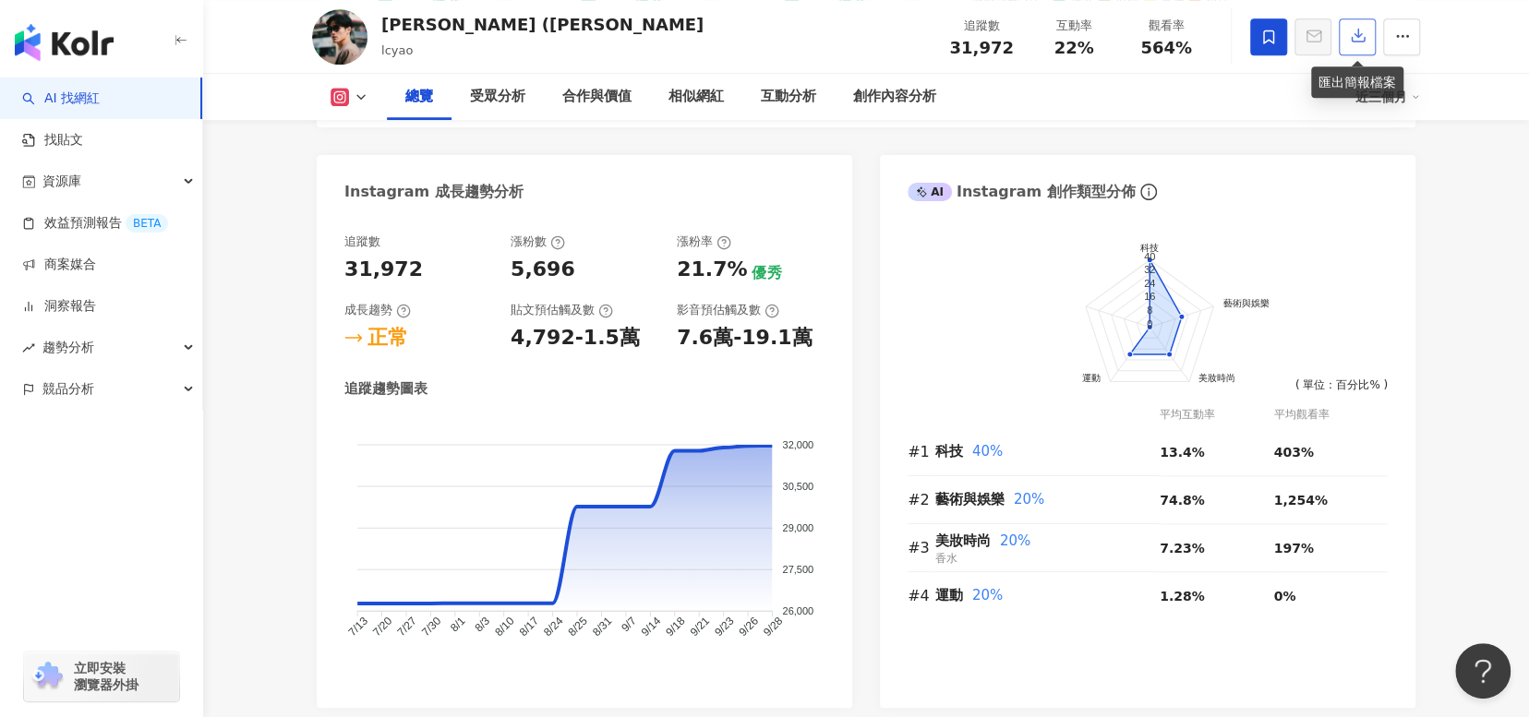
click at [1354, 42] on icon "button" at bounding box center [1358, 36] width 13 height 13
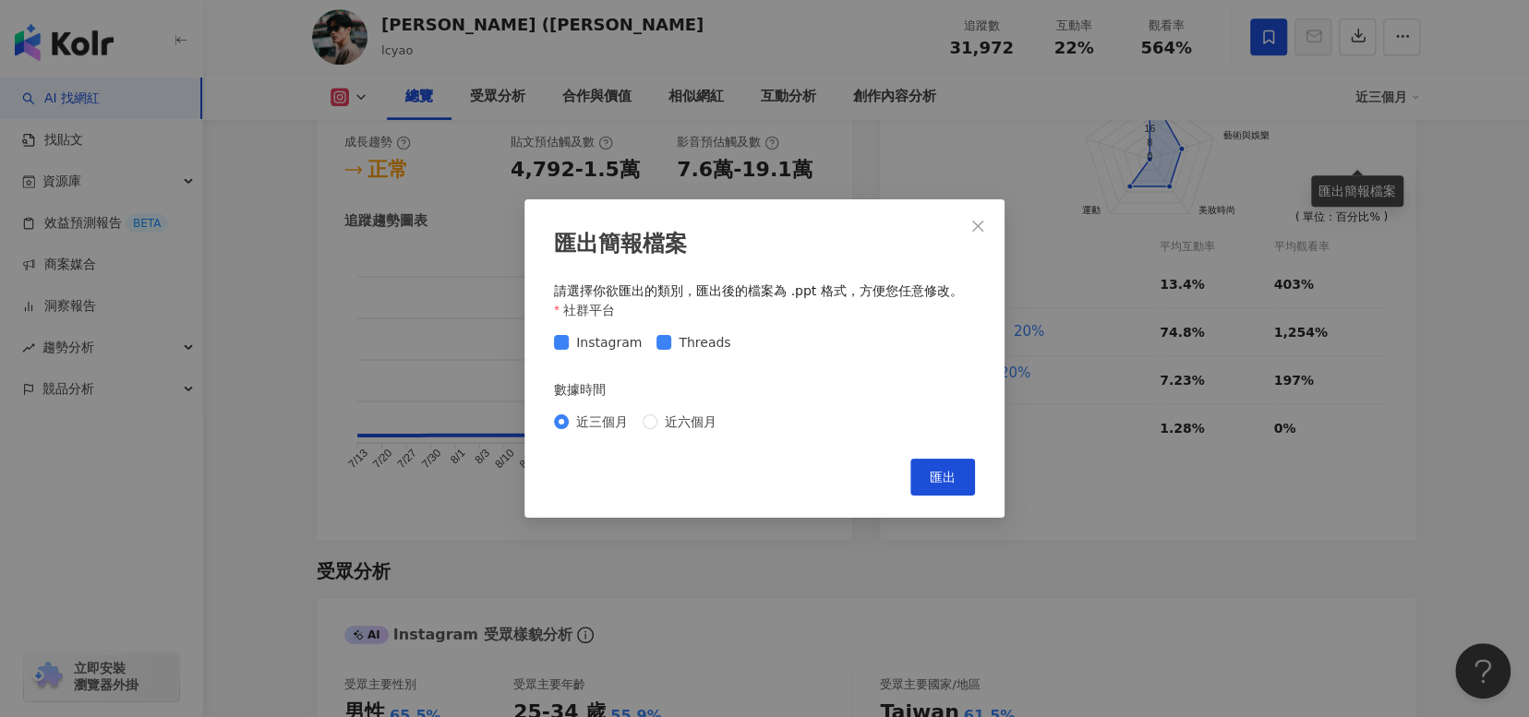
scroll to position [1248, 0]
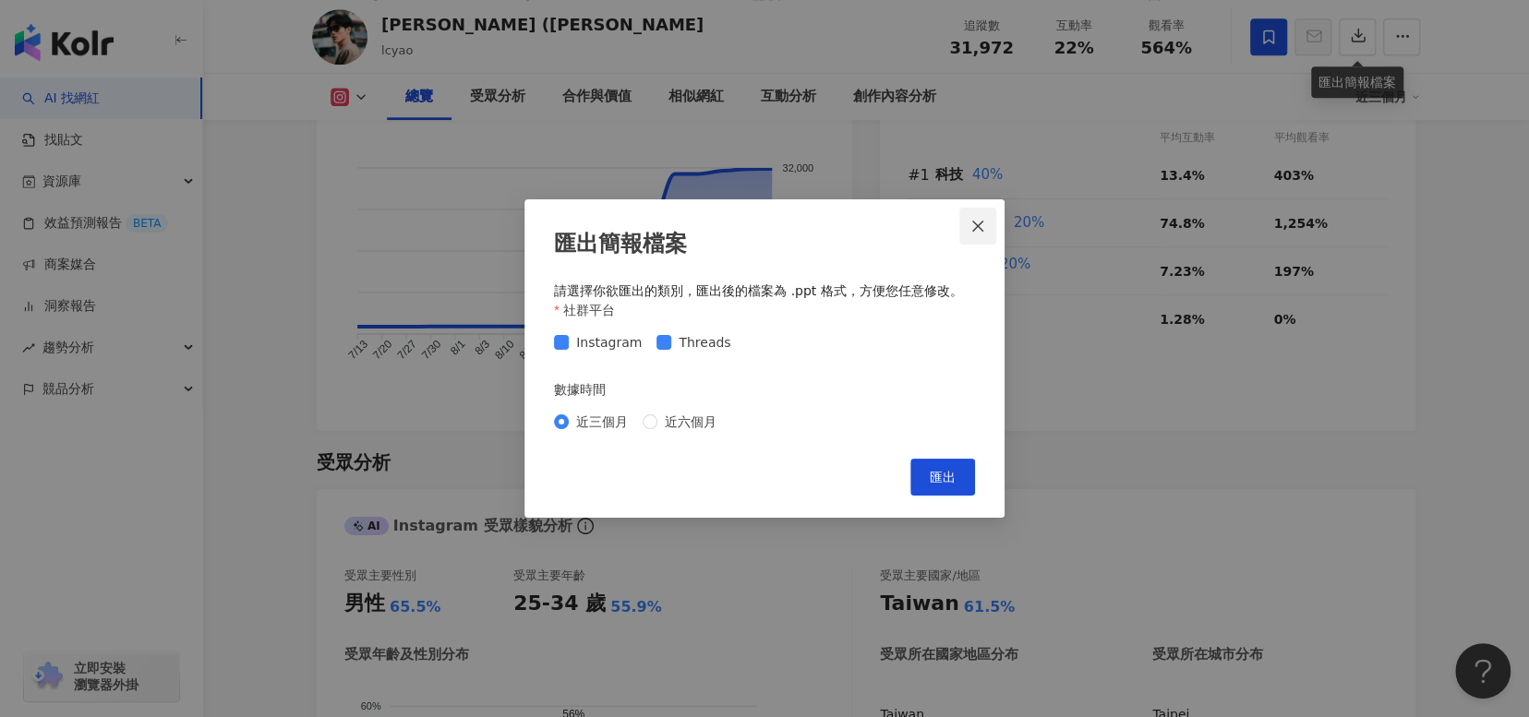
click at [990, 221] on span "Close" at bounding box center [977, 226] width 37 height 15
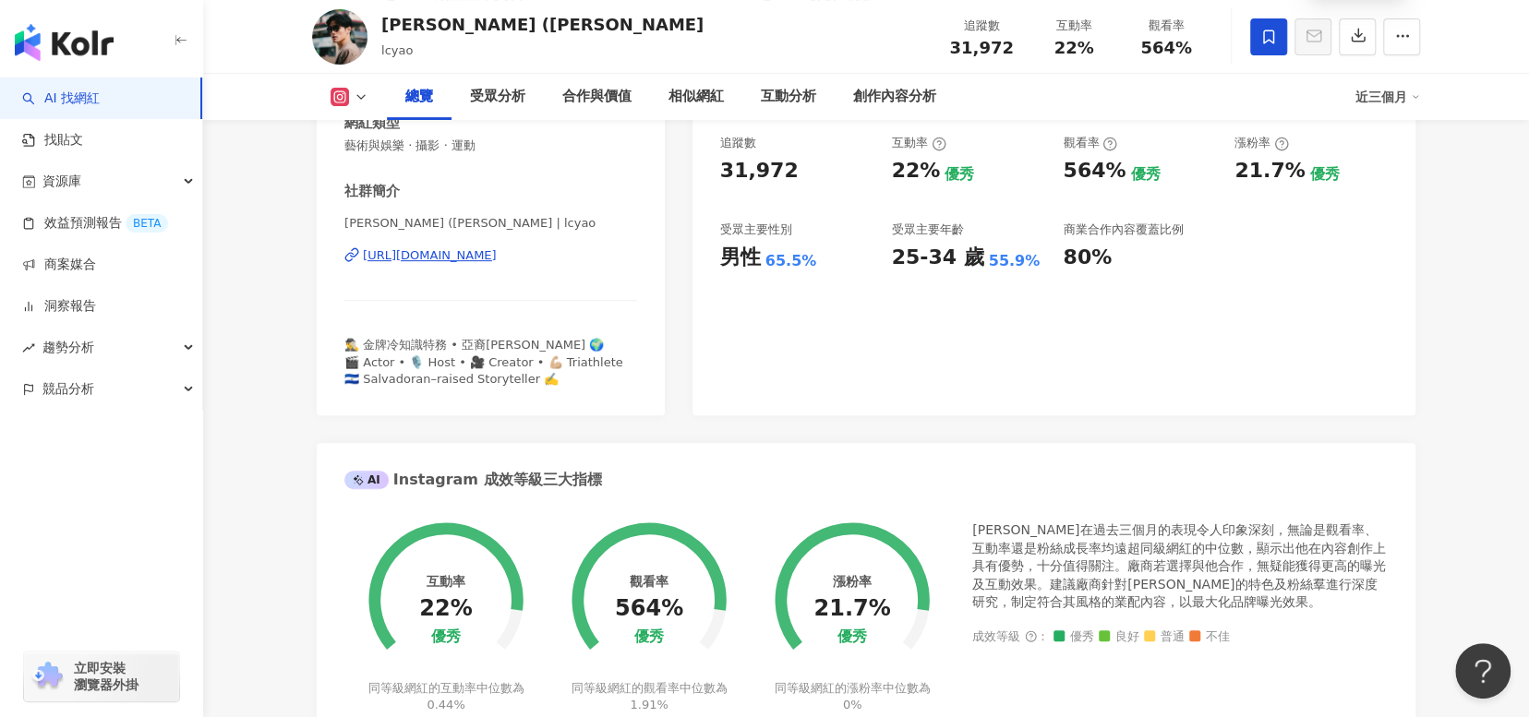
scroll to position [233, 0]
